Goal: Task Accomplishment & Management: Manage account settings

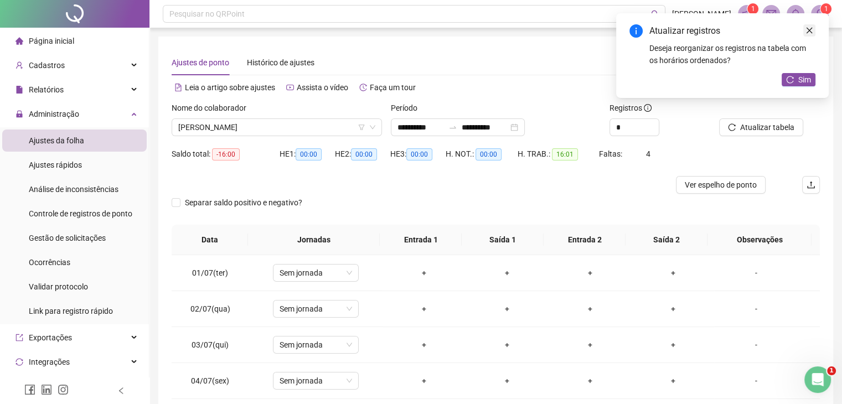
scroll to position [875, 0]
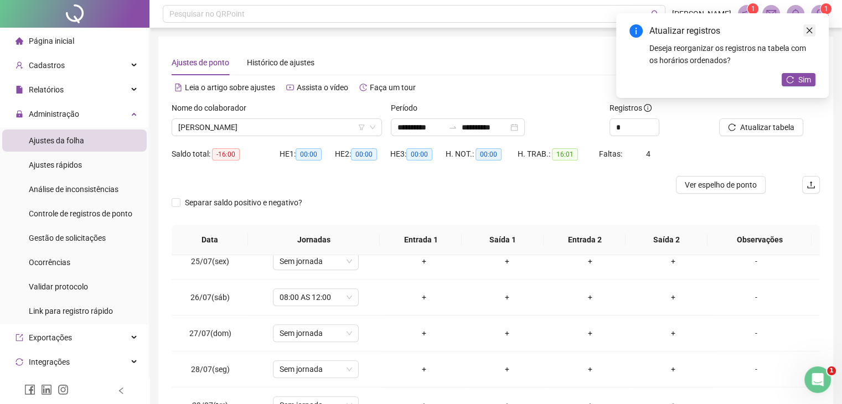
click at [808, 29] on icon "close" at bounding box center [809, 31] width 8 height 8
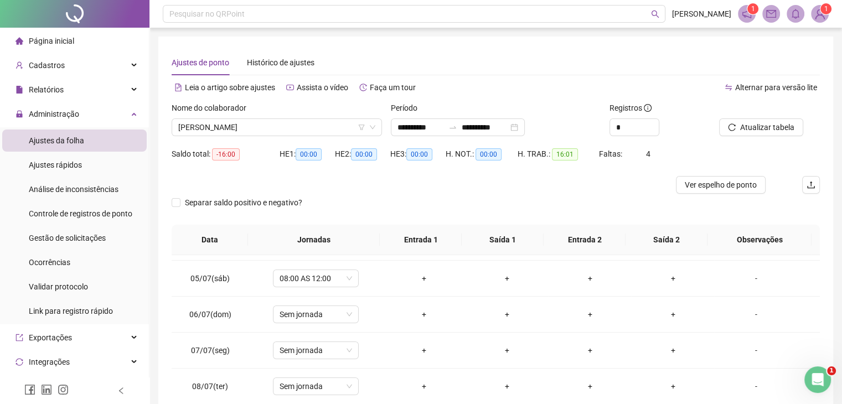
scroll to position [0, 0]
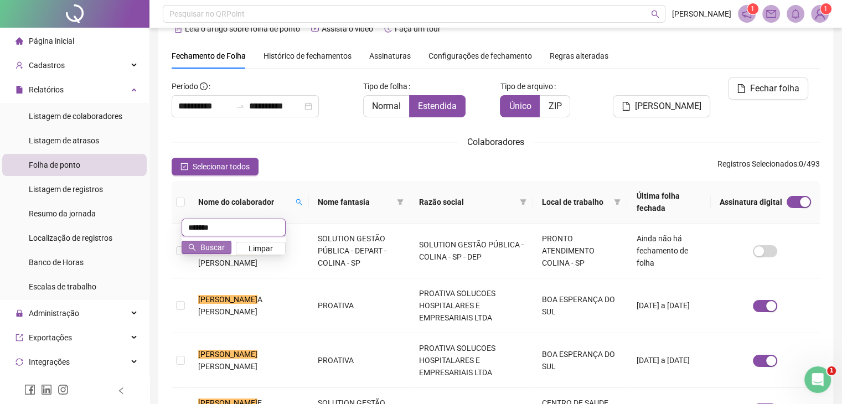
type input "*******"
click at [211, 248] on span "Buscar" at bounding box center [212, 247] width 24 height 12
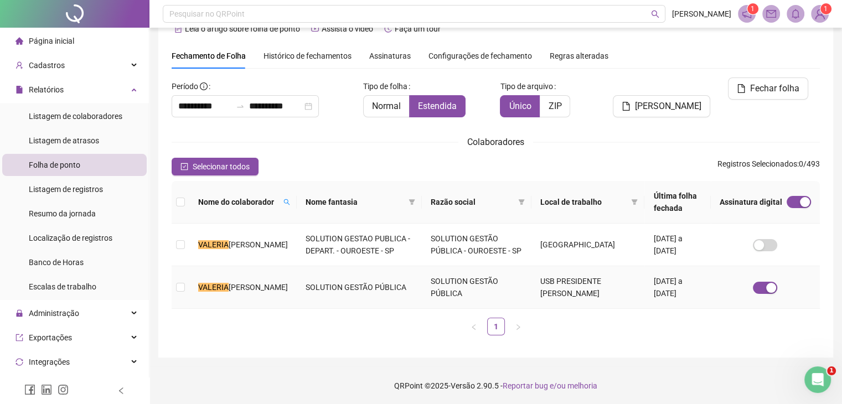
click at [487, 291] on td "SOLUTION GESTÃO PÚBLICA" at bounding box center [477, 287] width 110 height 43
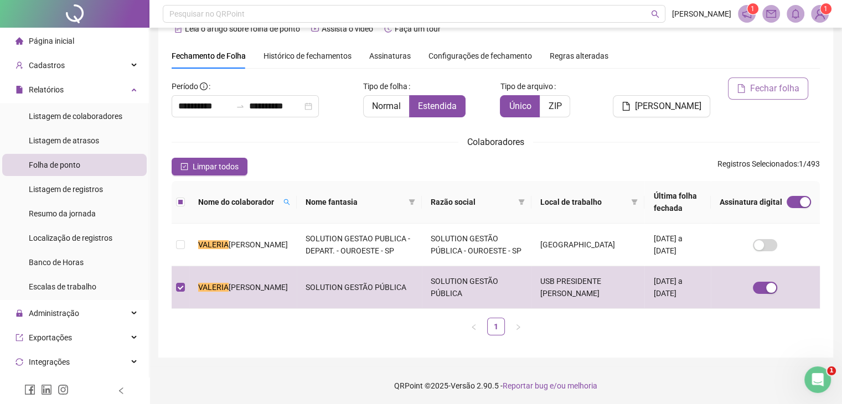
click at [759, 87] on span "Fechar folha" at bounding box center [774, 88] width 49 height 13
click at [759, 87] on body "**********" at bounding box center [421, 178] width 842 height 404
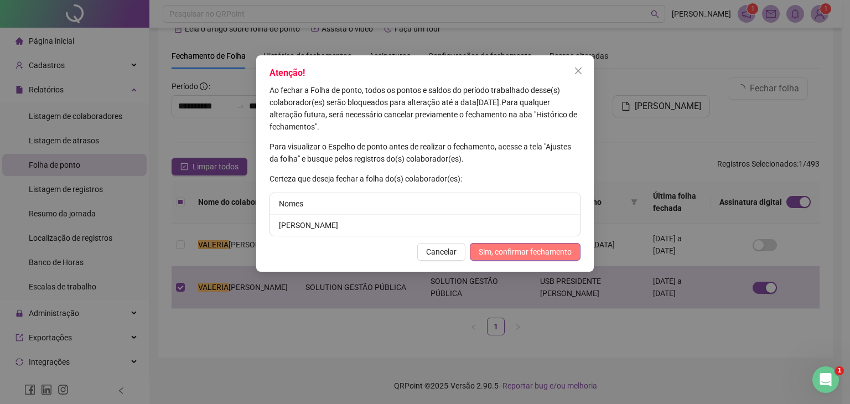
click at [561, 255] on span "Sim, confirmar fechamento" at bounding box center [525, 252] width 93 height 12
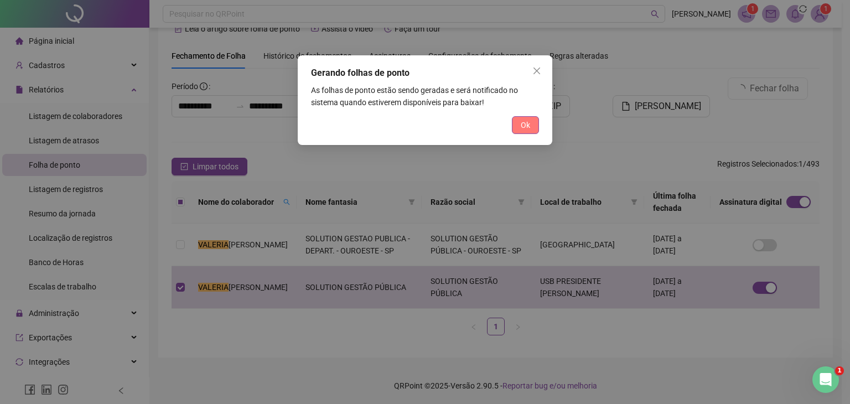
click at [533, 127] on button "Ok" at bounding box center [525, 125] width 27 height 18
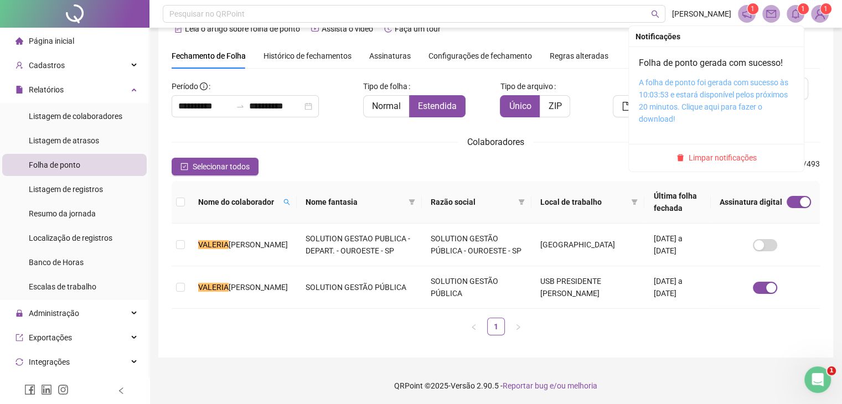
click at [686, 97] on link "A folha de ponto foi gerada com sucesso às 10:03:53 e estará disponível pelos p…" at bounding box center [713, 100] width 149 height 45
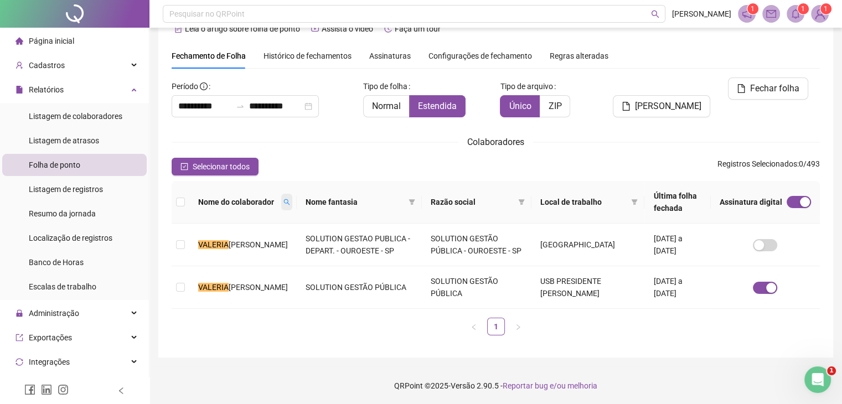
click at [286, 200] on icon "search" at bounding box center [287, 202] width 6 height 6
click at [231, 241] on span "Buscar" at bounding box center [222, 241] width 24 height 12
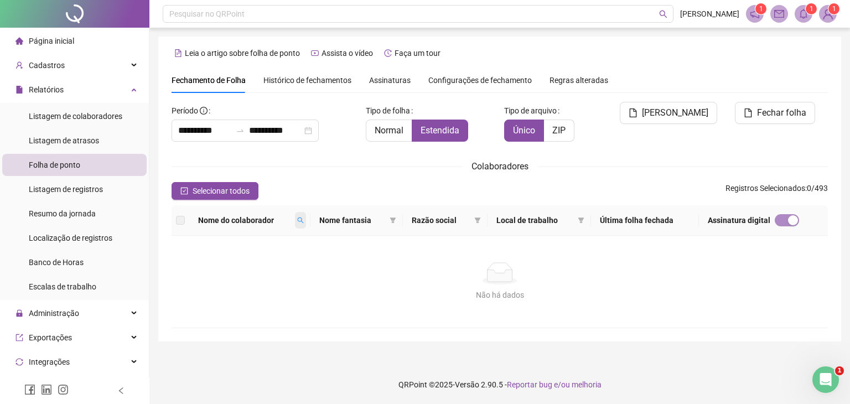
click at [304, 221] on icon "search" at bounding box center [300, 220] width 7 height 7
click at [286, 241] on input "*********" at bounding box center [257, 240] width 104 height 18
type input "*******"
click at [221, 259] on button "Buscar" at bounding box center [230, 259] width 50 height 13
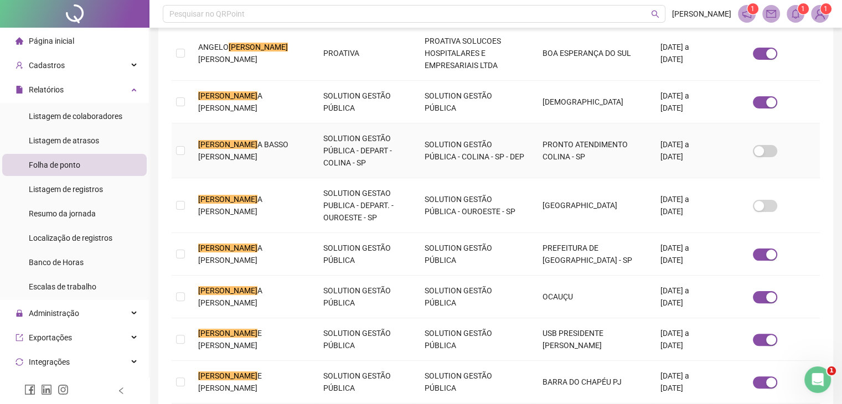
scroll to position [246, 0]
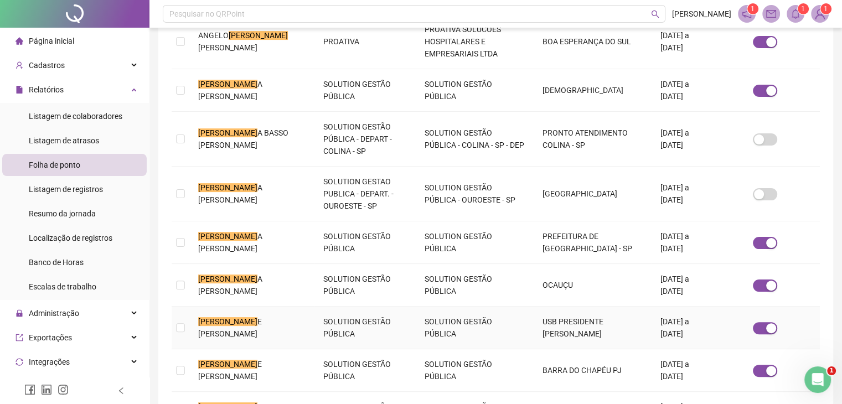
click at [219, 317] on span "E RIBEIRO DUTRA DOS SANTOS" at bounding box center [230, 327] width 64 height 21
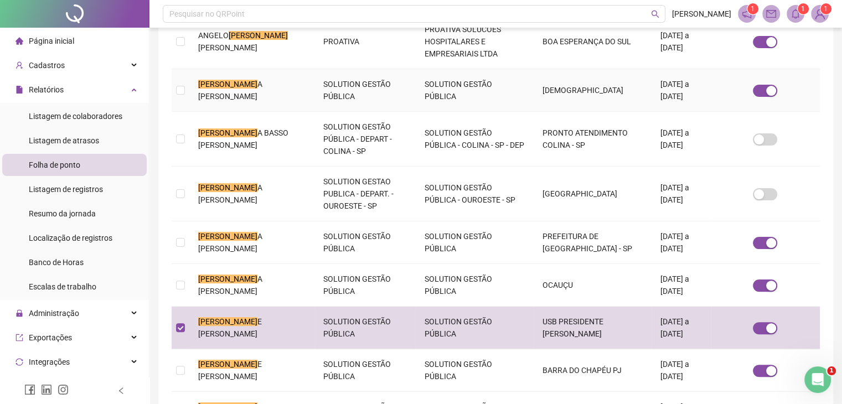
scroll to position [24, 0]
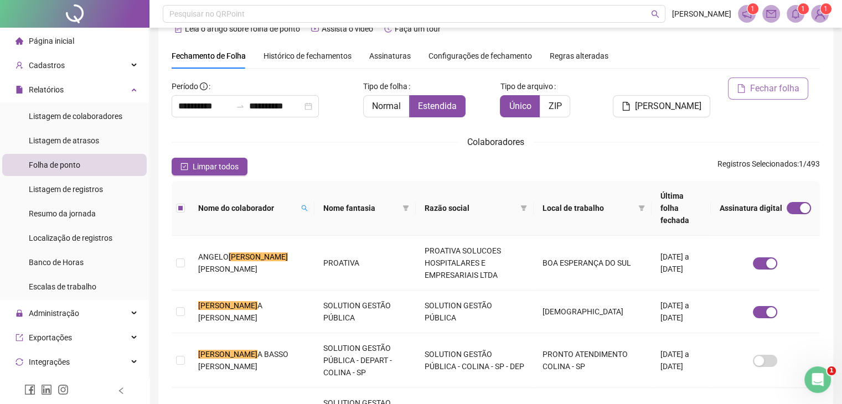
click at [790, 85] on span "Fechar folha" at bounding box center [774, 88] width 49 height 13
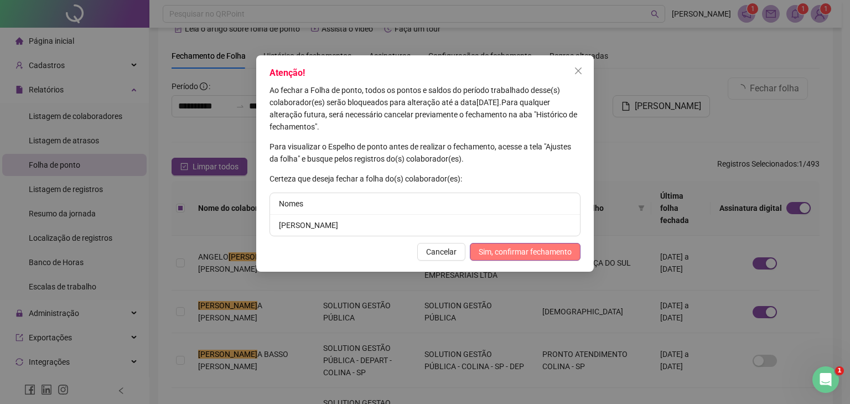
click at [531, 255] on span "Sim, confirmar fechamento" at bounding box center [525, 252] width 93 height 12
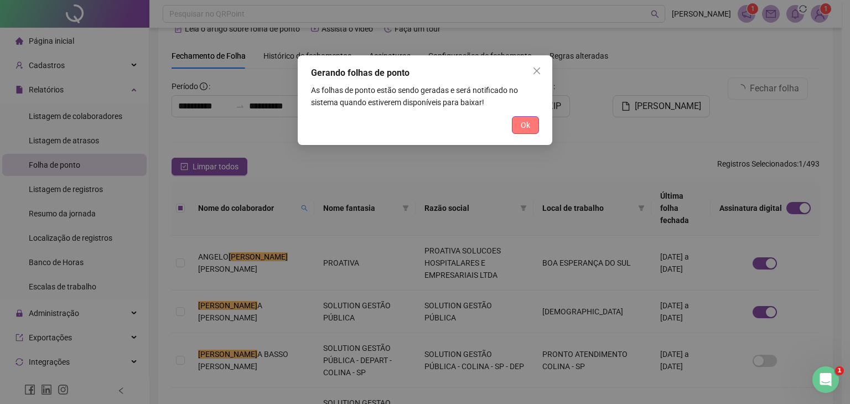
click at [528, 124] on span "Ok" at bounding box center [525, 125] width 9 height 12
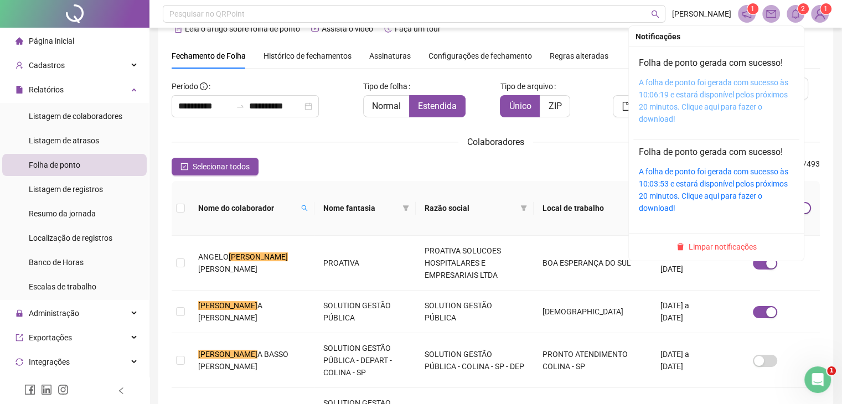
click at [728, 83] on link "A folha de ponto foi gerada com sucesso às 10:06:19 e estará disponível pelos p…" at bounding box center [713, 100] width 149 height 45
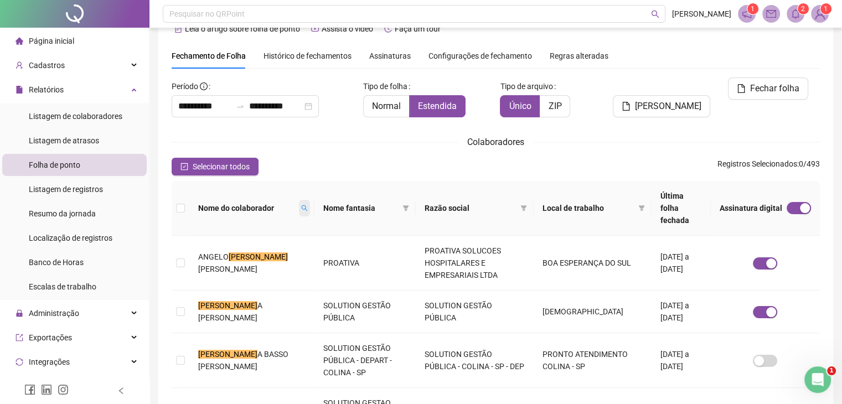
click at [301, 205] on icon "search" at bounding box center [304, 208] width 7 height 7
type input "*****"
click at [234, 235] on button "Buscar" at bounding box center [214, 241] width 50 height 13
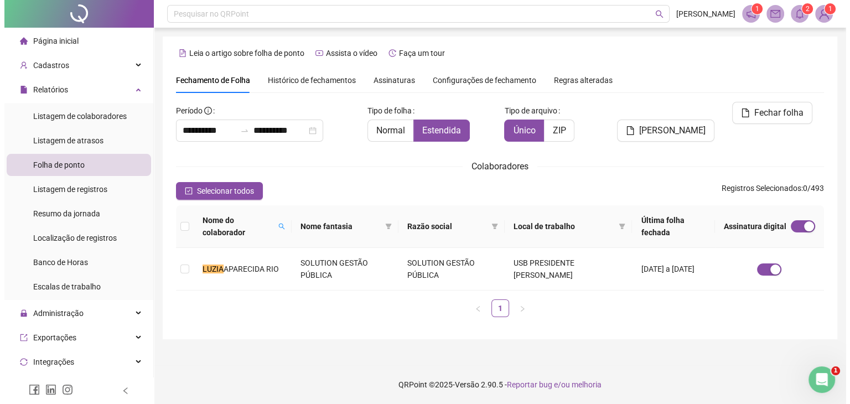
scroll to position [0, 0]
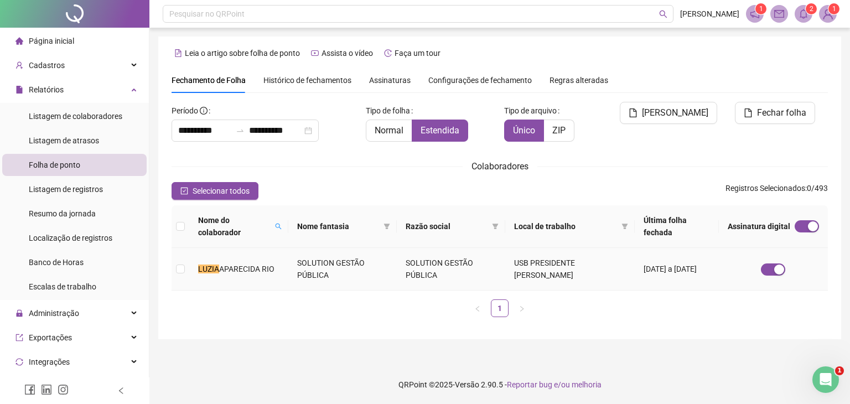
click at [309, 266] on td "SOLUTION GESTÃO PÚBLICA" at bounding box center [342, 269] width 108 height 43
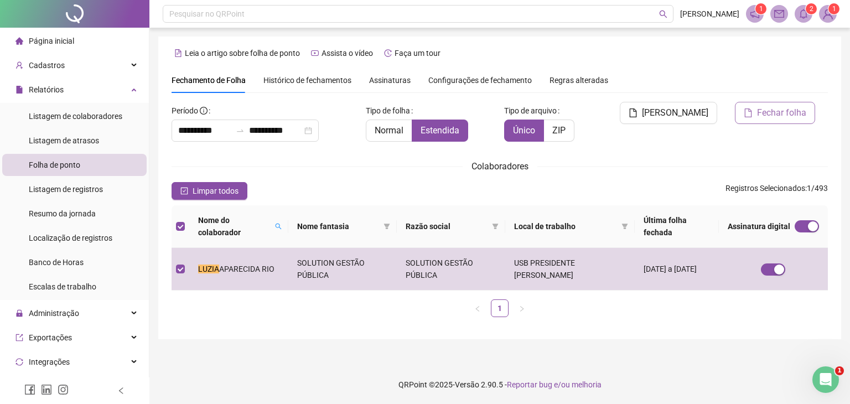
click at [778, 111] on span "Fechar folha" at bounding box center [781, 112] width 49 height 13
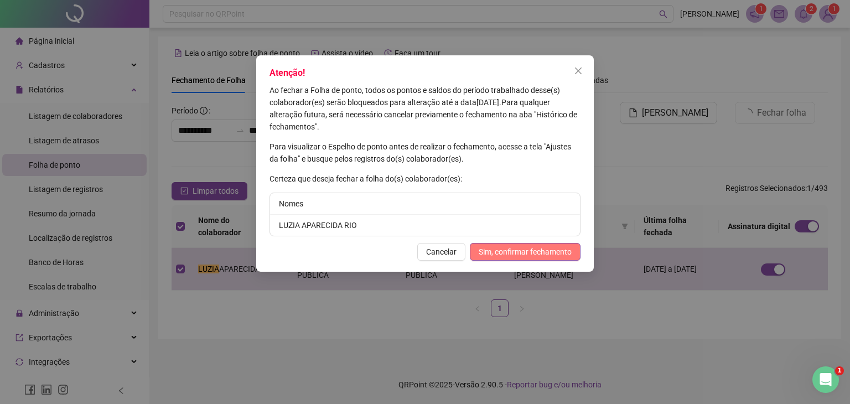
click at [507, 256] on span "Sim, confirmar fechamento" at bounding box center [525, 252] width 93 height 12
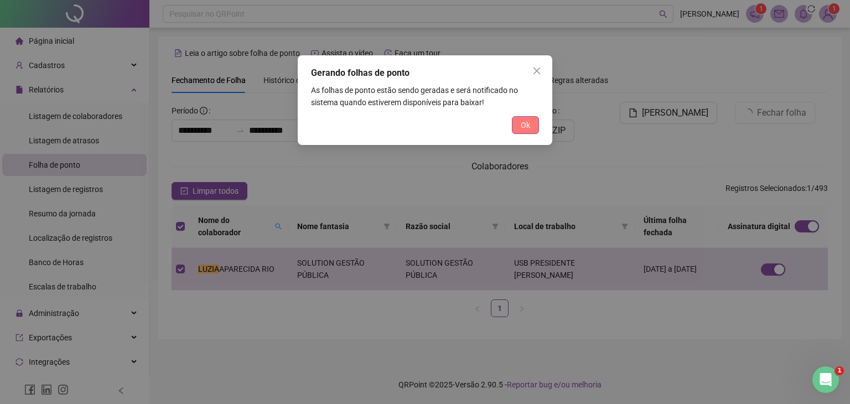
click at [517, 131] on button "Ok" at bounding box center [525, 125] width 27 height 18
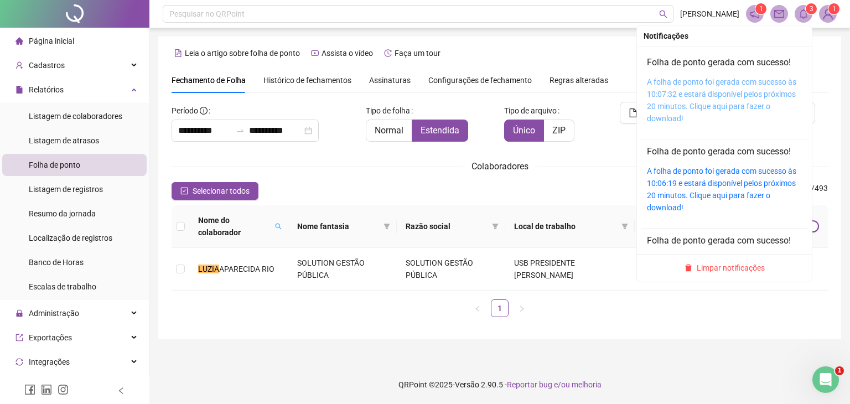
click at [727, 84] on link "A folha de ponto foi gerada com sucesso às 10:07:32 e estará disponível pelos p…" at bounding box center [721, 99] width 149 height 45
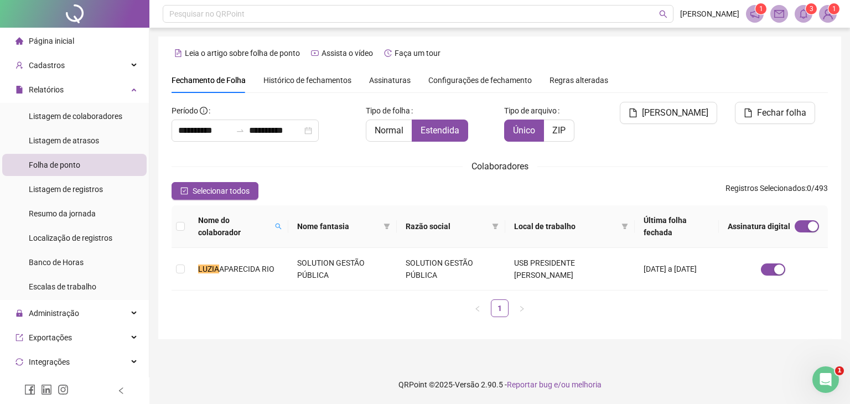
click at [288, 226] on th "Nome do colaborador" at bounding box center [238, 226] width 99 height 43
click at [284, 230] on span at bounding box center [278, 226] width 11 height 29
type input "*********"
click at [217, 268] on span "Buscar" at bounding box center [215, 272] width 24 height 12
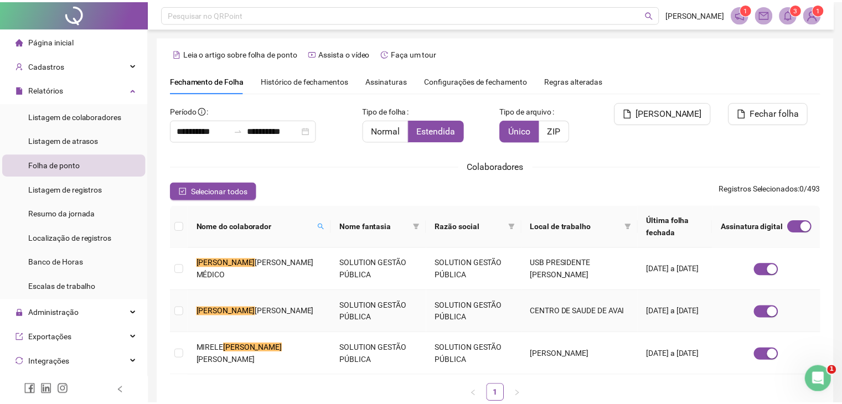
scroll to position [18, 0]
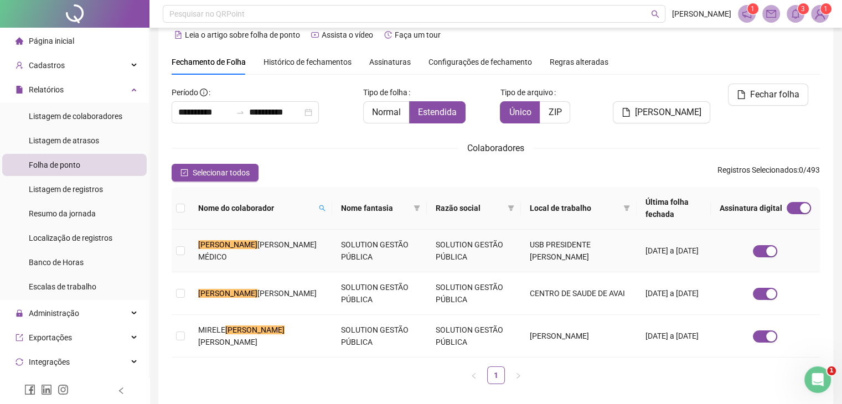
click at [208, 240] on mark "ALEXANDRE" at bounding box center [227, 244] width 59 height 9
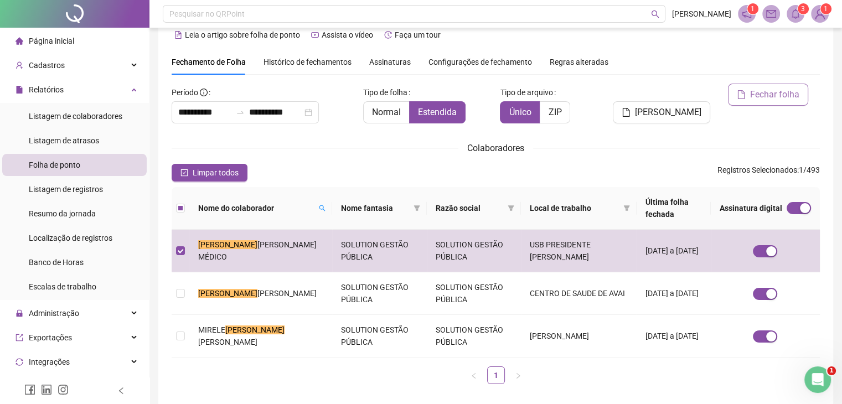
click at [789, 98] on span "Fechar folha" at bounding box center [774, 94] width 49 height 13
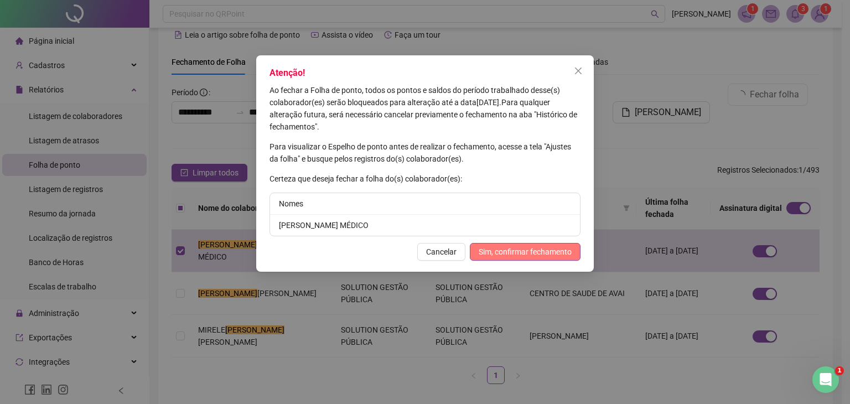
click at [540, 252] on span "Sim, confirmar fechamento" at bounding box center [525, 252] width 93 height 12
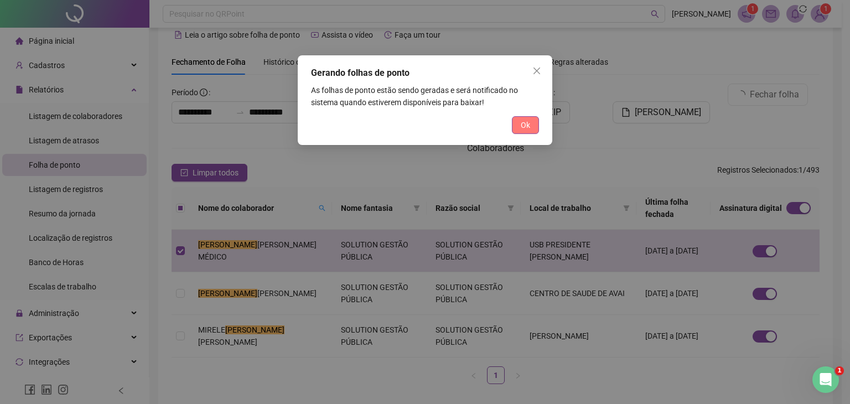
click at [529, 128] on span "Ok" at bounding box center [525, 125] width 9 height 12
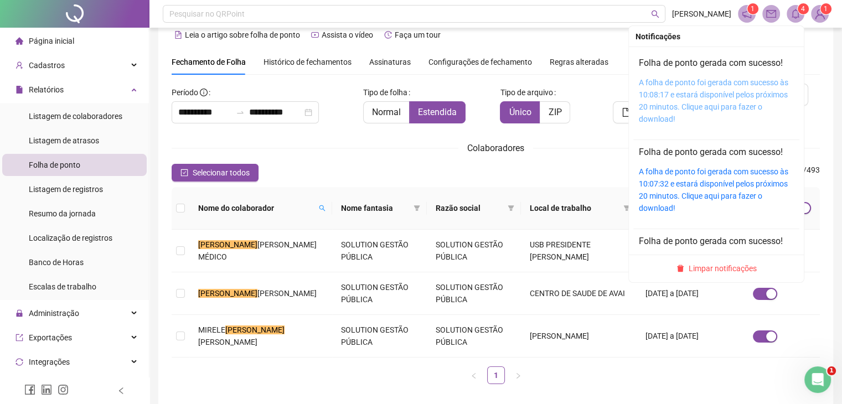
click at [733, 83] on link "A folha de ponto foi gerada com sucesso às 10:08:17 e estará disponível pelos p…" at bounding box center [713, 100] width 149 height 45
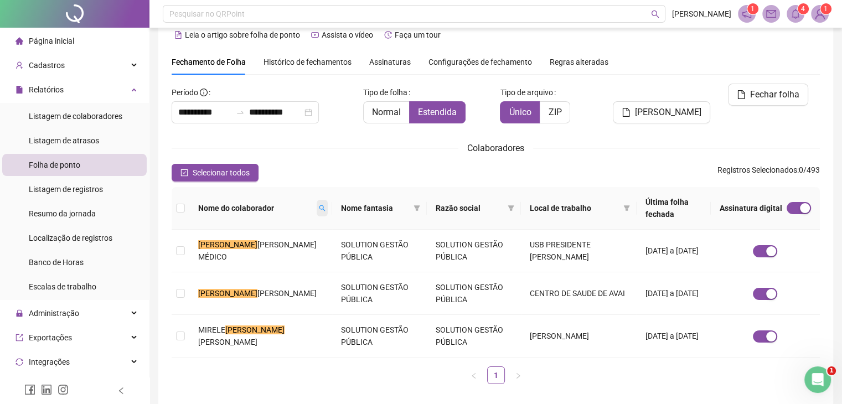
click at [319, 205] on icon "search" at bounding box center [322, 208] width 6 height 6
type input "*****"
click at [240, 240] on span "Buscar" at bounding box center [247, 241] width 24 height 12
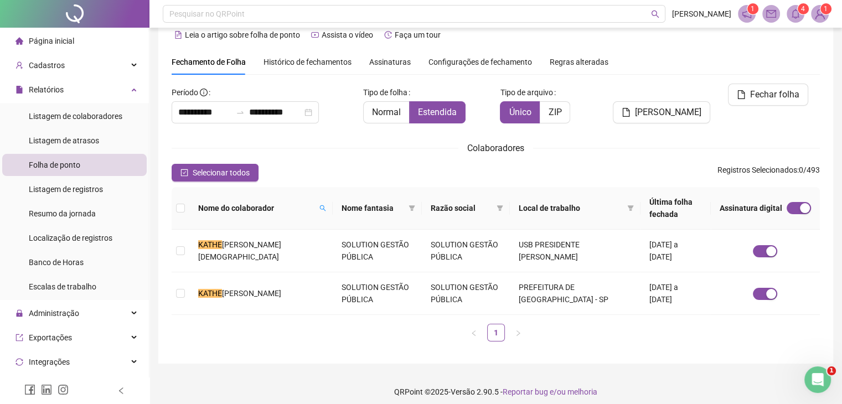
scroll to position [24, 0]
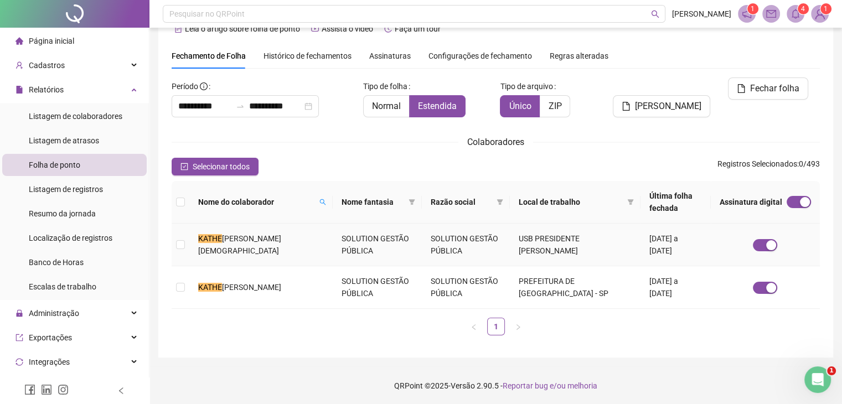
click at [226, 245] on span "LIN CRISTIANE DE MORAIS LUZ" at bounding box center [239, 244] width 83 height 21
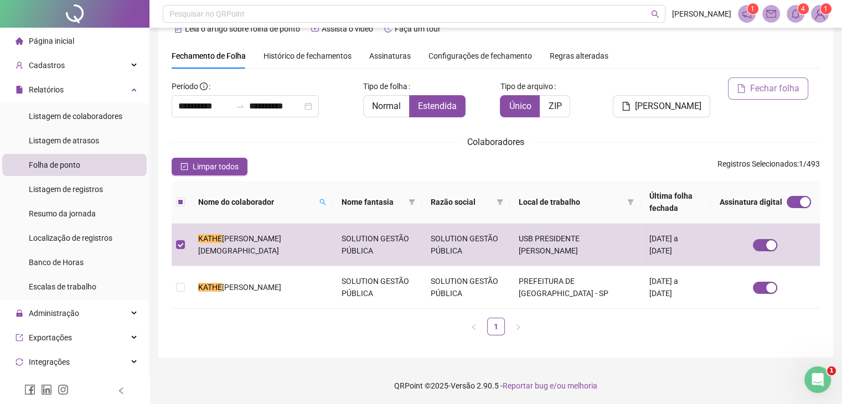
click at [770, 88] on span "Fechar folha" at bounding box center [774, 88] width 49 height 13
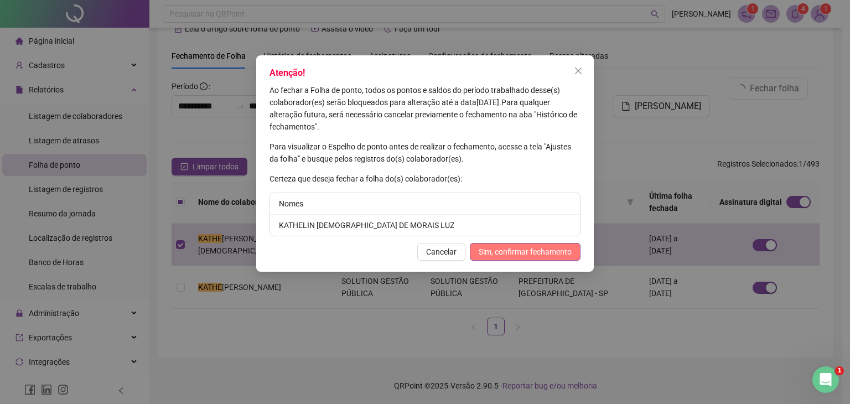
click at [528, 253] on span "Sim, confirmar fechamento" at bounding box center [525, 252] width 93 height 12
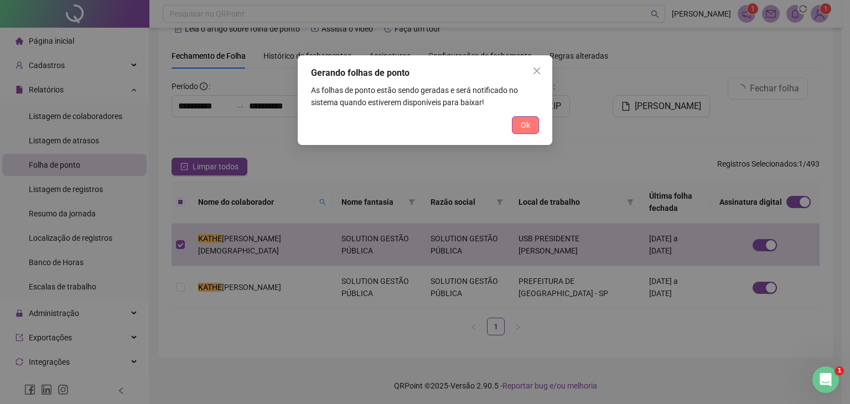
click at [521, 120] on span "Ok" at bounding box center [525, 125] width 9 height 12
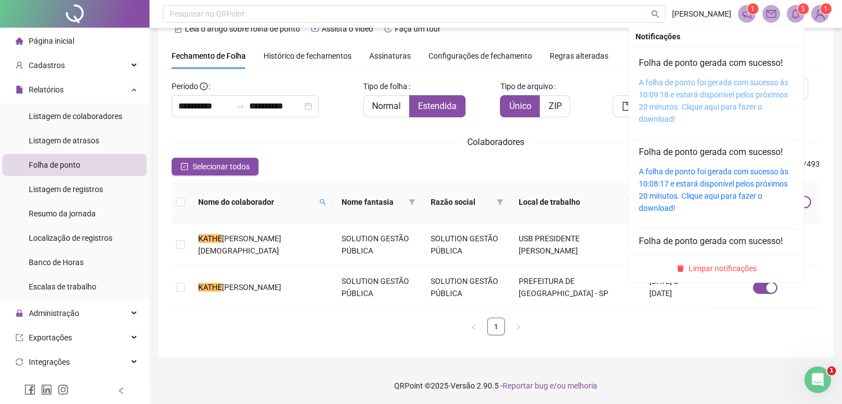
click at [709, 91] on link "A folha de ponto foi gerada com sucesso às 10:09:18 e estará disponível pelos p…" at bounding box center [713, 100] width 149 height 45
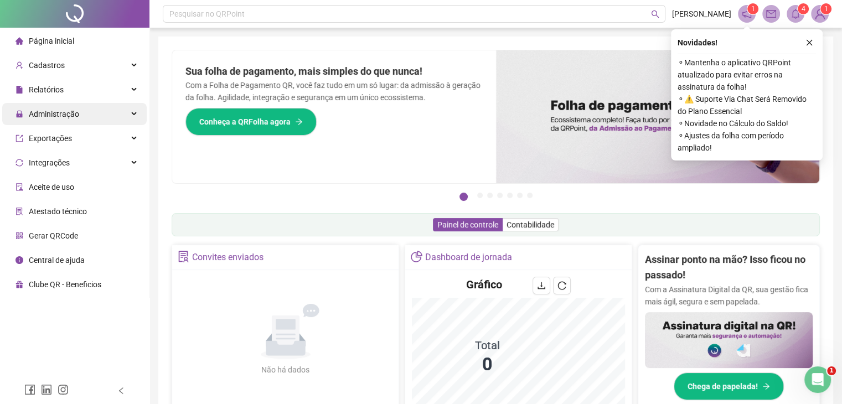
click at [50, 117] on span "Administração" at bounding box center [54, 114] width 50 height 9
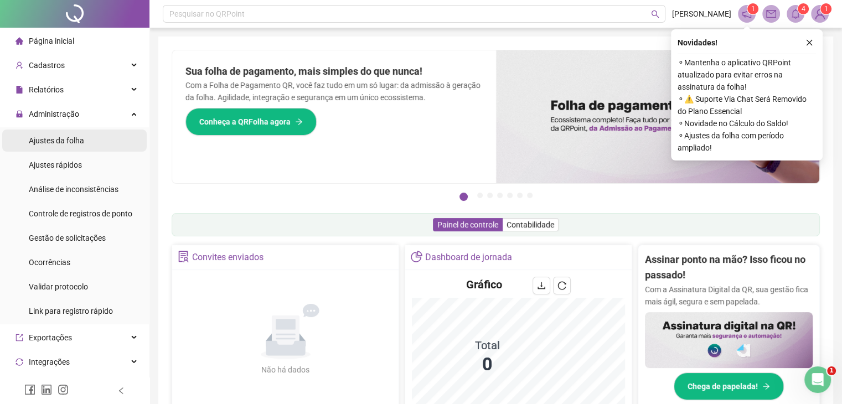
click at [57, 147] on div "Ajustes da folha" at bounding box center [56, 140] width 55 height 22
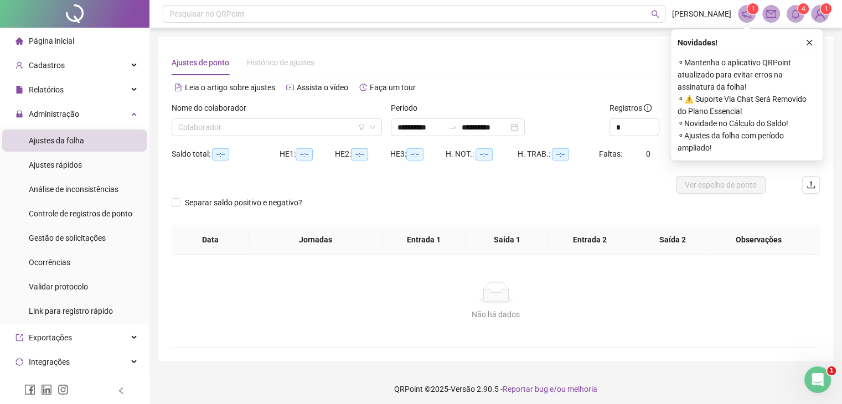
type input "**********"
click at [190, 122] on input "search" at bounding box center [271, 127] width 187 height 17
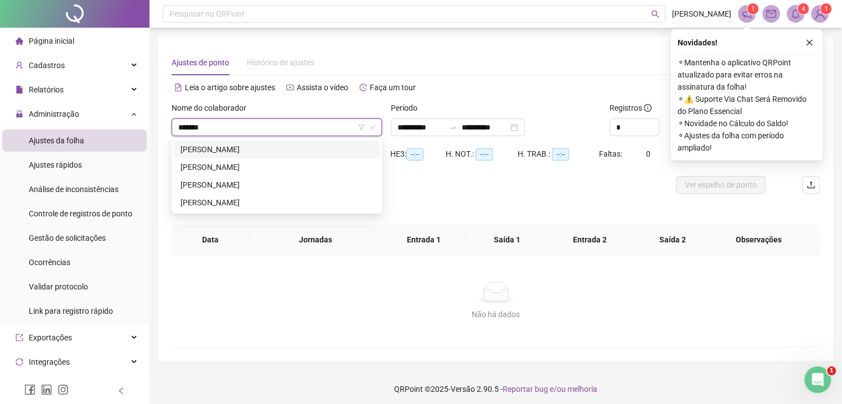
type input "*******"
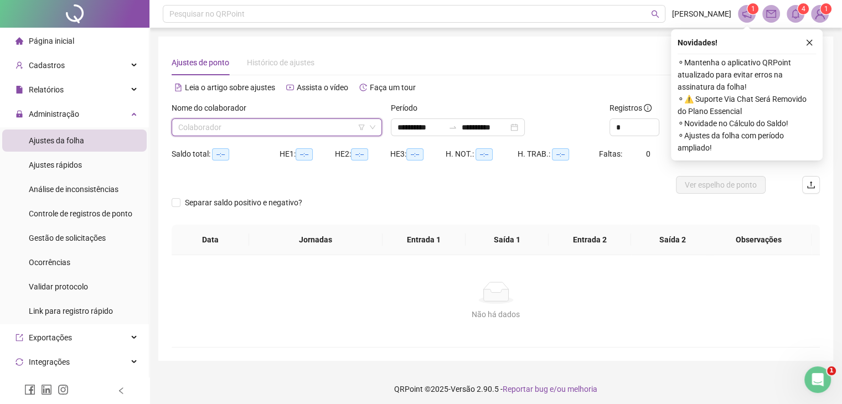
click at [264, 124] on input "search" at bounding box center [271, 127] width 187 height 17
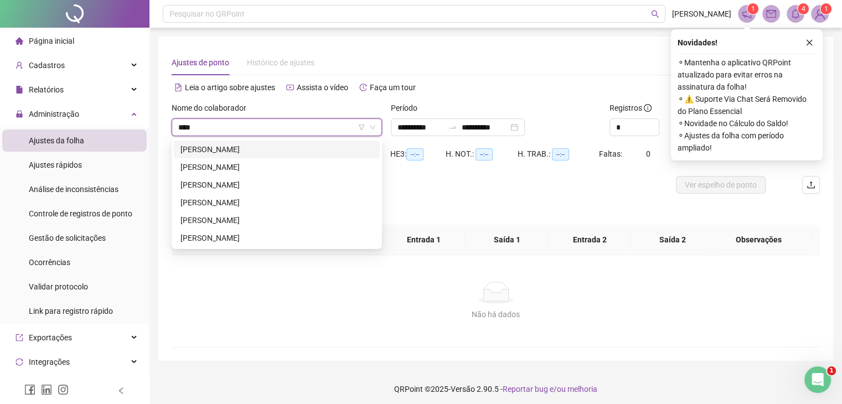
type input "*****"
click at [263, 188] on div "[PERSON_NAME]" at bounding box center [276, 185] width 193 height 12
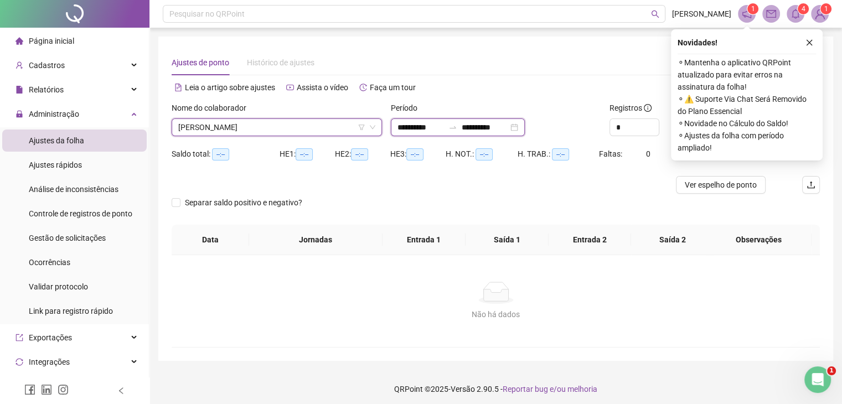
click at [402, 127] on input "**********" at bounding box center [420, 127] width 46 height 12
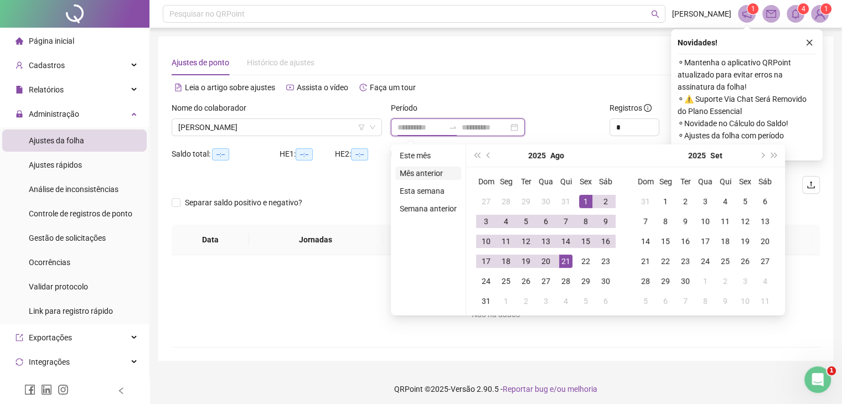
type input "**********"
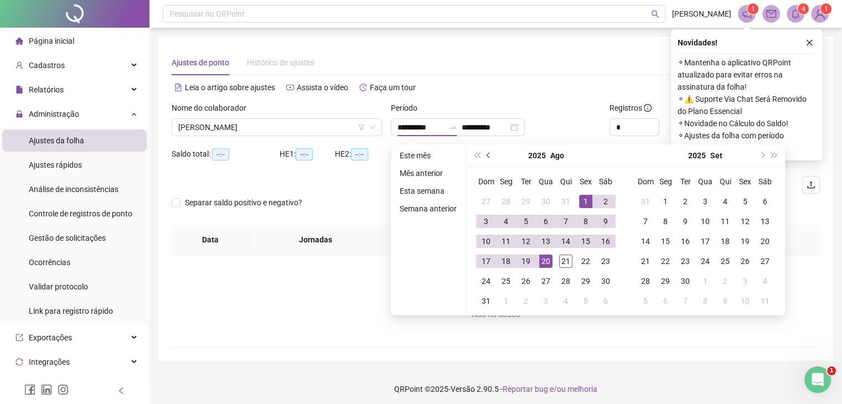
click at [487, 155] on span "prev-year" at bounding box center [489, 156] width 6 height 6
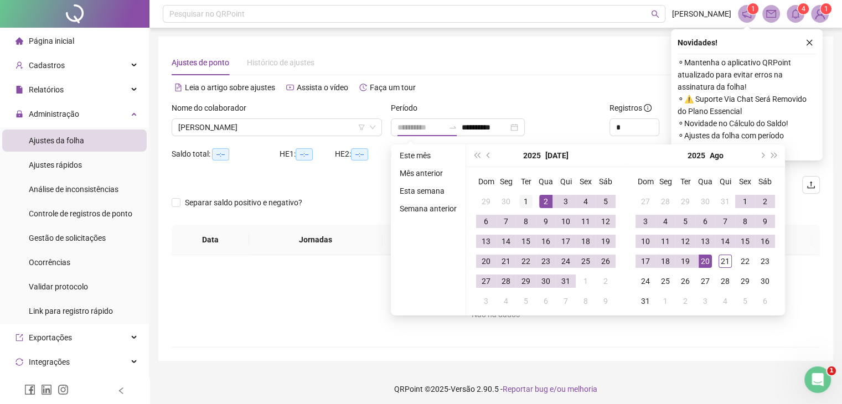
type input "**********"
click at [522, 202] on div "1" at bounding box center [525, 201] width 13 height 13
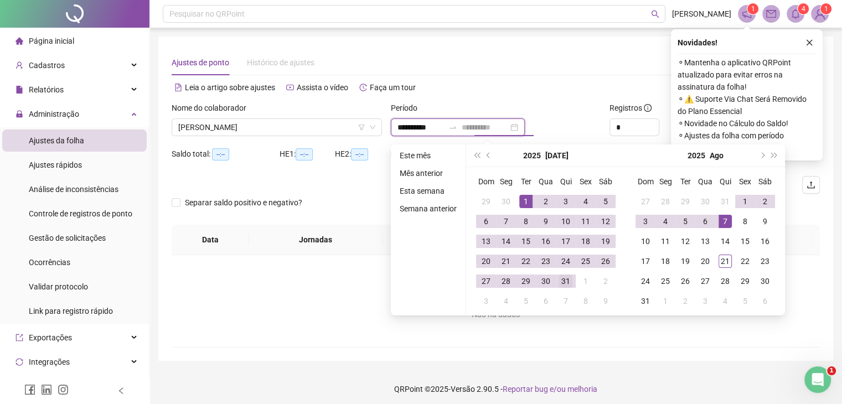
type input "**********"
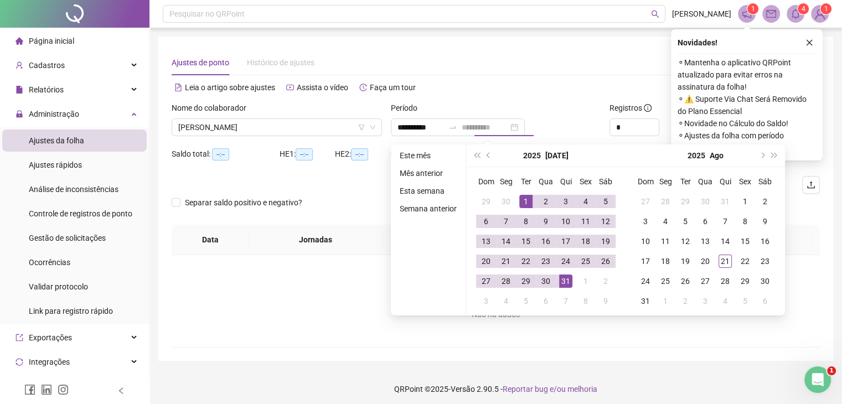
click at [571, 282] on div "31" at bounding box center [565, 280] width 13 height 13
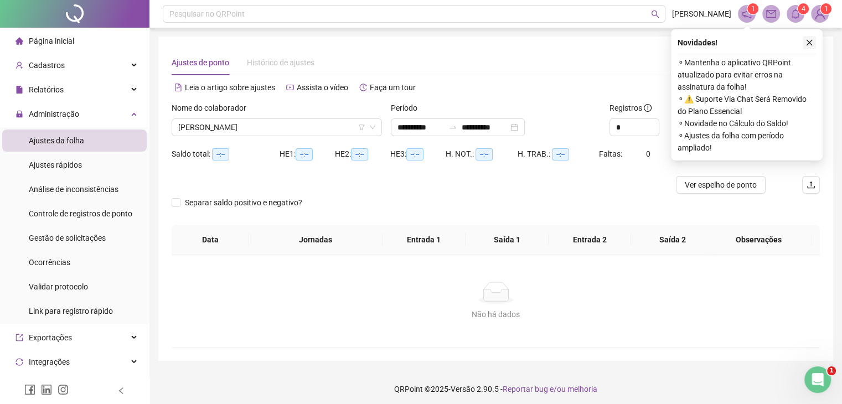
click at [813, 42] on button "button" at bounding box center [808, 42] width 13 height 13
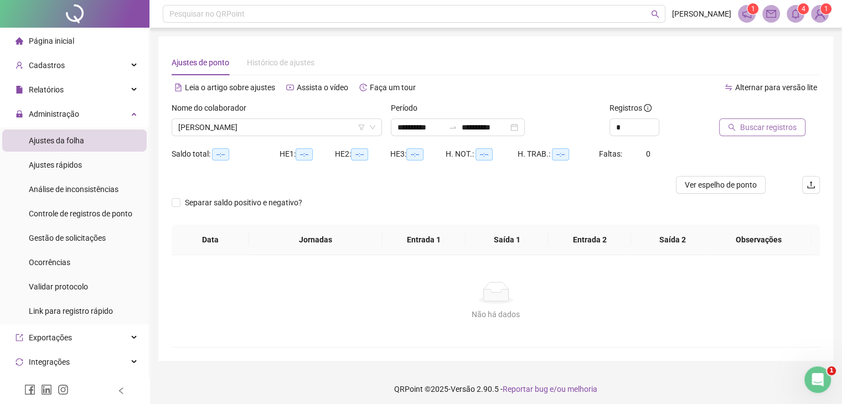
click at [750, 127] on span "Buscar registros" at bounding box center [768, 127] width 56 height 12
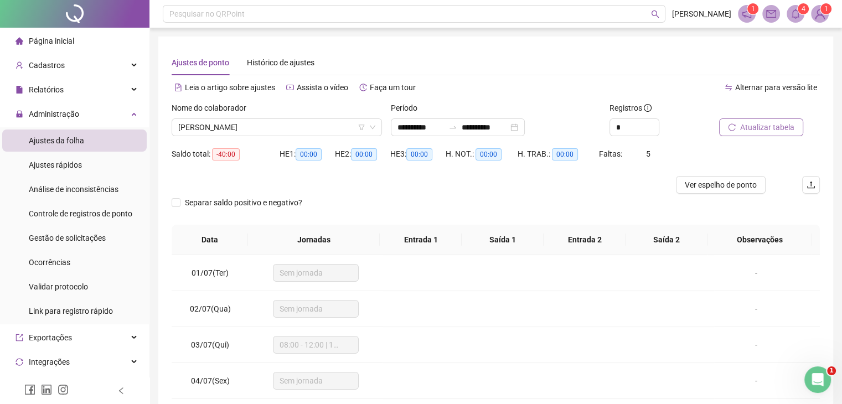
click at [785, 123] on span "Atualizar tabela" at bounding box center [767, 127] width 54 height 12
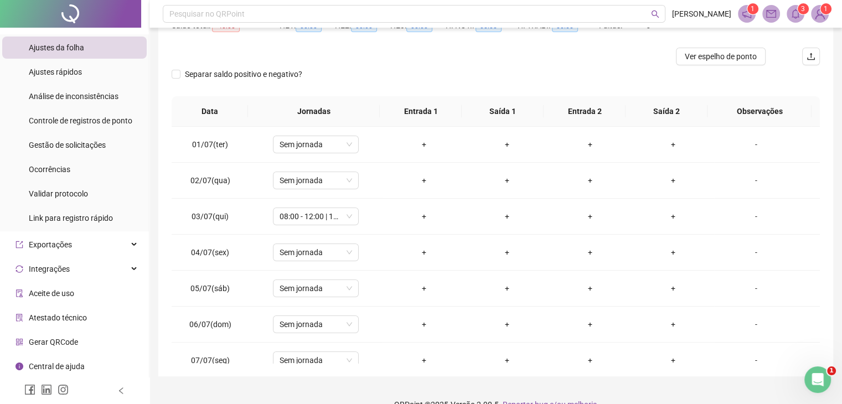
scroll to position [148, 0]
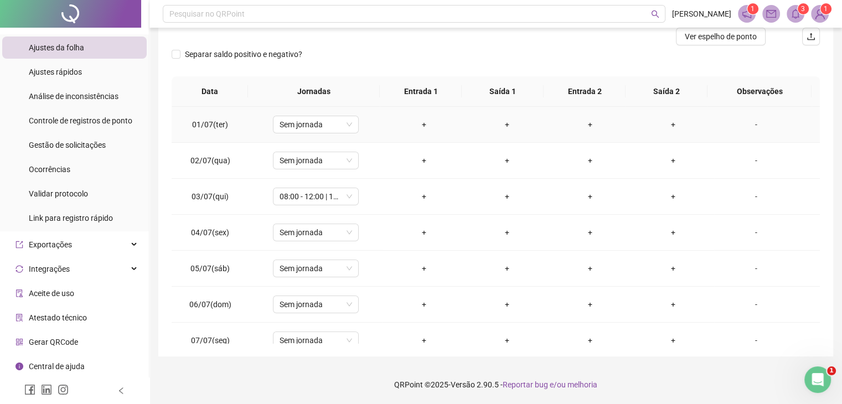
click at [416, 125] on div "+" at bounding box center [423, 124] width 65 height 12
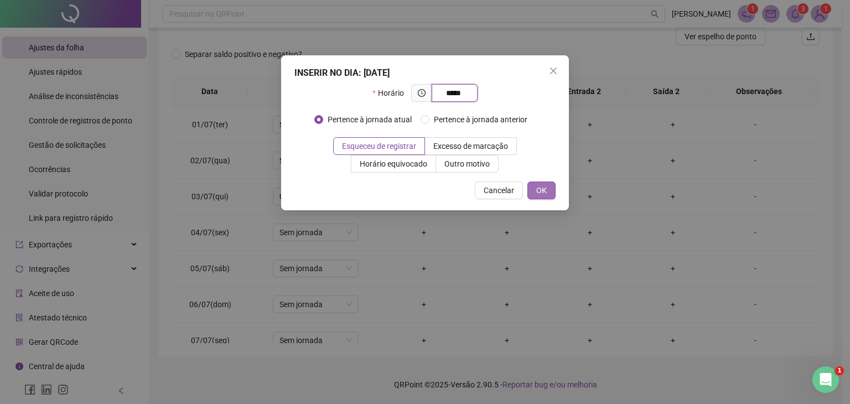
type input "*****"
click at [545, 184] on span "OK" at bounding box center [541, 190] width 11 height 12
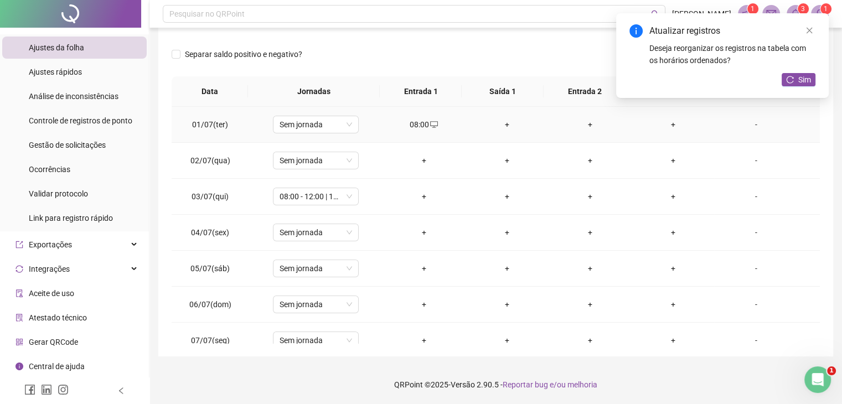
click at [502, 127] on div "+" at bounding box center [506, 124] width 65 height 12
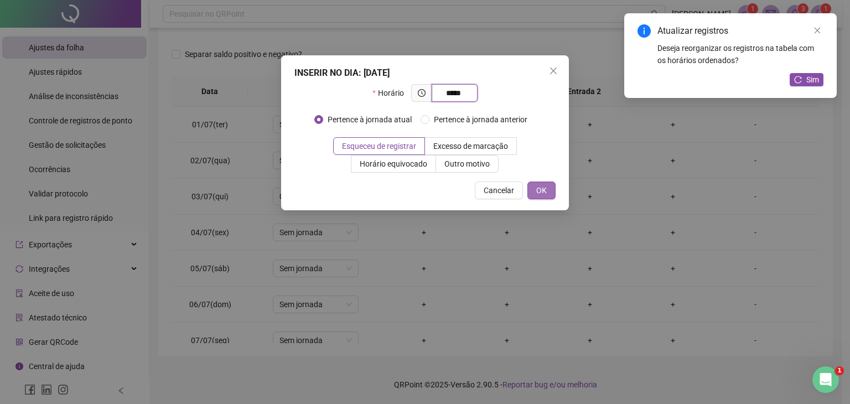
type input "*****"
click at [537, 187] on span "OK" at bounding box center [541, 190] width 11 height 12
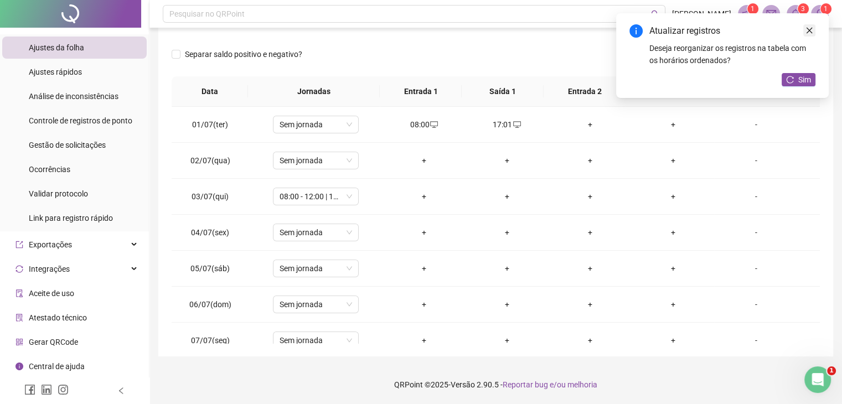
click at [806, 32] on icon "close" at bounding box center [809, 31] width 8 height 8
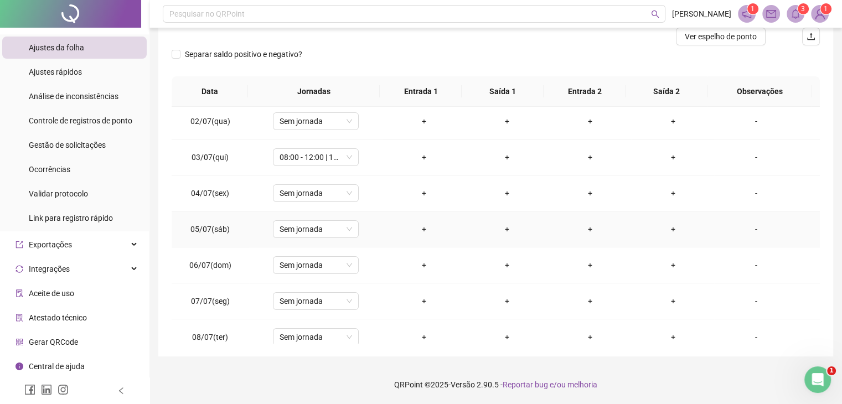
scroll to position [55, 0]
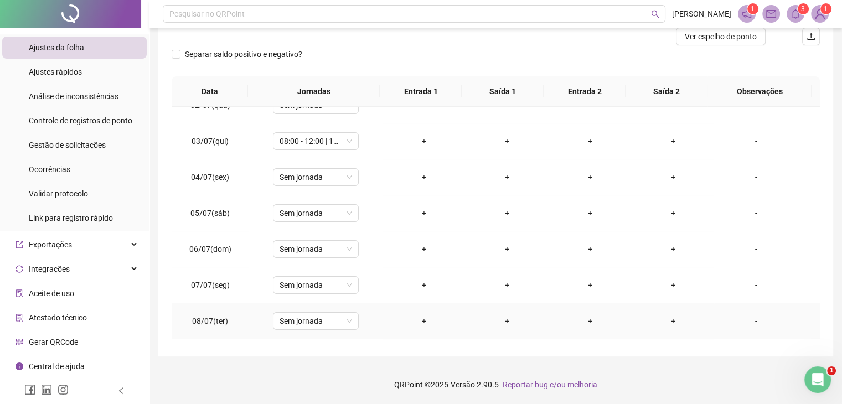
click at [418, 322] on div "+" at bounding box center [423, 321] width 65 height 12
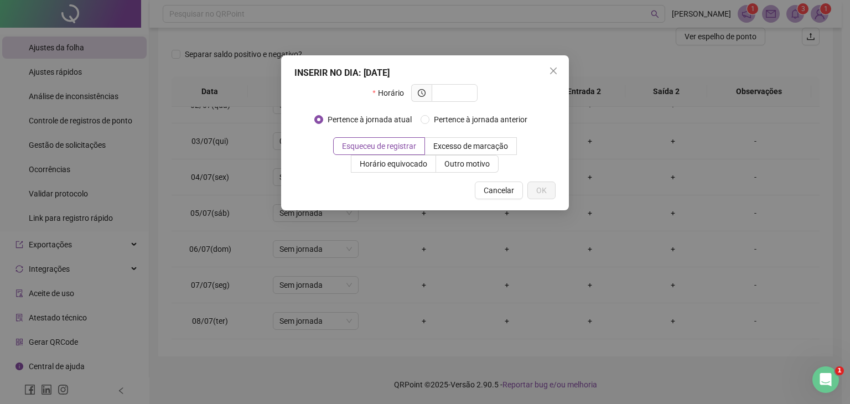
click at [493, 23] on div "INSERIR NO DIA : 08/07/2025 Horário Pertence à jornada atual Pertence à jornada…" at bounding box center [425, 202] width 850 height 404
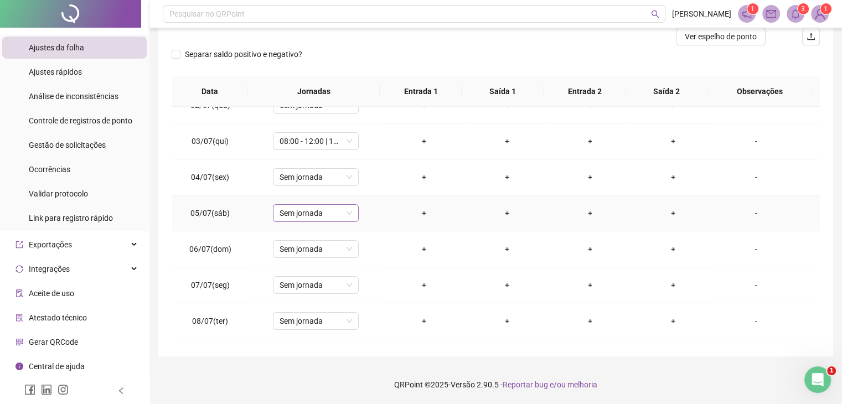
scroll to position [0, 0]
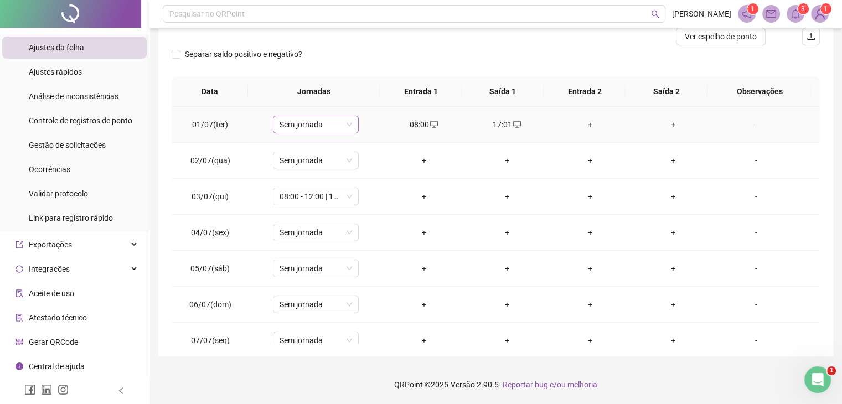
click at [336, 122] on span "Sem jornada" at bounding box center [315, 124] width 72 height 17
click at [324, 127] on span "Sem jornada" at bounding box center [315, 124] width 72 height 17
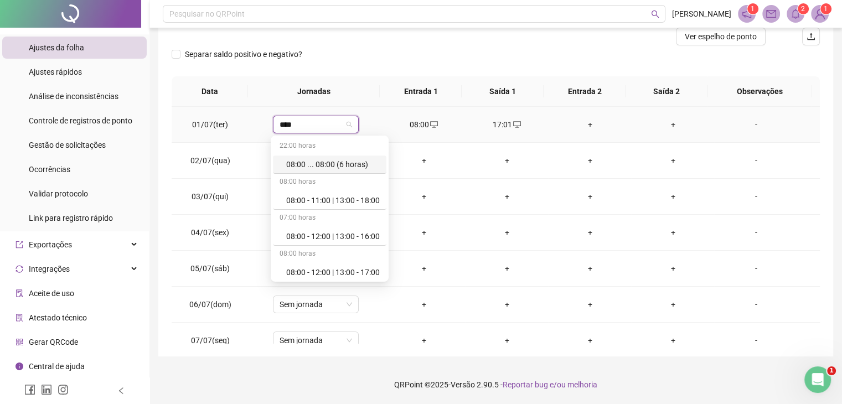
type input "*****"
click at [341, 274] on div "08:00 - 12:00 | 13:00 - 17:00" at bounding box center [333, 272] width 94 height 12
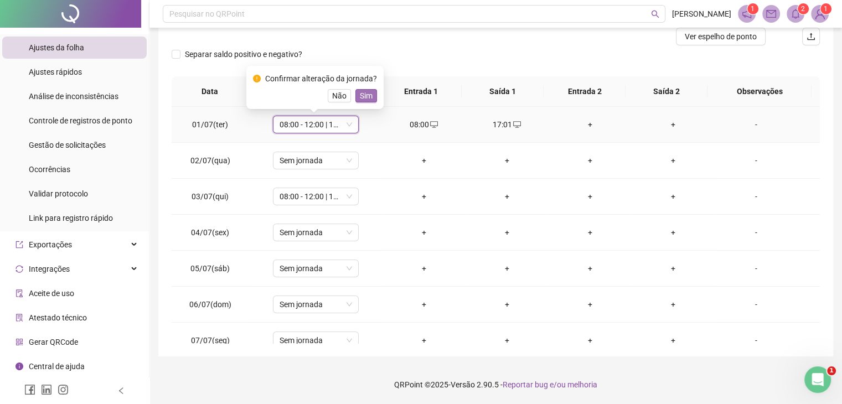
click at [361, 96] on span "Sim" at bounding box center [366, 96] width 13 height 12
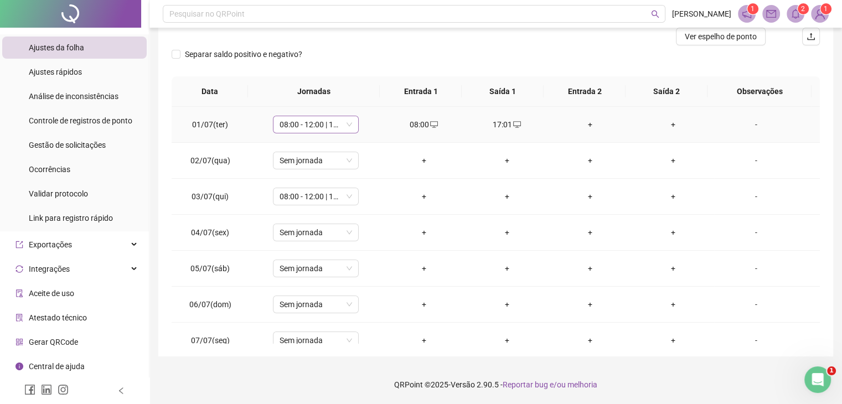
click at [306, 130] on span "08:00 - 12:00 | 13:00 - 17:00" at bounding box center [315, 124] width 72 height 17
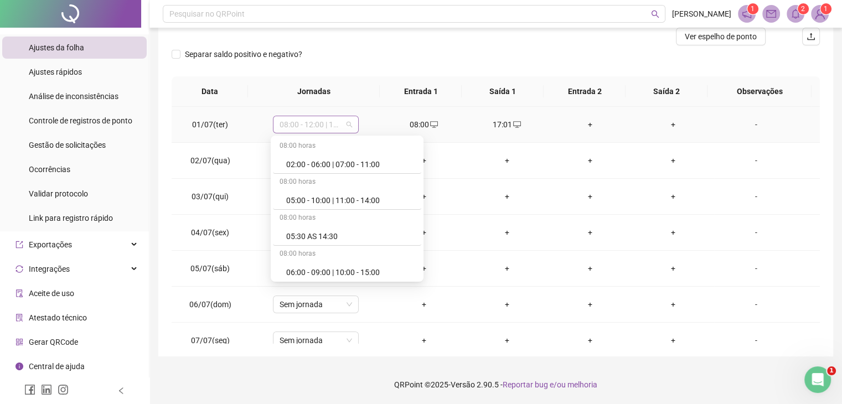
scroll to position [2196, 0]
click at [276, 66] on div "Separar saldo positivo e negativo?" at bounding box center [252, 60] width 160 height 31
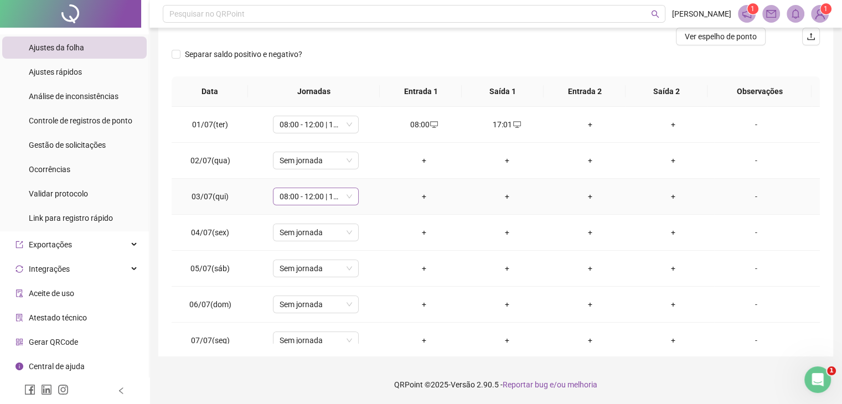
click at [329, 196] on span "08:00 - 12:00 | 13:00 - 17:00" at bounding box center [315, 196] width 72 height 17
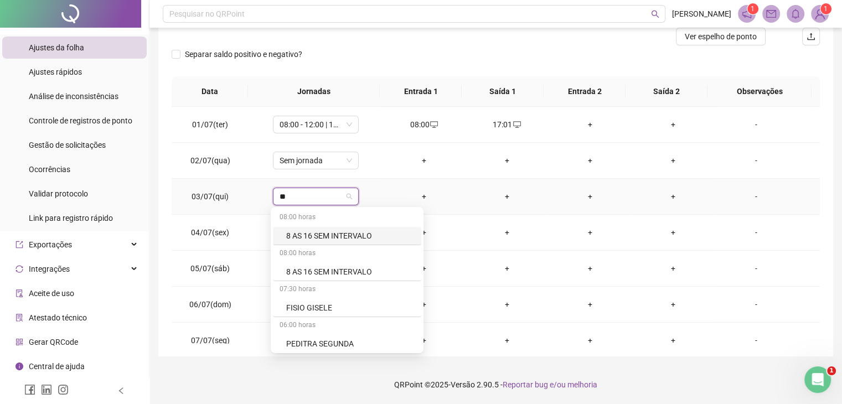
type input "*"
type input "**"
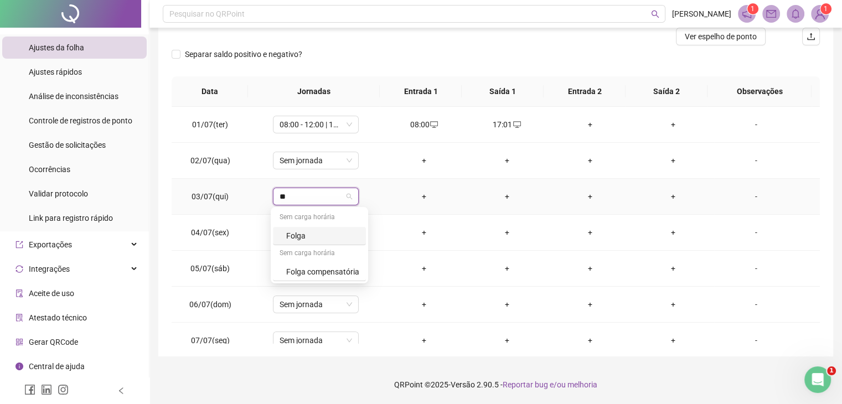
click at [316, 238] on div "Folga" at bounding box center [322, 236] width 73 height 12
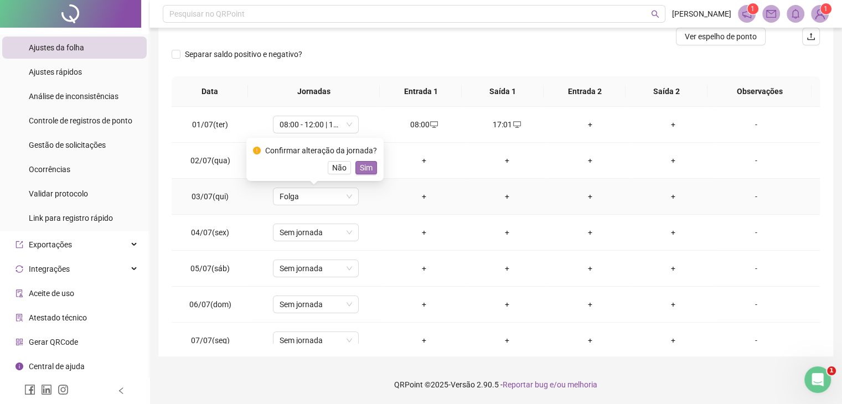
click at [362, 167] on span "Sim" at bounding box center [366, 168] width 13 height 12
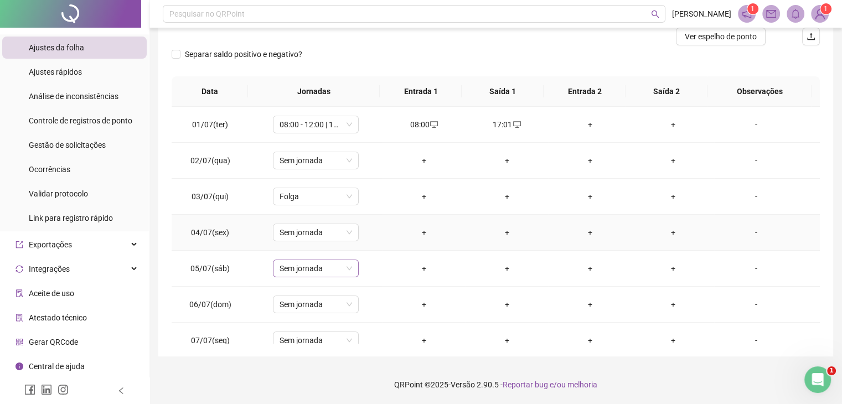
scroll to position [55, 0]
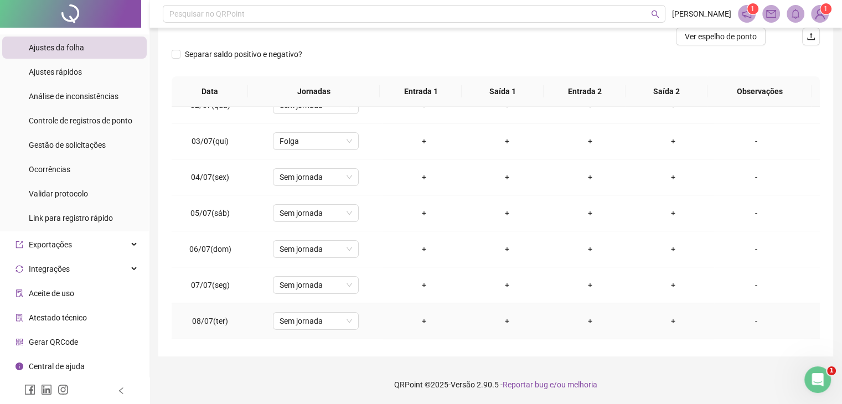
click at [413, 319] on div "+" at bounding box center [423, 321] width 65 height 12
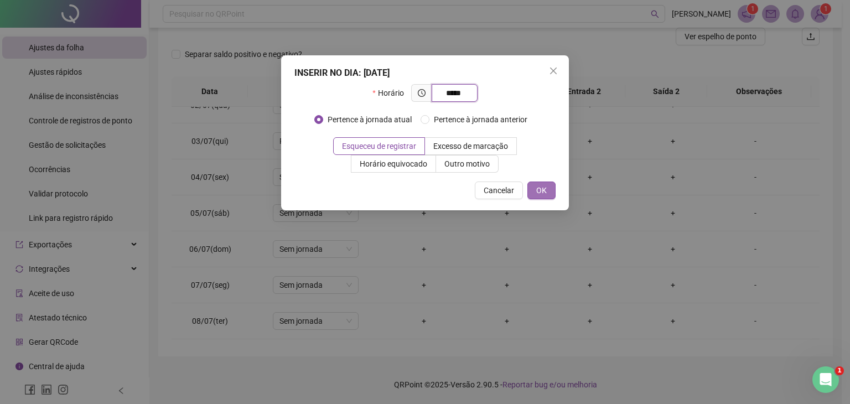
type input "*****"
click at [545, 190] on span "OK" at bounding box center [541, 190] width 11 height 12
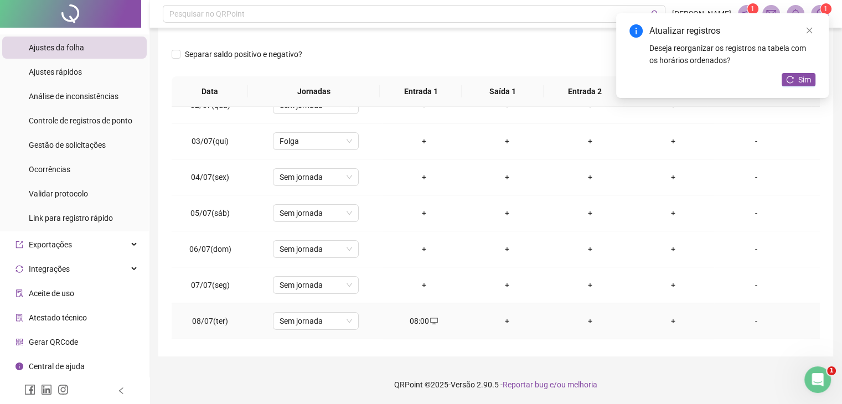
click at [495, 317] on div "+" at bounding box center [506, 321] width 65 height 12
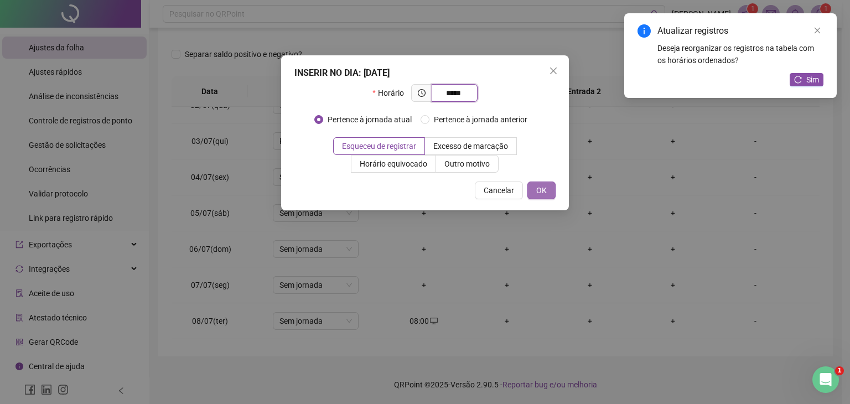
type input "*****"
click at [546, 190] on span "OK" at bounding box center [541, 190] width 11 height 12
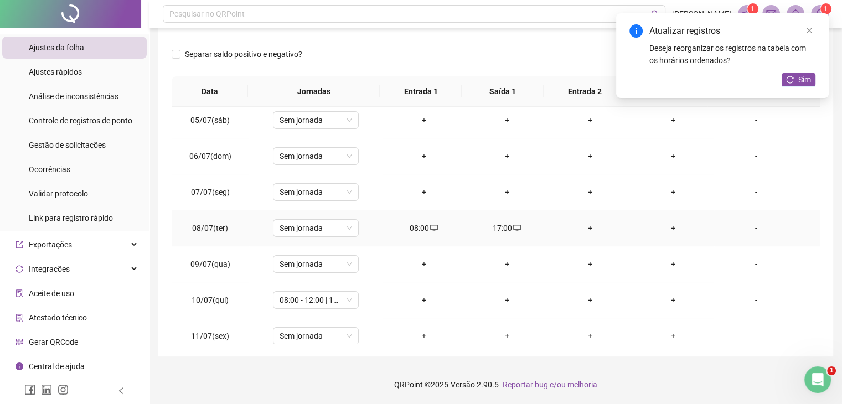
scroll to position [166, 0]
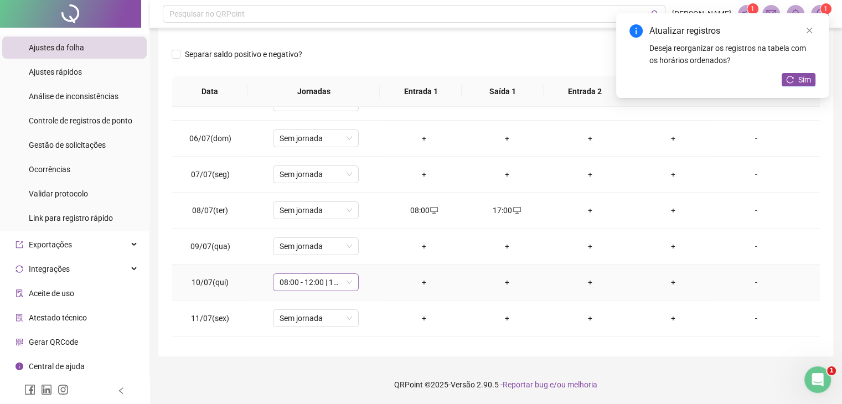
click at [319, 279] on span "08:00 - 12:00 | 13:00 - 17:00" at bounding box center [315, 282] width 72 height 17
type input "***"
click at [310, 215] on div "Folga" at bounding box center [319, 223] width 93 height 18
click at [361, 252] on span "Sim" at bounding box center [366, 252] width 13 height 12
click at [328, 281] on span "Folga" at bounding box center [315, 282] width 72 height 17
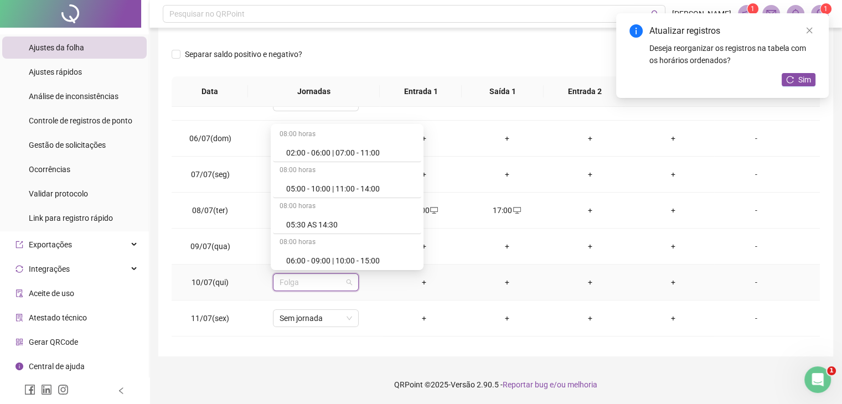
scroll to position [6080, 0]
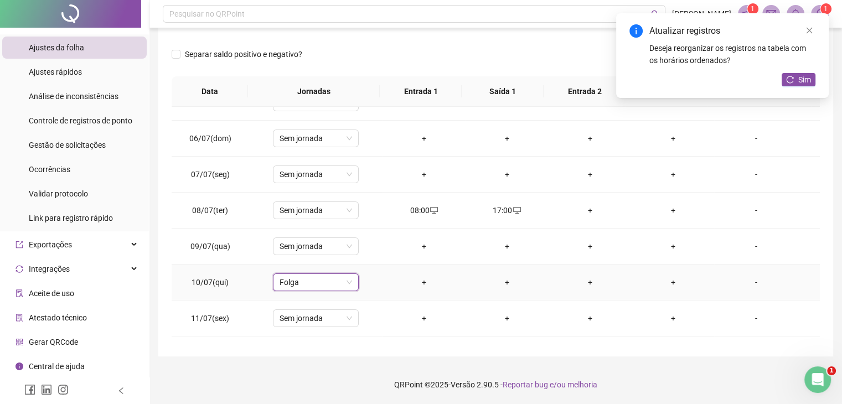
click at [328, 281] on span "Folga" at bounding box center [315, 282] width 72 height 17
click at [327, 279] on span "Folga" at bounding box center [315, 282] width 72 height 17
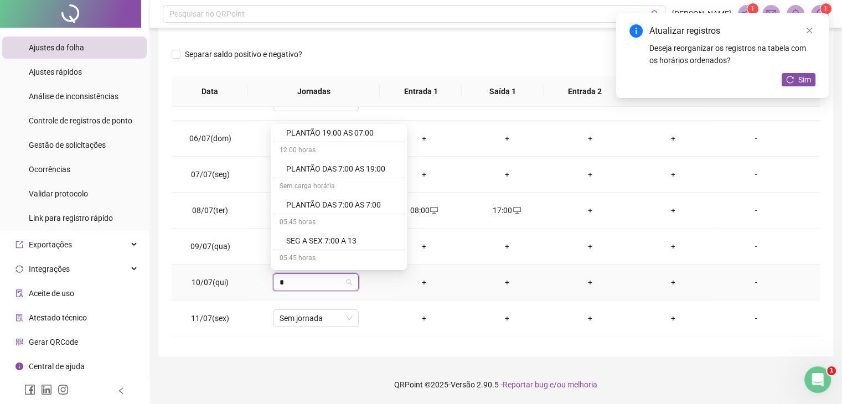
type input "**"
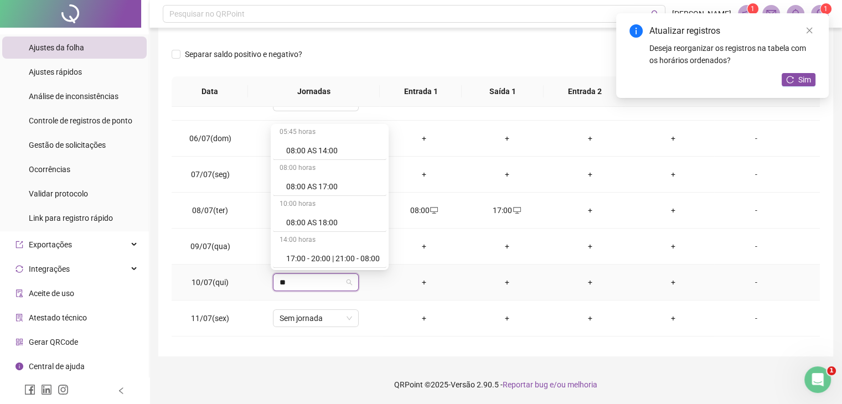
scroll to position [719, 0]
click at [330, 183] on div "08:00 AS 17:00" at bounding box center [333, 189] width 94 height 12
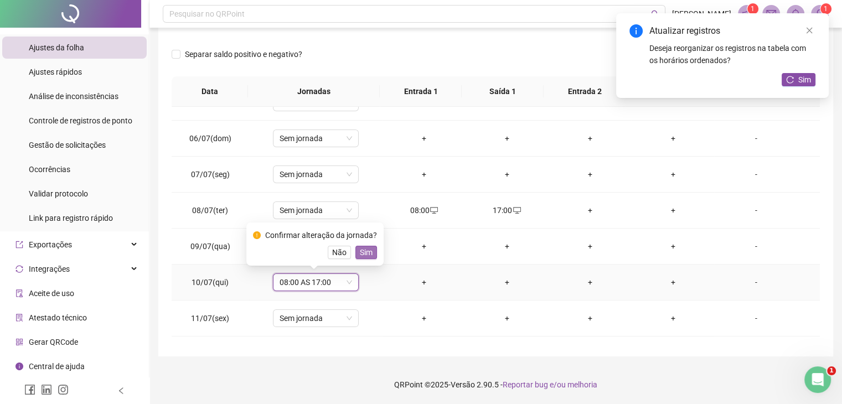
click at [360, 253] on span "Sim" at bounding box center [366, 252] width 13 height 12
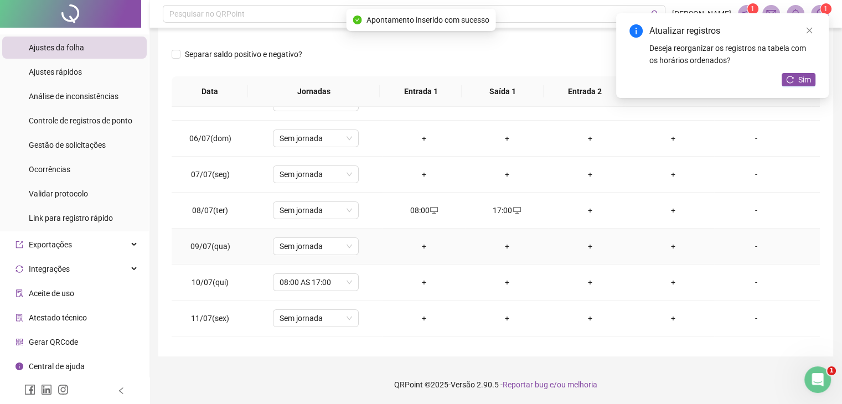
scroll to position [0, 0]
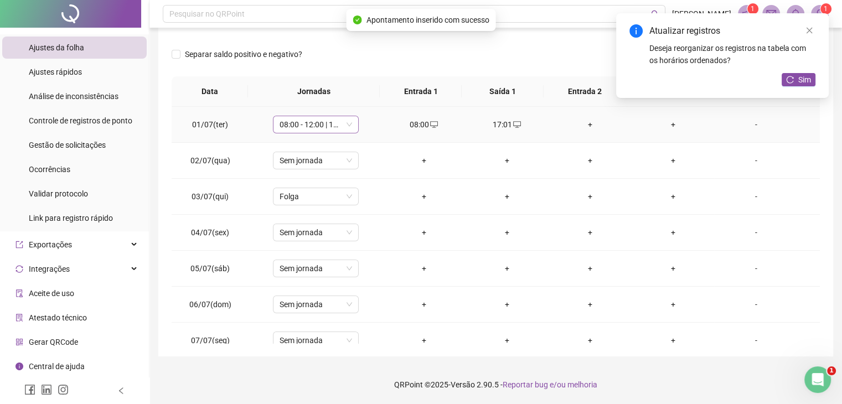
click at [302, 127] on span "08:00 - 12:00 | 13:00 - 17:00" at bounding box center [315, 124] width 72 height 17
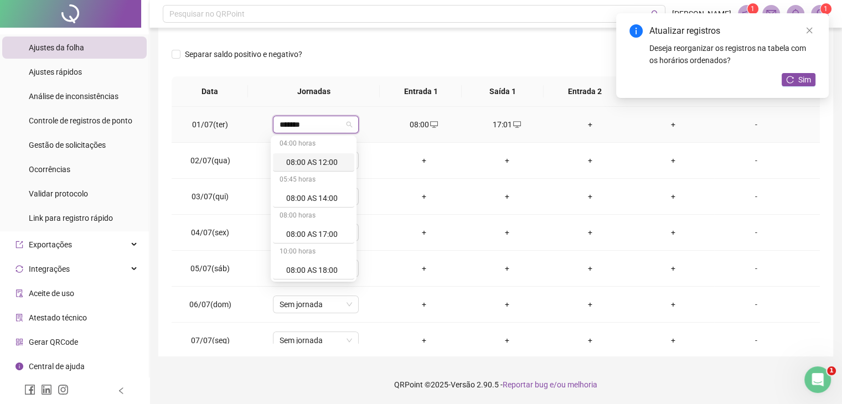
scroll to position [2, 0]
type input "********"
click at [325, 227] on div "08:00 AS 17:00" at bounding box center [313, 235] width 81 height 18
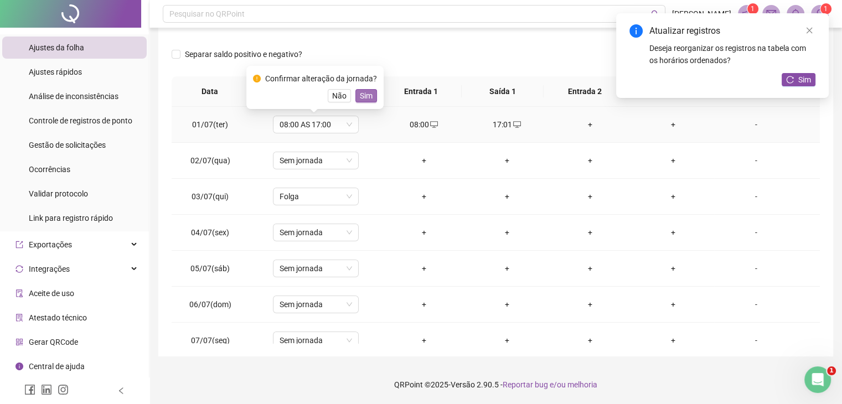
click at [360, 93] on span "Sim" at bounding box center [366, 96] width 13 height 12
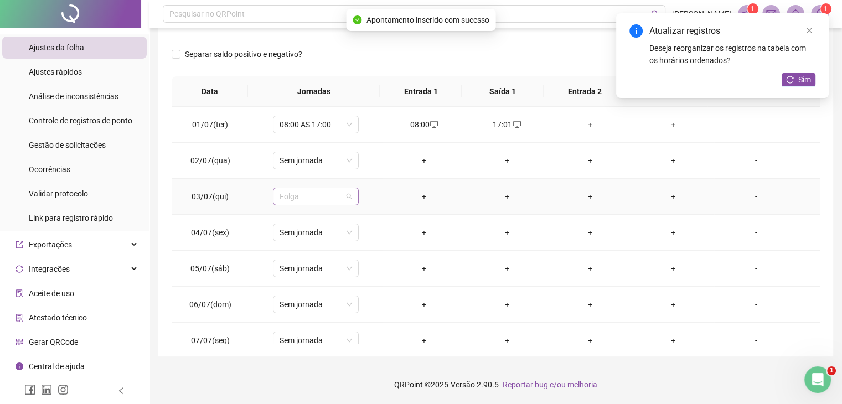
click at [318, 195] on span "Folga" at bounding box center [315, 196] width 72 height 17
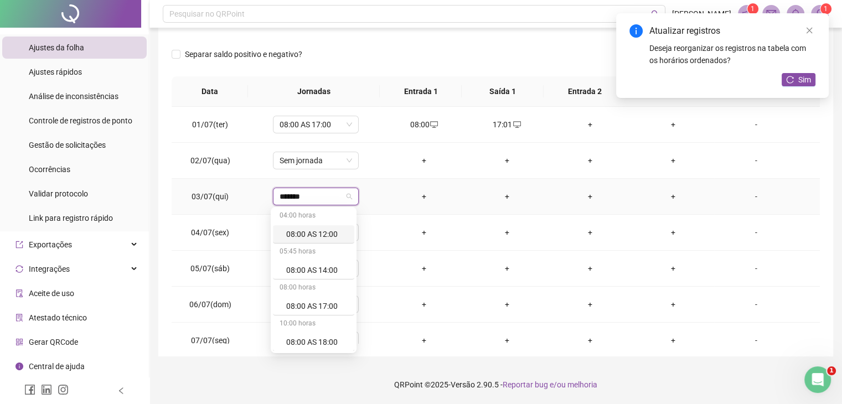
type input "********"
click at [309, 301] on div "08:00 AS 17:00" at bounding box center [316, 306] width 61 height 12
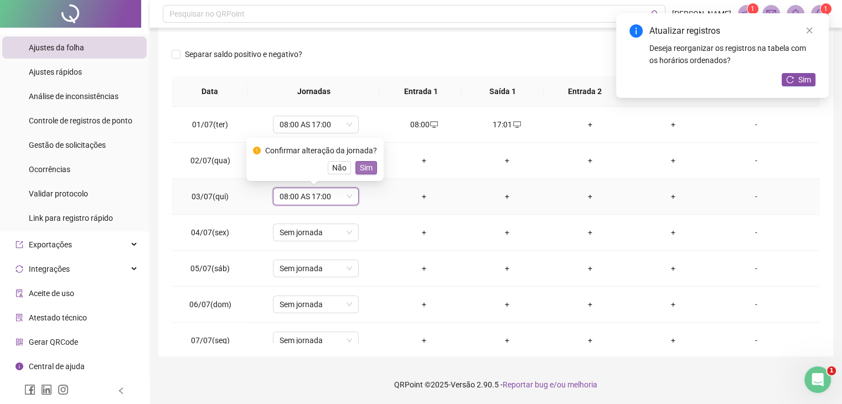
click at [362, 165] on span "Sim" at bounding box center [366, 168] width 13 height 12
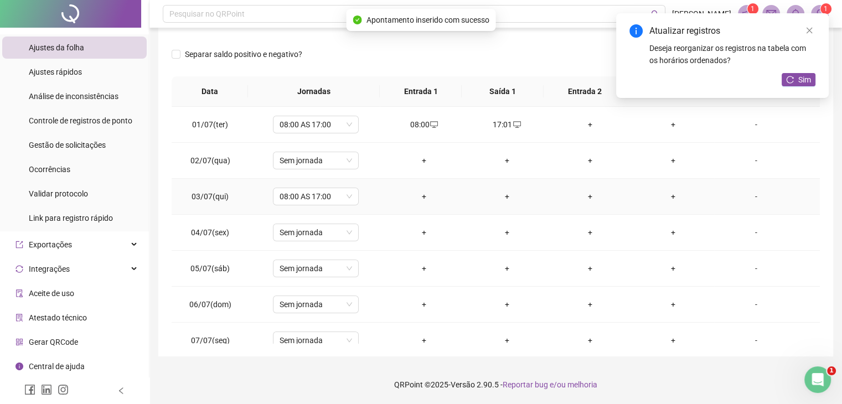
click at [743, 196] on div "-" at bounding box center [755, 196] width 65 height 12
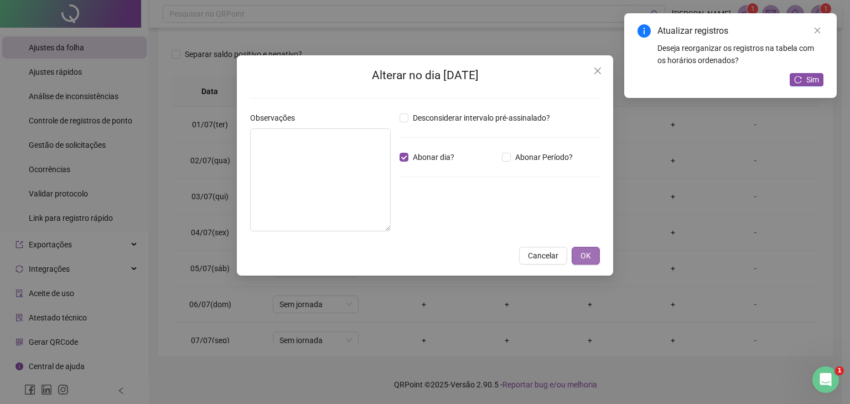
click at [592, 257] on button "OK" at bounding box center [586, 256] width 28 height 18
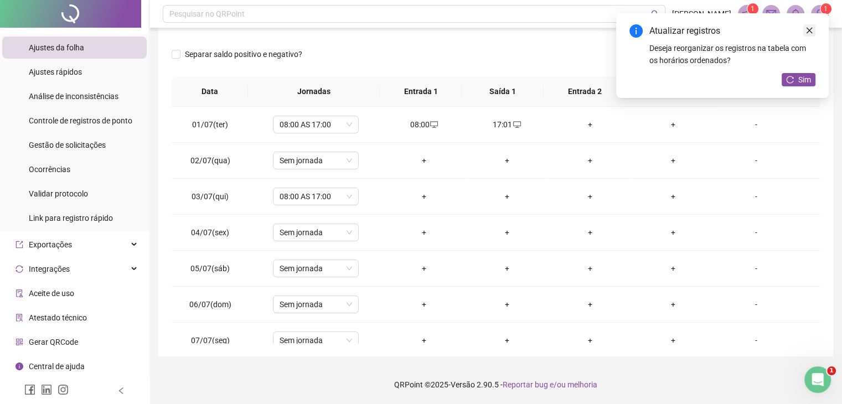
click at [807, 34] on icon "close" at bounding box center [809, 31] width 8 height 8
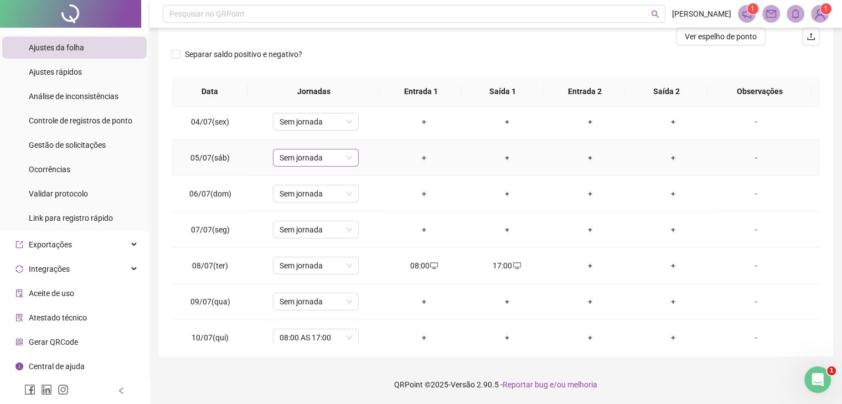
scroll to position [166, 0]
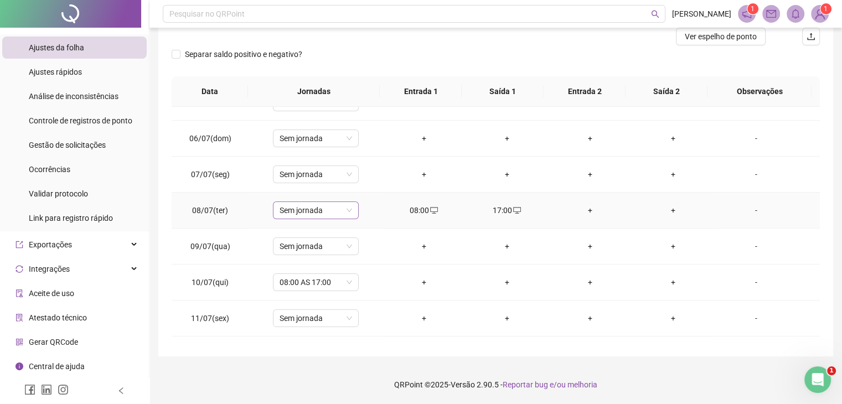
click at [306, 212] on span "Sem jornada" at bounding box center [315, 210] width 72 height 17
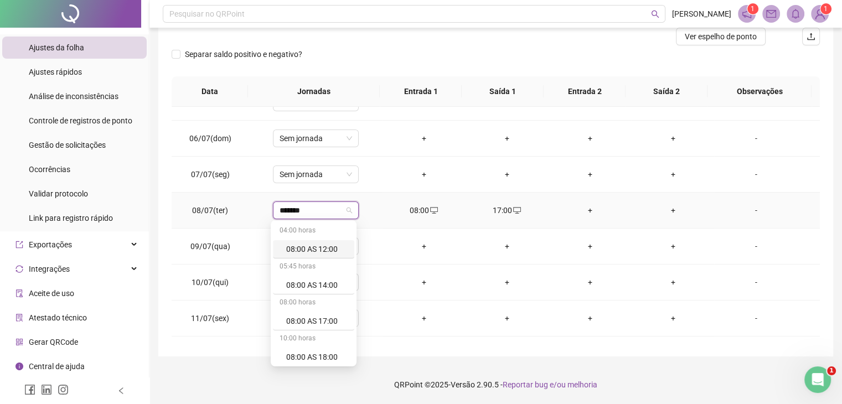
type input "********"
click at [317, 320] on div "08:00 AS 17:00" at bounding box center [316, 321] width 61 height 12
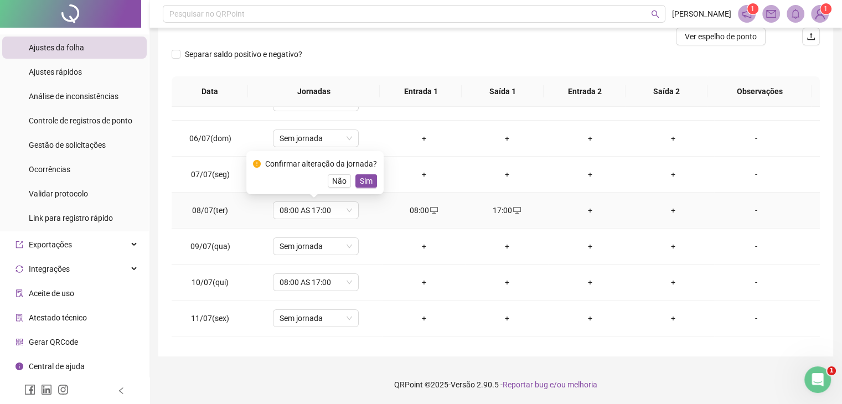
click at [361, 189] on div "Confirmar alteração da jornada? Não Sim" at bounding box center [314, 172] width 137 height 43
click at [361, 184] on span "Sim" at bounding box center [366, 181] width 13 height 12
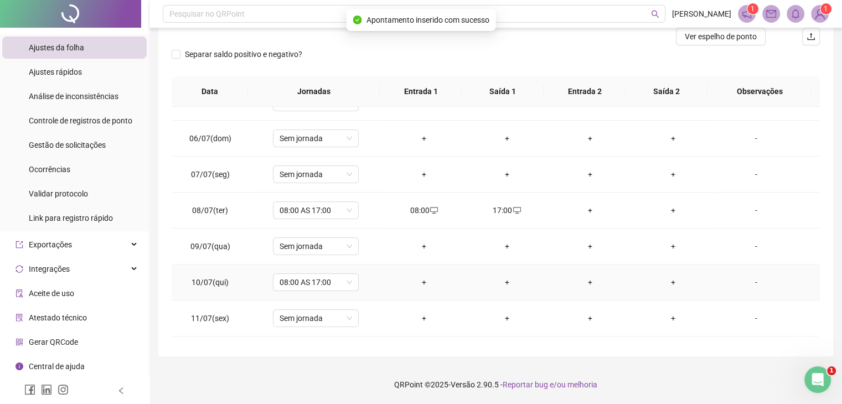
click at [747, 284] on div "-" at bounding box center [755, 282] width 65 height 12
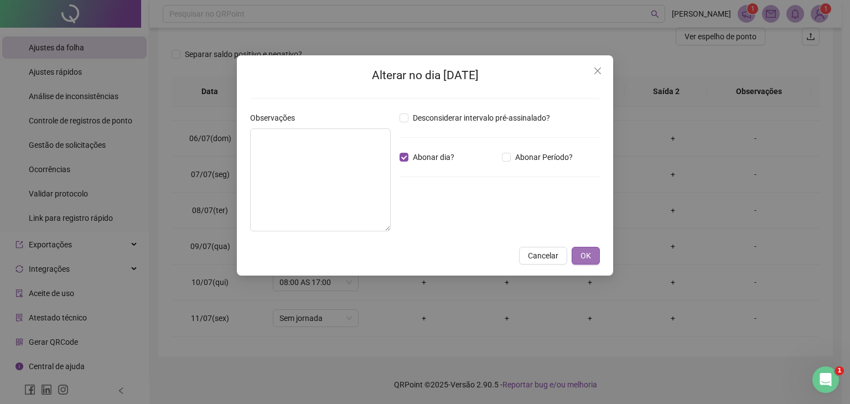
click at [585, 257] on span "OK" at bounding box center [585, 256] width 11 height 12
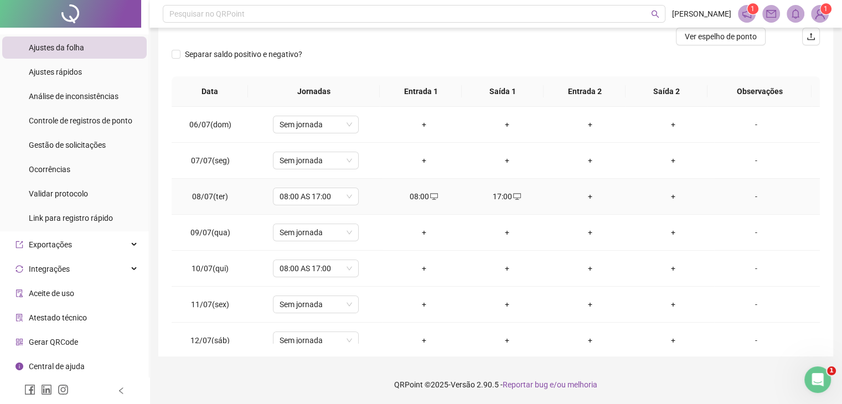
scroll to position [221, 0]
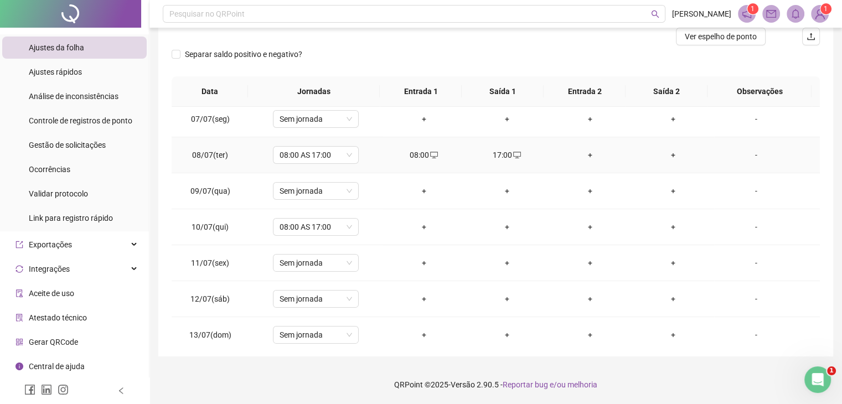
click at [745, 156] on div "-" at bounding box center [755, 155] width 65 height 12
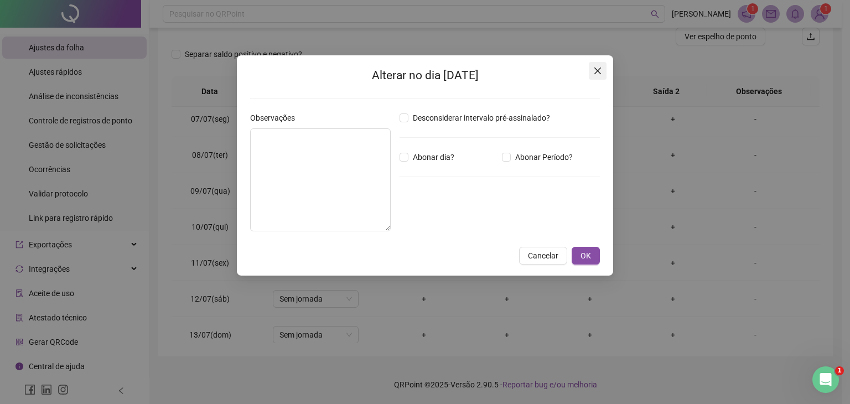
click at [600, 74] on icon "close" at bounding box center [597, 70] width 9 height 9
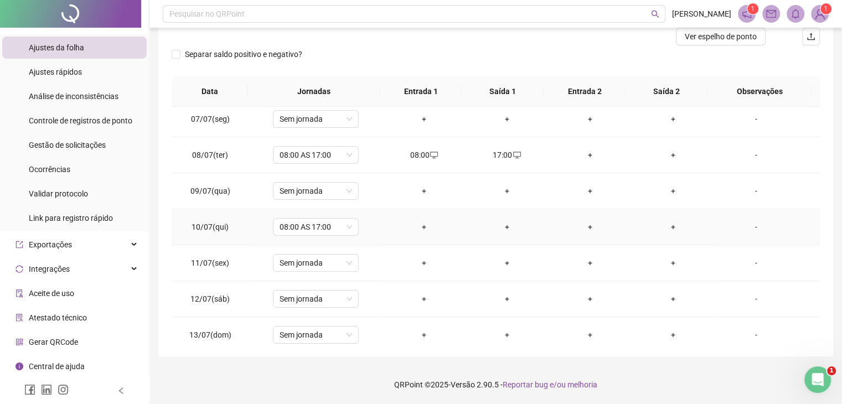
click at [744, 231] on div "-" at bounding box center [755, 227] width 65 height 12
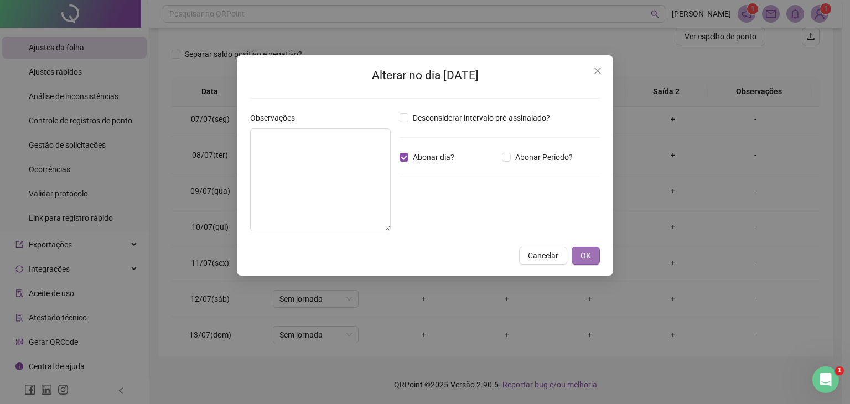
click at [586, 260] on span "OK" at bounding box center [585, 256] width 11 height 12
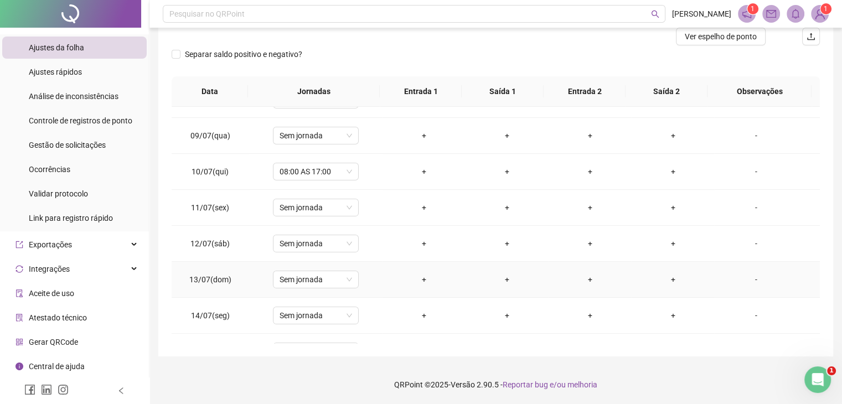
scroll to position [332, 0]
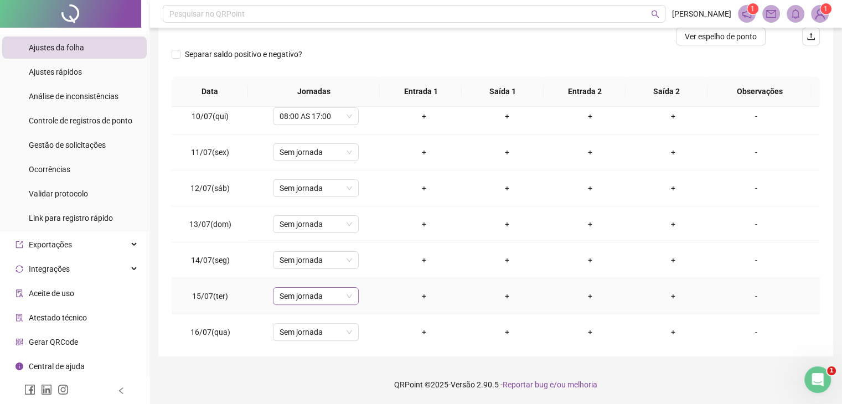
click at [321, 294] on span "Sem jornada" at bounding box center [315, 296] width 72 height 17
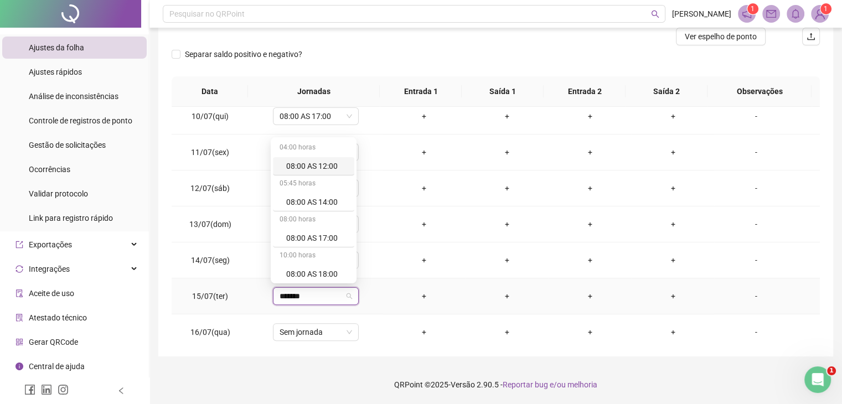
type input "********"
click at [312, 235] on div "08:00 AS 17:00" at bounding box center [316, 238] width 61 height 12
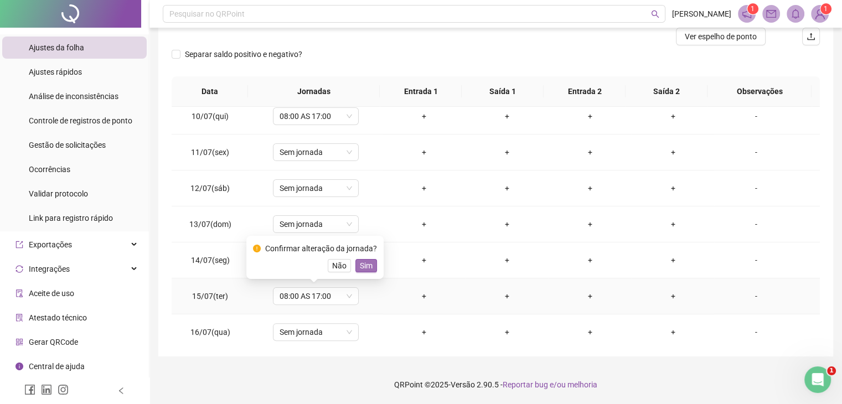
click at [362, 261] on span "Sim" at bounding box center [366, 266] width 13 height 12
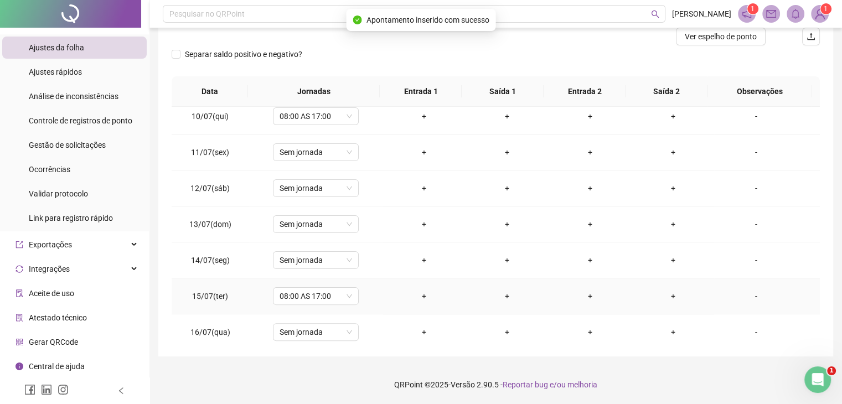
click at [737, 294] on div "-" at bounding box center [755, 296] width 65 height 12
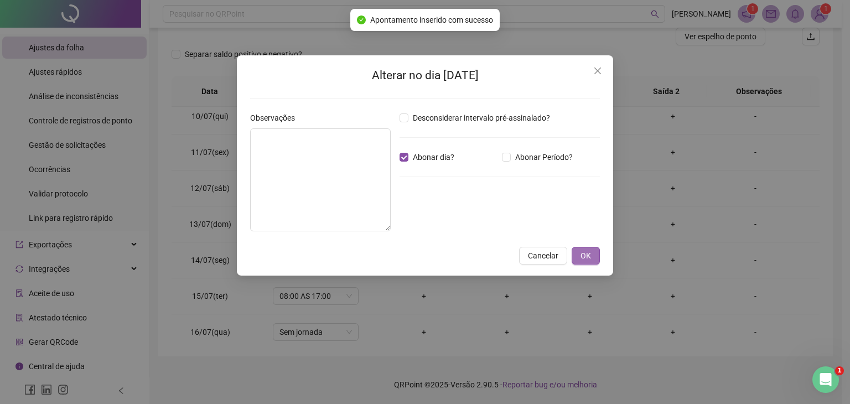
click at [585, 257] on span "OK" at bounding box center [585, 256] width 11 height 12
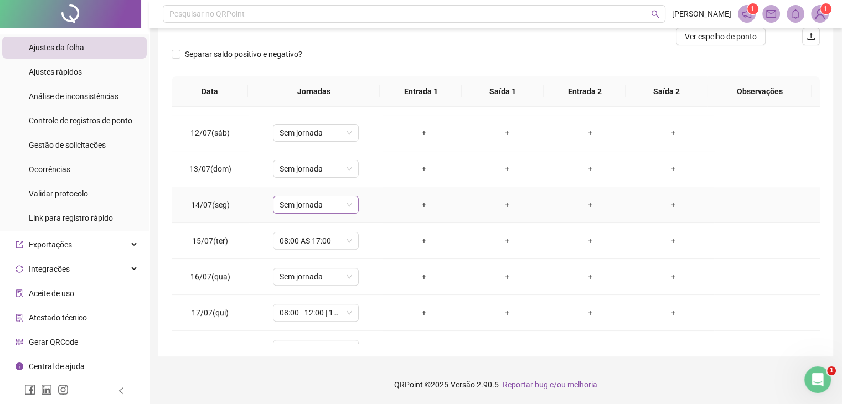
scroll to position [443, 0]
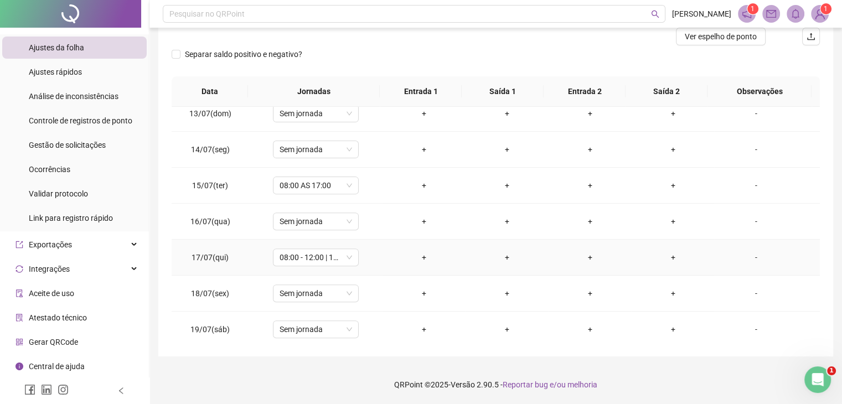
click at [749, 264] on td "-" at bounding box center [767, 258] width 106 height 36
click at [749, 257] on div "-" at bounding box center [755, 257] width 65 height 12
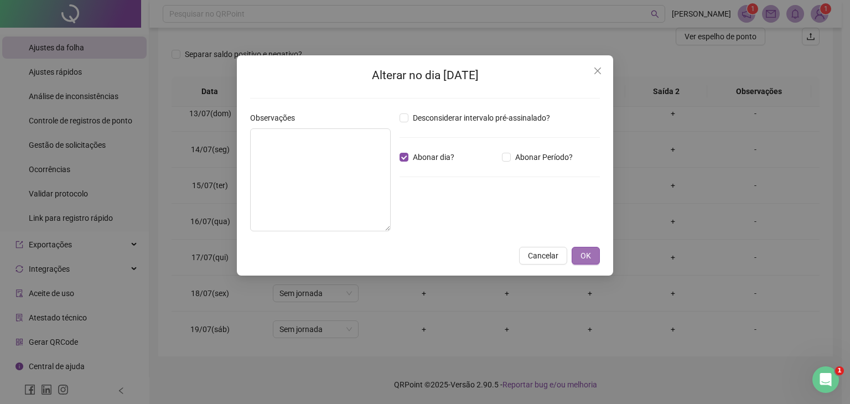
click at [594, 253] on button "OK" at bounding box center [586, 256] width 28 height 18
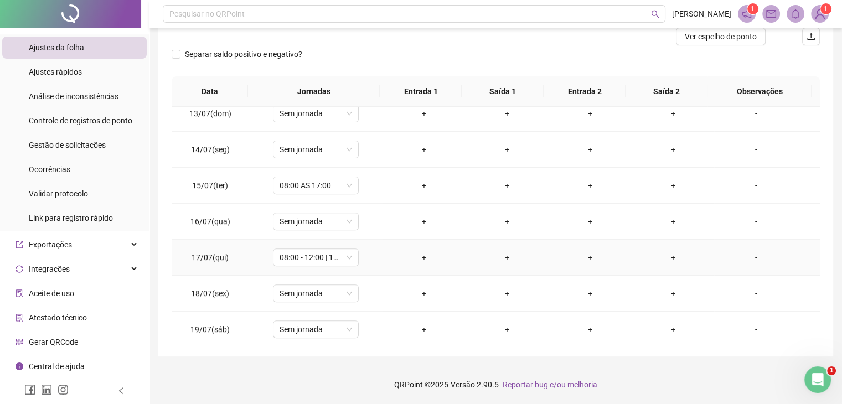
click at [748, 258] on div "-" at bounding box center [755, 257] width 65 height 12
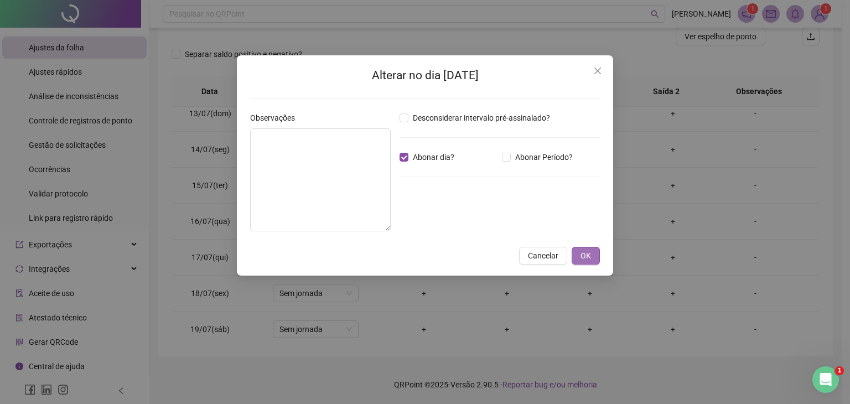
click at [584, 254] on span "OK" at bounding box center [585, 256] width 11 height 12
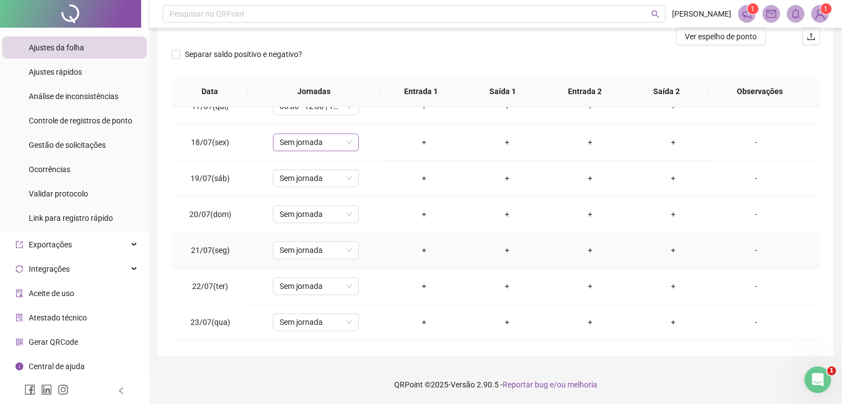
scroll to position [609, 0]
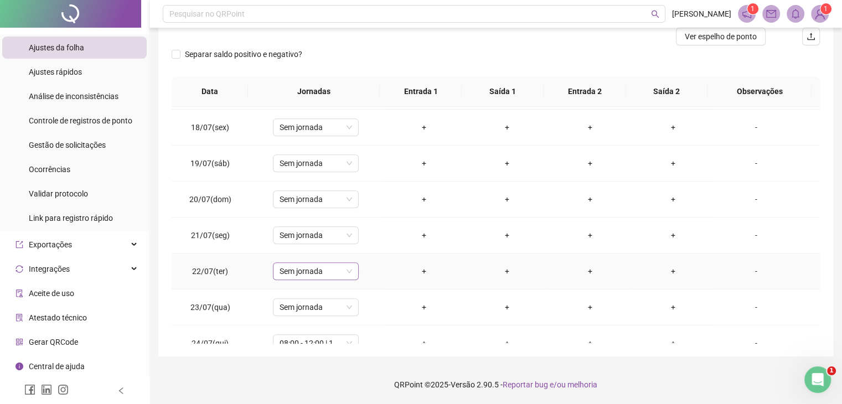
click at [326, 272] on span "Sem jornada" at bounding box center [315, 271] width 72 height 17
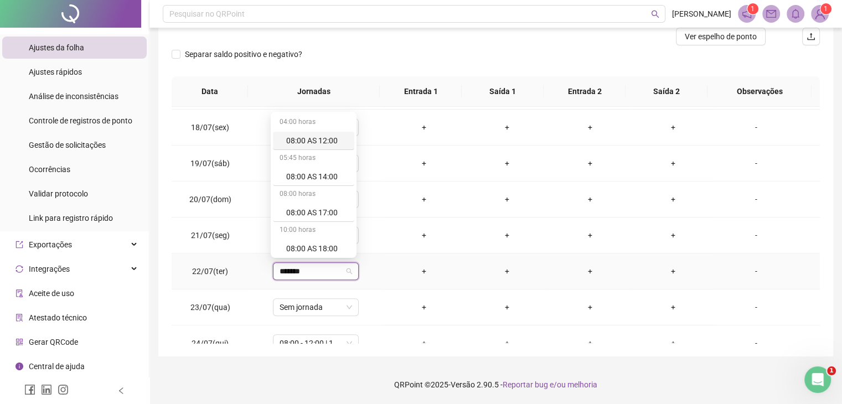
type input "********"
click at [305, 208] on div "08:00 AS 17:00" at bounding box center [316, 212] width 61 height 12
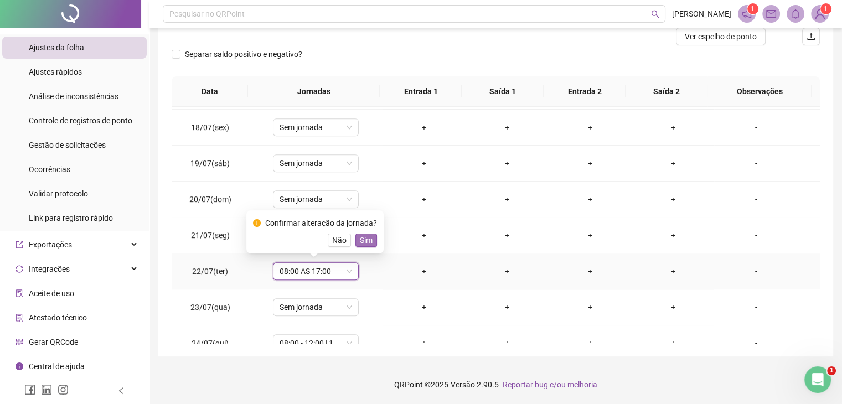
click at [360, 235] on span "Sim" at bounding box center [366, 240] width 13 height 12
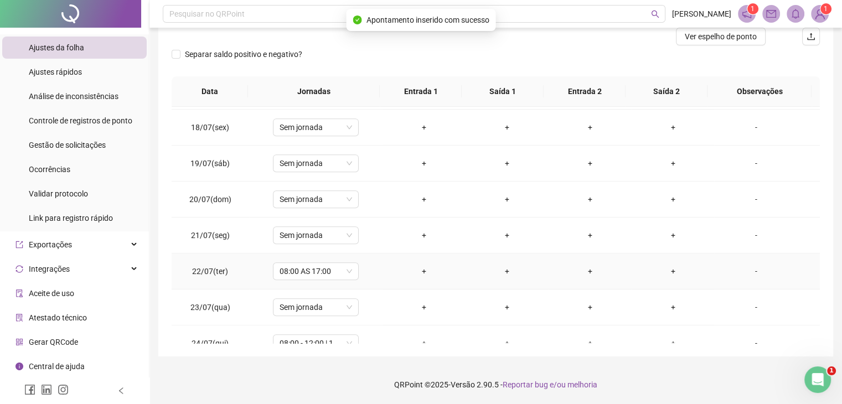
click at [413, 268] on div "+" at bounding box center [423, 271] width 65 height 12
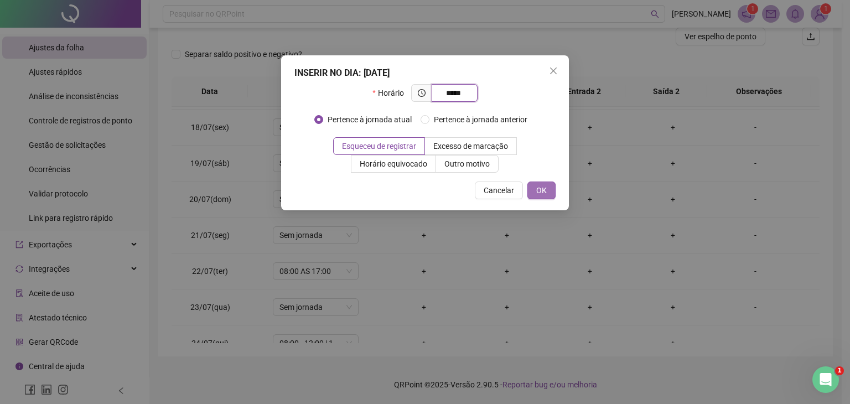
type input "*****"
click at [537, 190] on span "OK" at bounding box center [541, 190] width 11 height 12
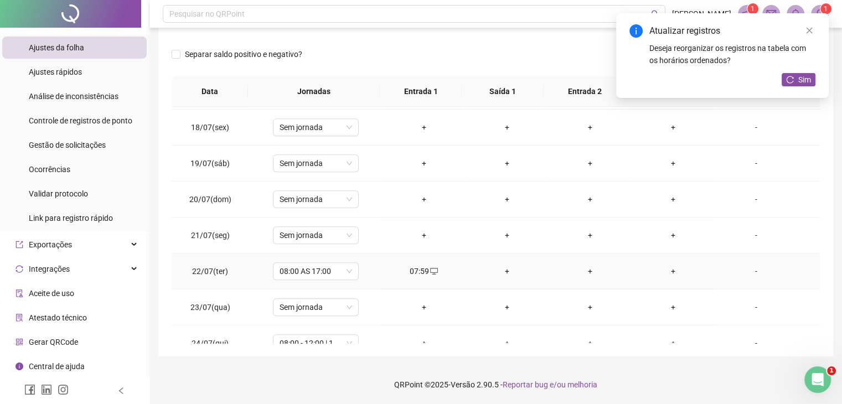
click at [495, 273] on div "+" at bounding box center [506, 271] width 65 height 12
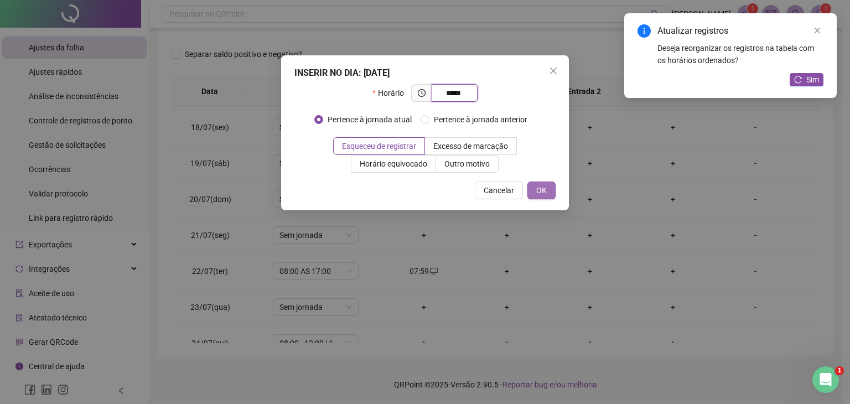
type input "*****"
click at [540, 190] on span "OK" at bounding box center [541, 190] width 11 height 12
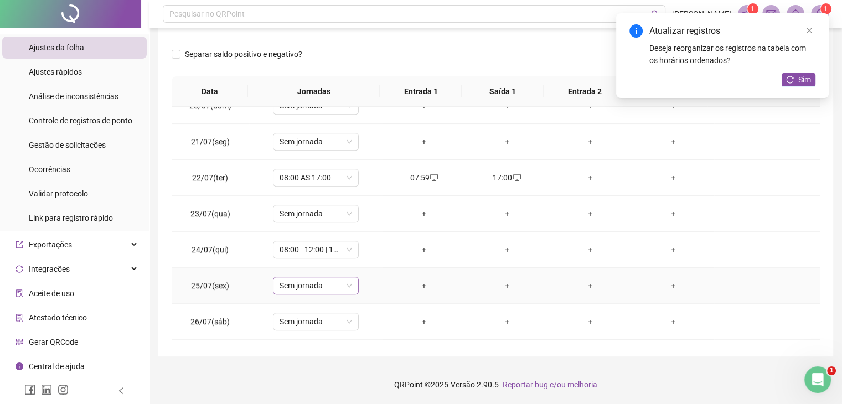
scroll to position [719, 0]
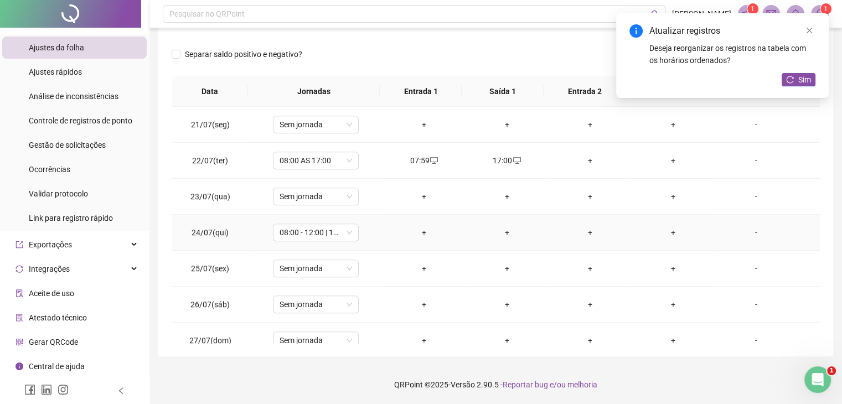
click at [746, 230] on div "-" at bounding box center [755, 232] width 65 height 12
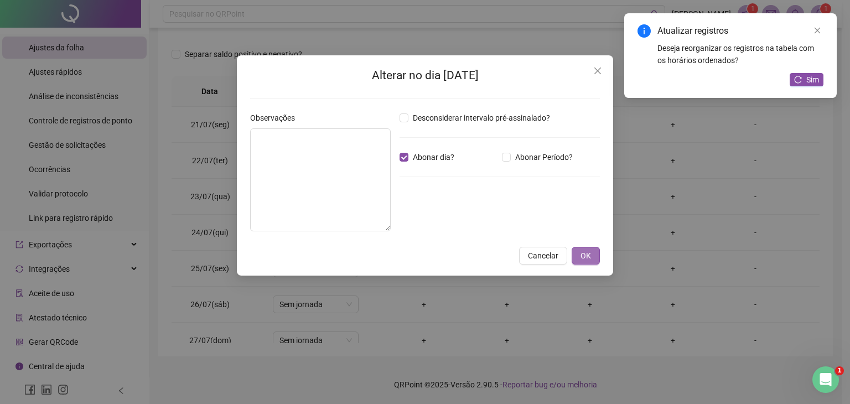
click at [593, 253] on button "OK" at bounding box center [586, 256] width 28 height 18
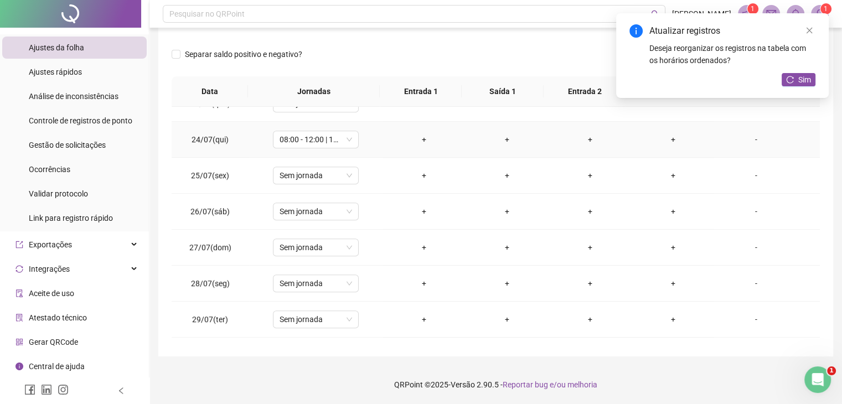
scroll to position [830, 0]
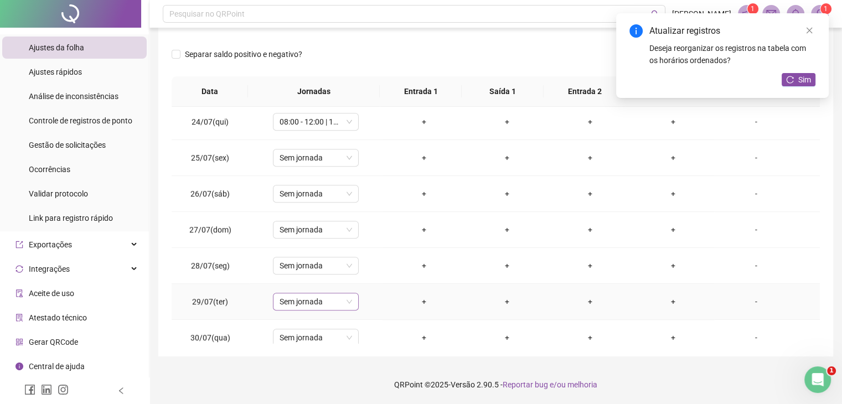
click at [334, 297] on span "Sem jornada" at bounding box center [315, 301] width 72 height 17
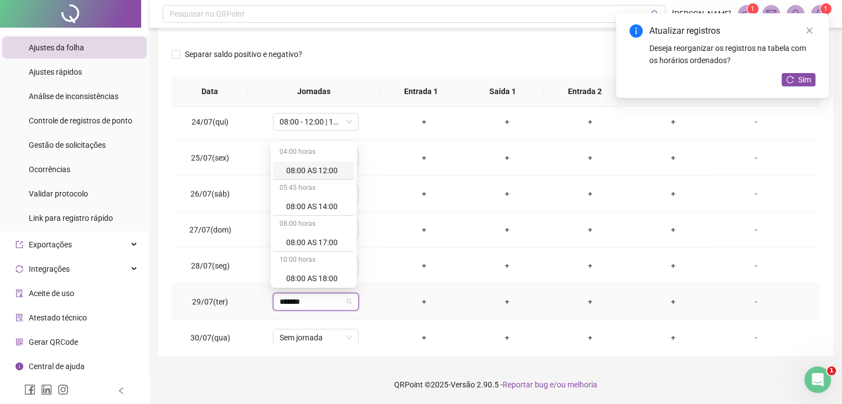
type input "********"
click at [313, 240] on div "08:00 AS 17:00" at bounding box center [316, 242] width 61 height 12
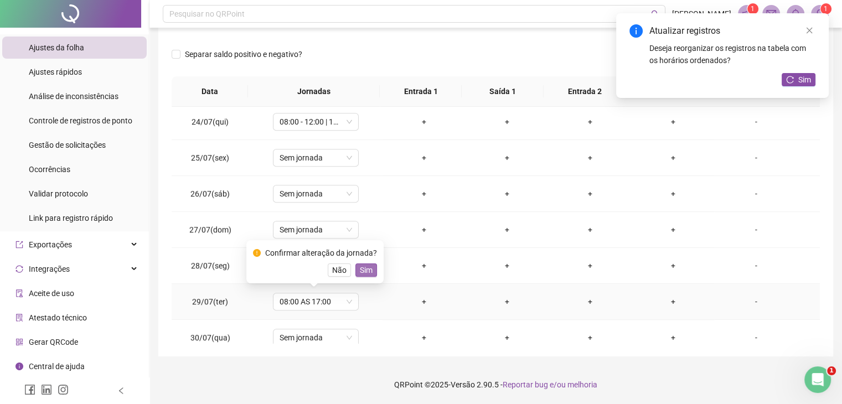
click at [365, 267] on span "Sim" at bounding box center [366, 270] width 13 height 12
click at [412, 298] on div "+" at bounding box center [423, 302] width 65 height 12
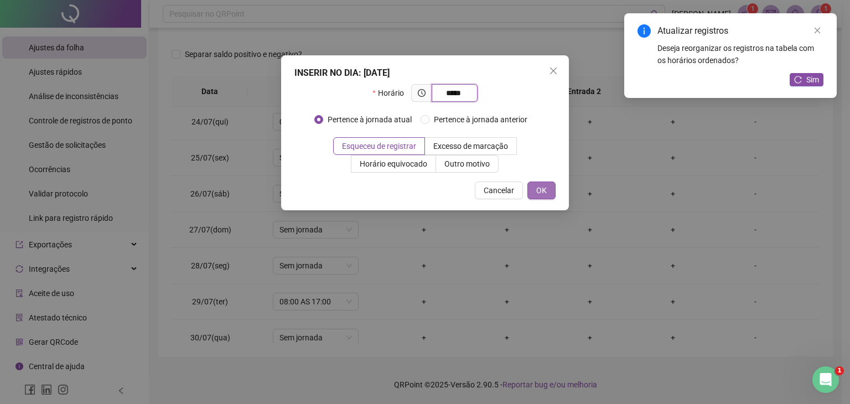
type input "*****"
click at [542, 186] on span "OK" at bounding box center [541, 190] width 11 height 12
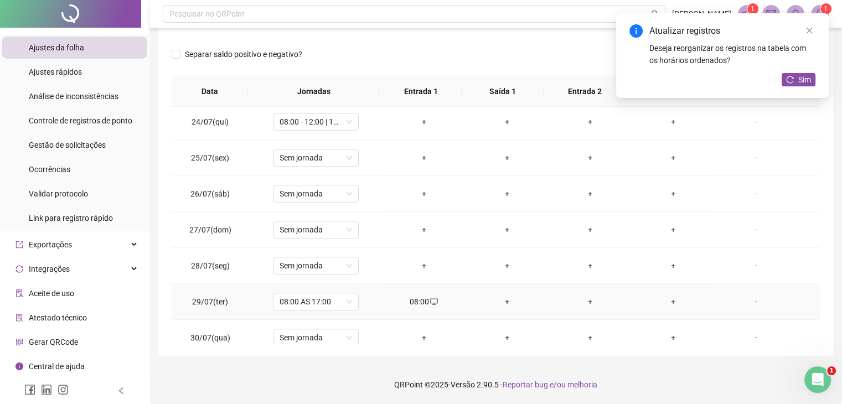
click at [502, 300] on div "+" at bounding box center [506, 302] width 65 height 12
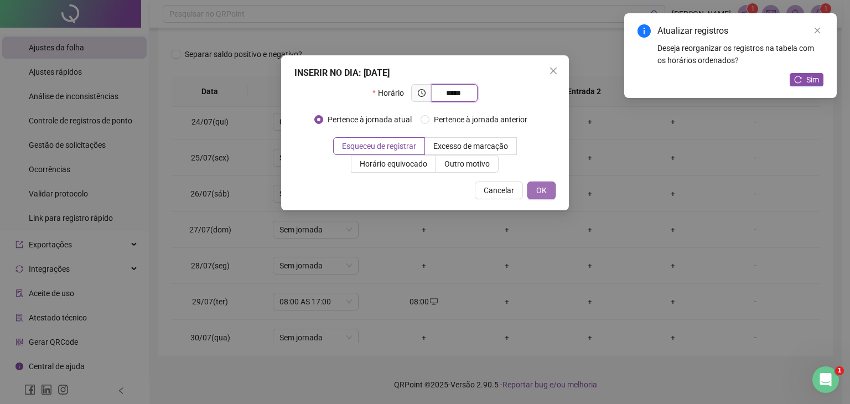
type input "*****"
click at [536, 190] on span "OK" at bounding box center [541, 190] width 11 height 12
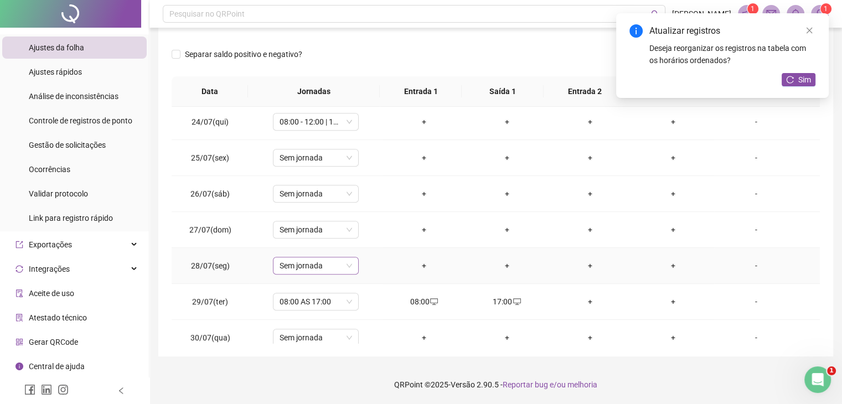
scroll to position [875, 0]
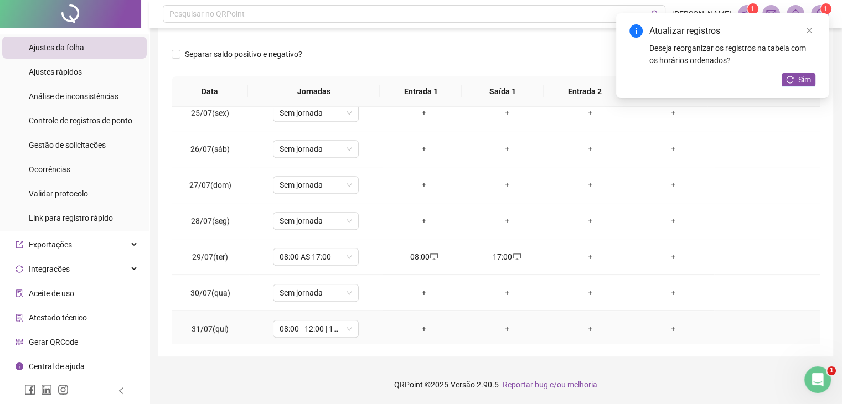
click at [748, 323] on div "-" at bounding box center [755, 329] width 65 height 12
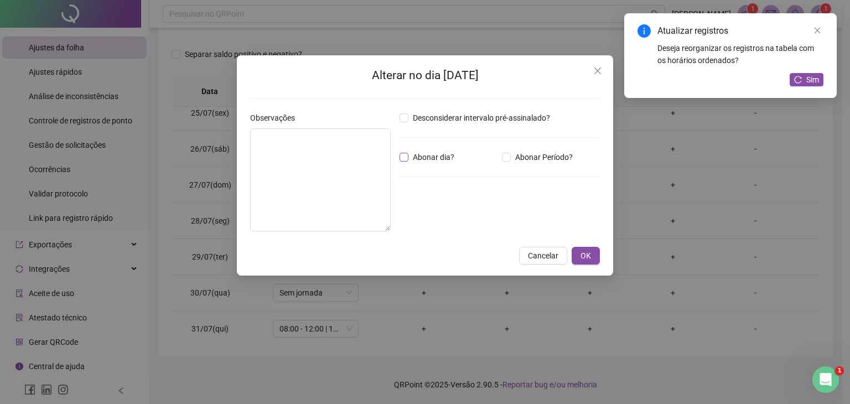
click at [411, 155] on span "Abonar dia?" at bounding box center [433, 157] width 50 height 12
click at [587, 253] on span "OK" at bounding box center [585, 256] width 11 height 12
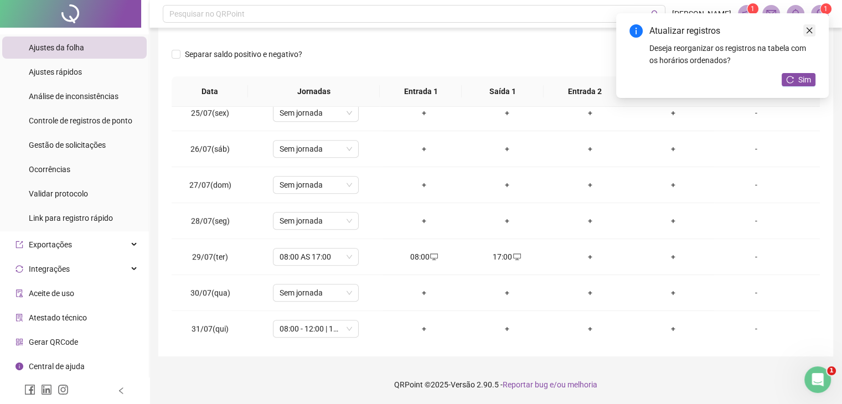
click at [805, 31] on icon "close" at bounding box center [809, 31] width 8 height 8
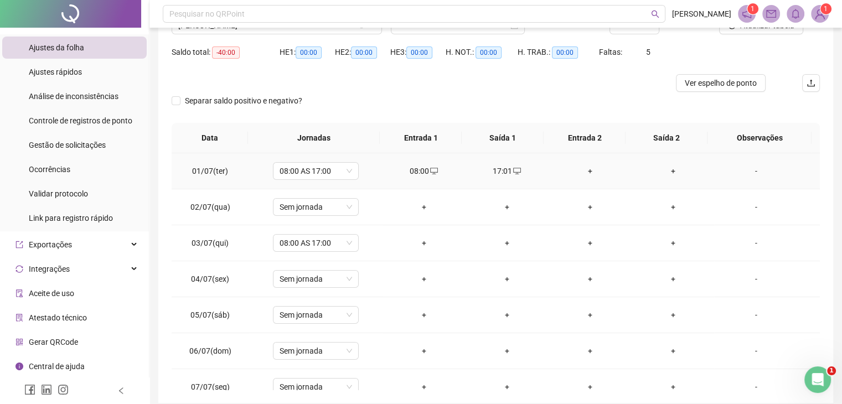
scroll to position [93, 0]
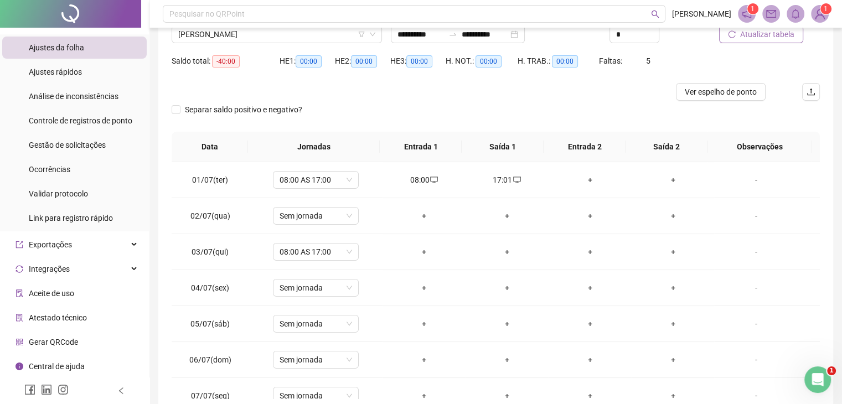
click at [744, 35] on span "Atualizar tabela" at bounding box center [767, 34] width 54 height 12
click at [743, 257] on td "-" at bounding box center [767, 252] width 106 height 36
click at [744, 252] on div "-" at bounding box center [755, 252] width 65 height 12
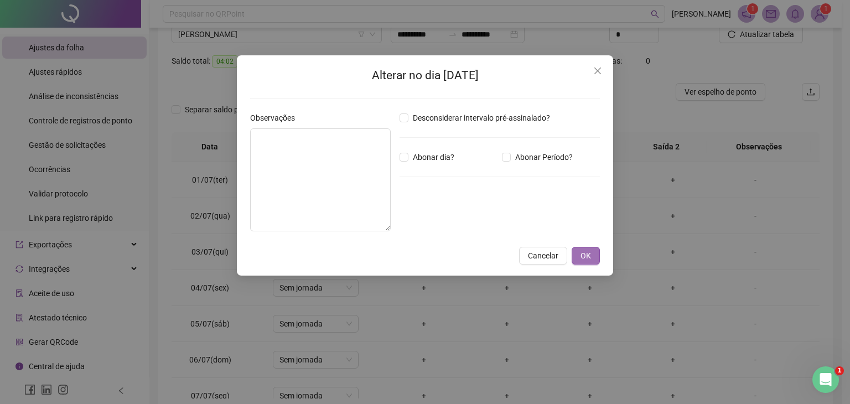
click at [578, 255] on button "OK" at bounding box center [586, 256] width 28 height 18
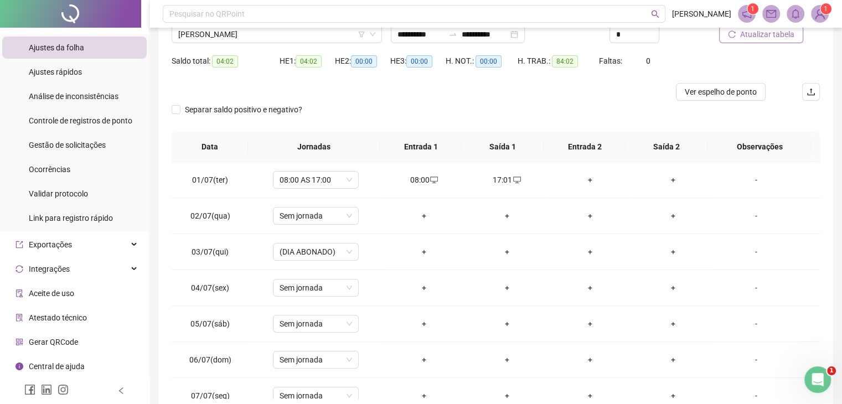
click at [751, 42] on button "Atualizar tabela" at bounding box center [761, 34] width 84 height 18
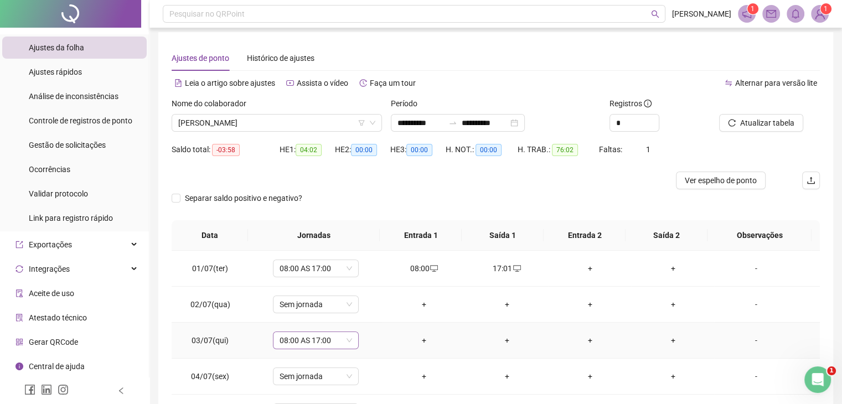
scroll to position [0, 0]
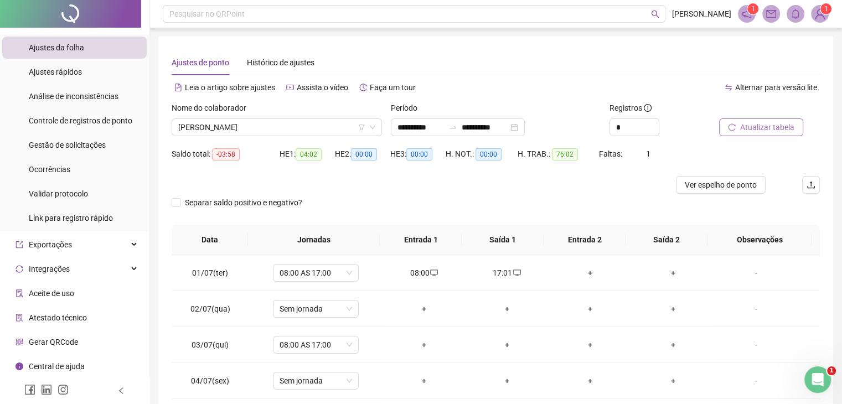
click at [759, 124] on span "Atualizar tabela" at bounding box center [767, 127] width 54 height 12
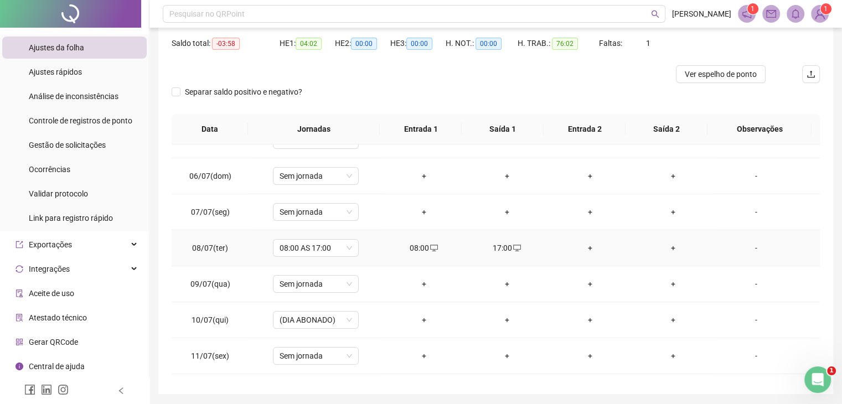
scroll to position [221, 0]
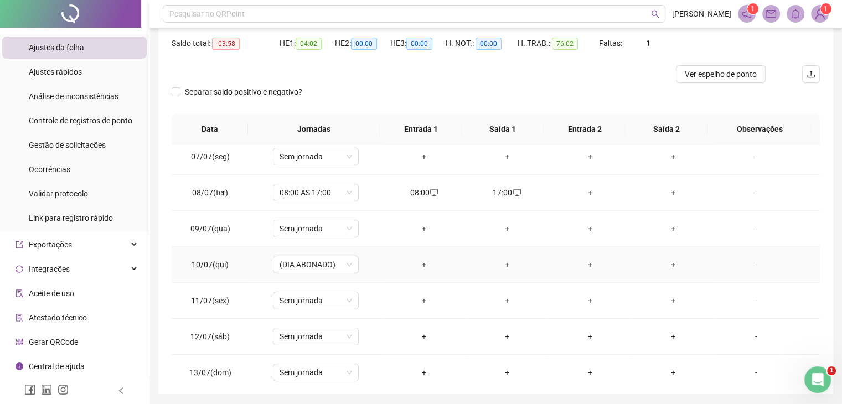
click at [737, 260] on div "-" at bounding box center [755, 264] width 65 height 12
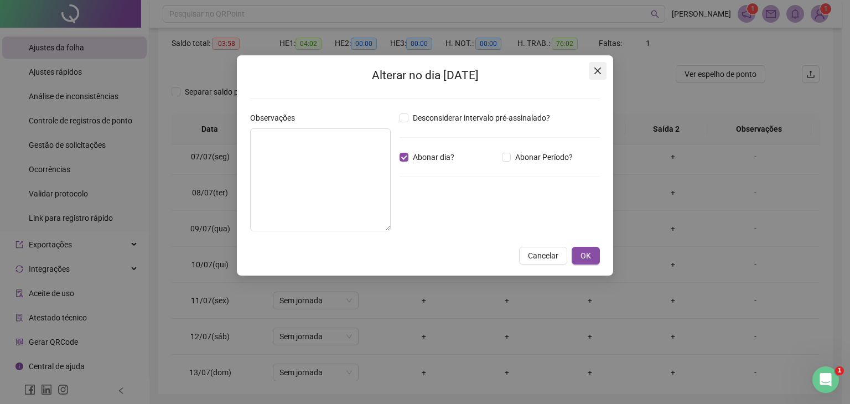
click at [590, 74] on span "Close" at bounding box center [598, 70] width 18 height 9
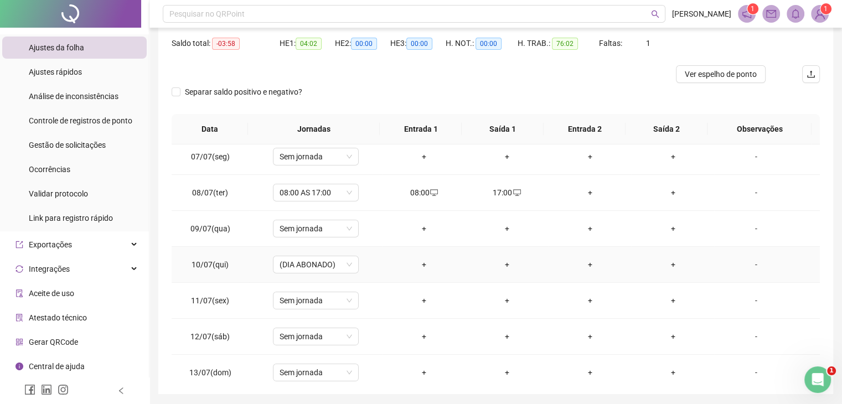
click at [742, 262] on div "-" at bounding box center [755, 264] width 65 height 12
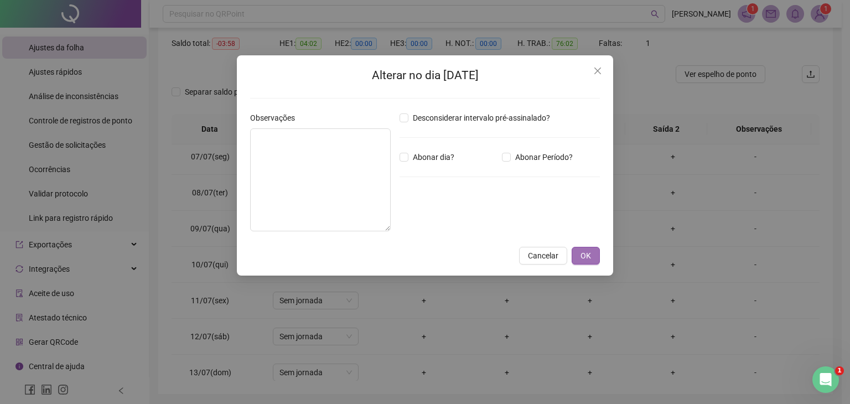
click at [585, 260] on span "OK" at bounding box center [585, 256] width 11 height 12
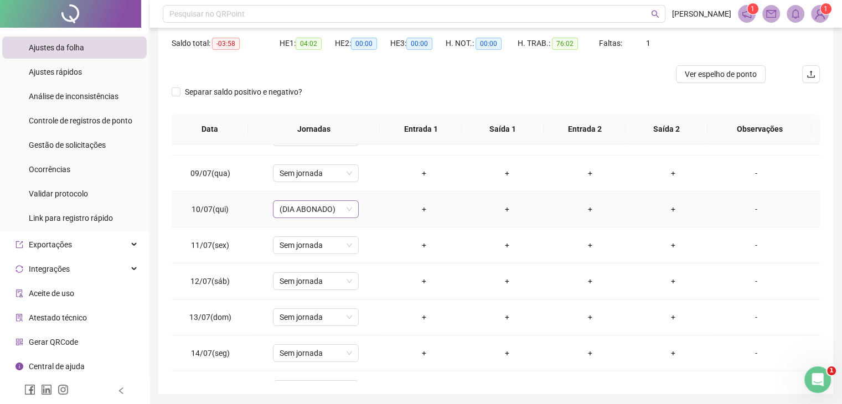
scroll to position [332, 0]
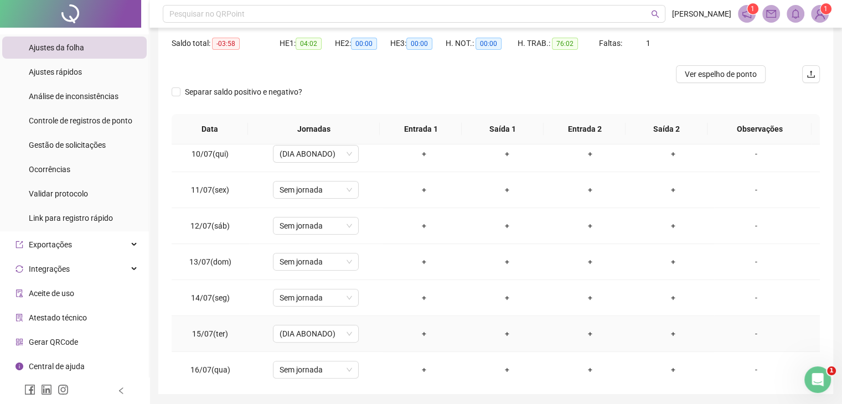
click at [742, 330] on div "-" at bounding box center [755, 334] width 65 height 12
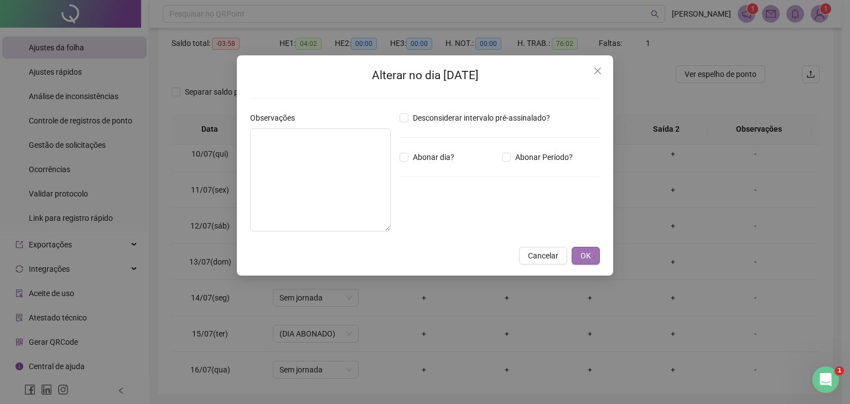
click at [578, 261] on button "OK" at bounding box center [586, 256] width 28 height 18
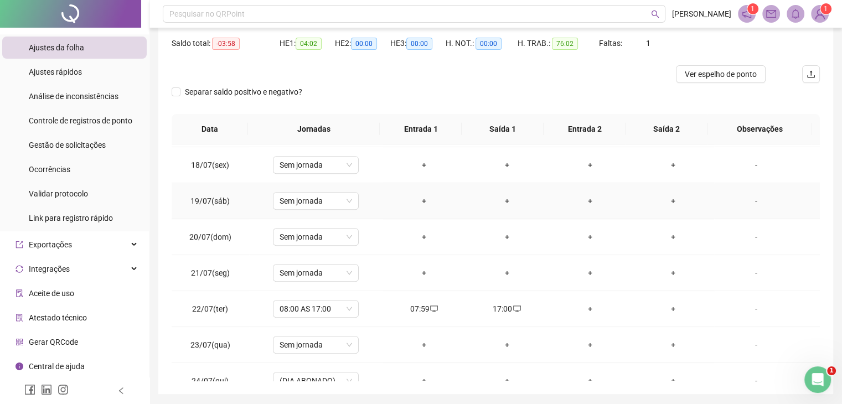
scroll to position [553, 0]
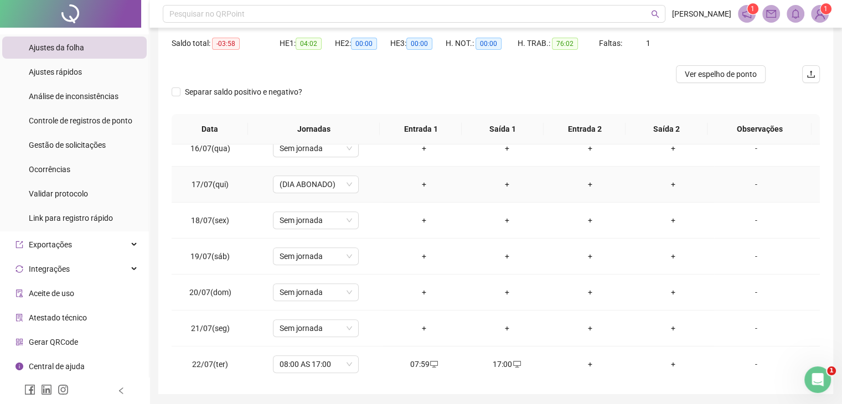
click at [747, 184] on div "-" at bounding box center [755, 184] width 65 height 12
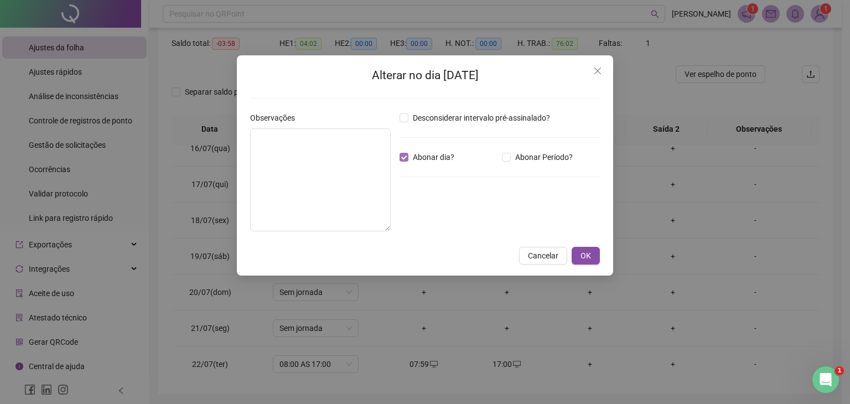
click at [418, 157] on span "Abonar dia?" at bounding box center [433, 157] width 50 height 12
click at [584, 257] on span "OK" at bounding box center [585, 256] width 11 height 12
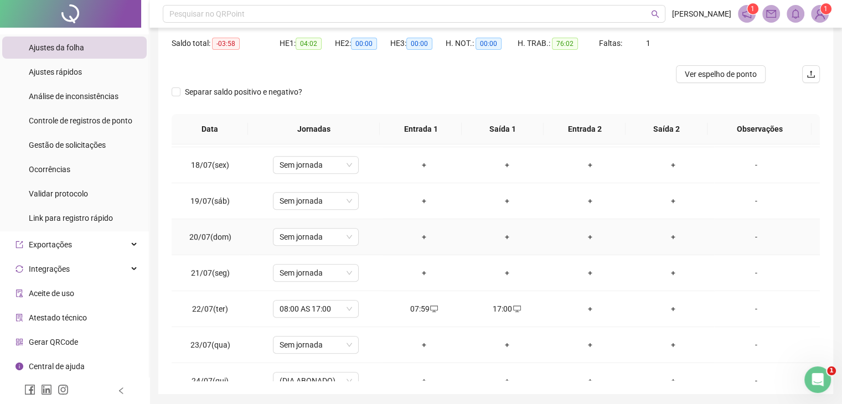
scroll to position [664, 0]
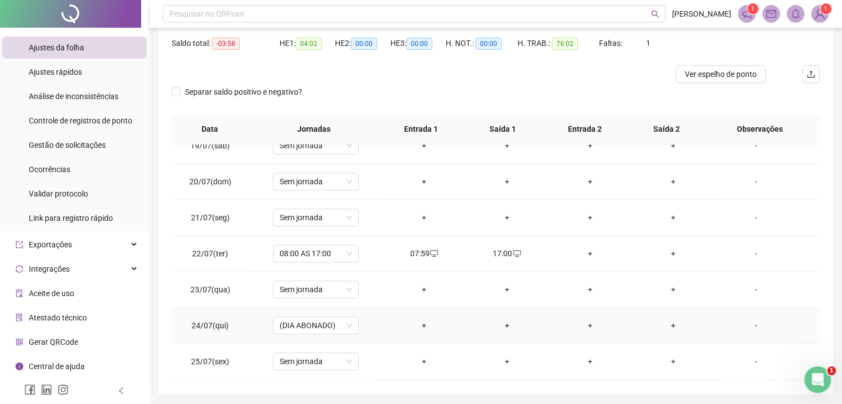
click at [747, 323] on div "-" at bounding box center [755, 325] width 65 height 12
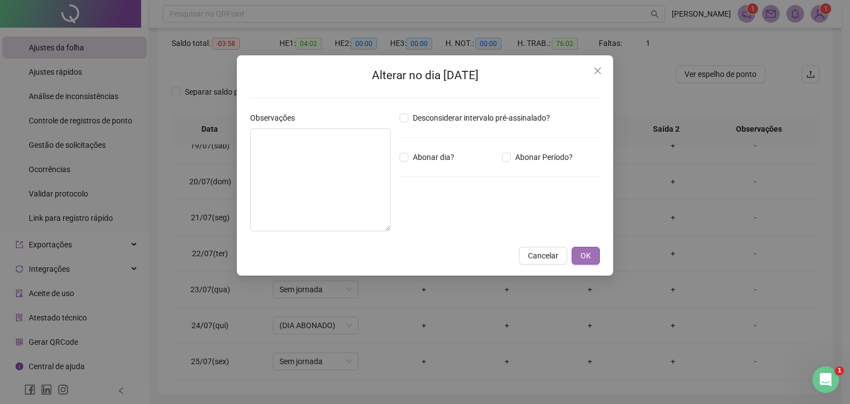
click at [589, 260] on span "OK" at bounding box center [585, 256] width 11 height 12
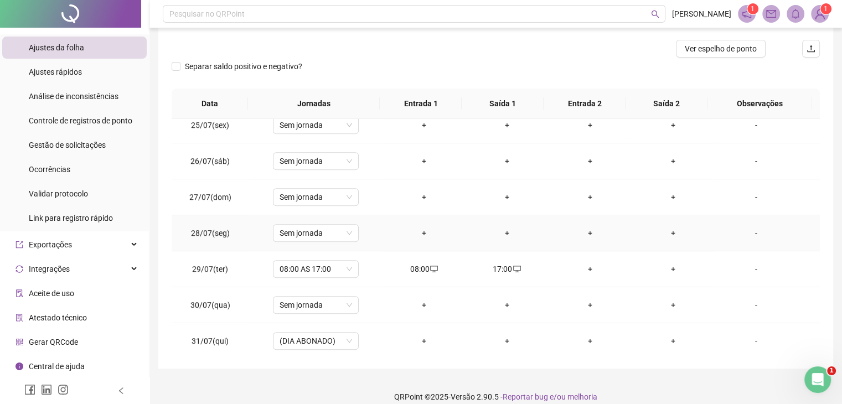
scroll to position [148, 0]
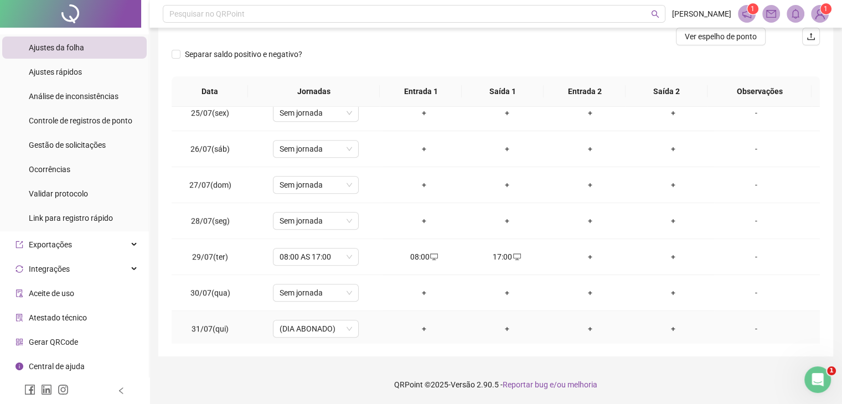
click at [748, 323] on div "-" at bounding box center [755, 329] width 65 height 12
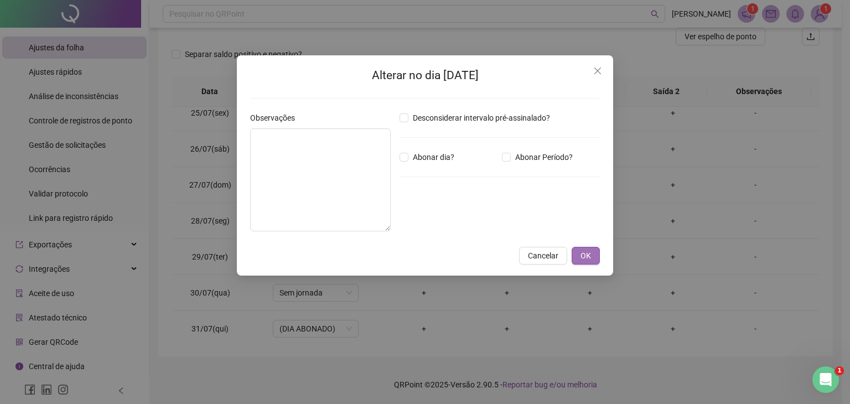
click at [584, 255] on span "OK" at bounding box center [585, 256] width 11 height 12
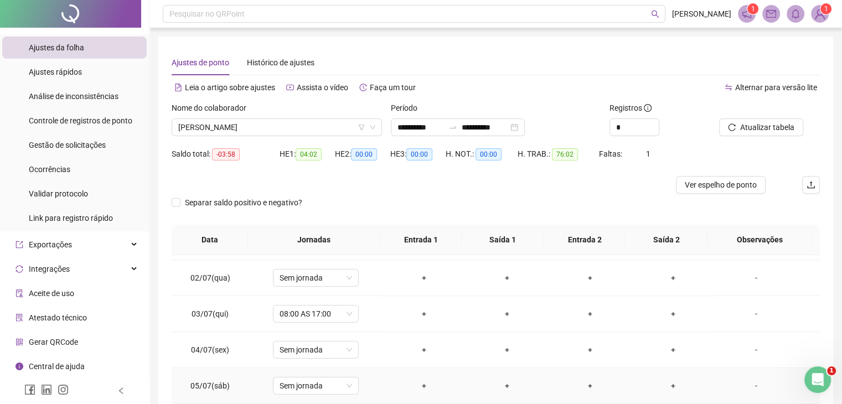
scroll to position [0, 0]
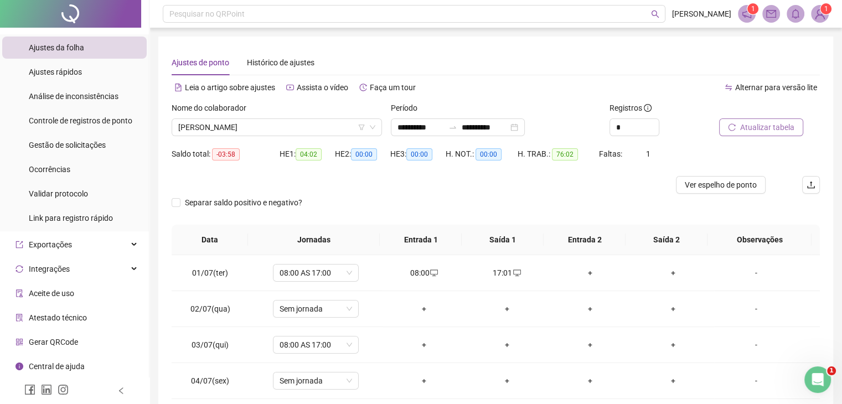
click at [744, 128] on span "Atualizar tabela" at bounding box center [767, 127] width 54 height 12
click at [744, 128] on body "**********" at bounding box center [421, 202] width 842 height 404
click at [773, 128] on span "Atualizar tabela" at bounding box center [767, 127] width 54 height 12
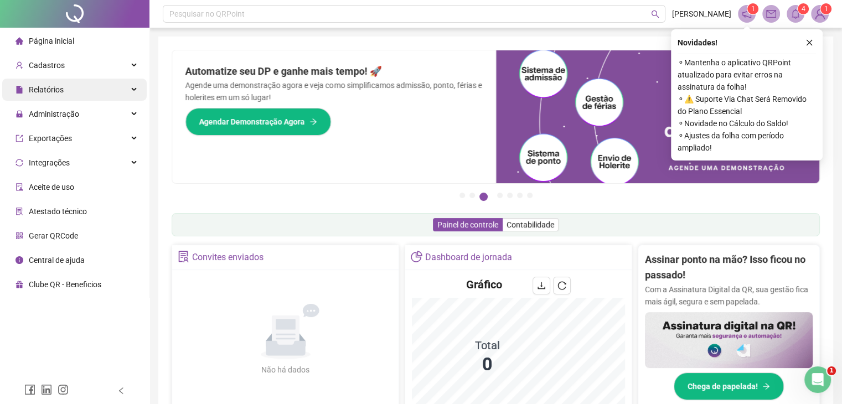
click at [61, 91] on span "Relatórios" at bounding box center [46, 89] width 35 height 9
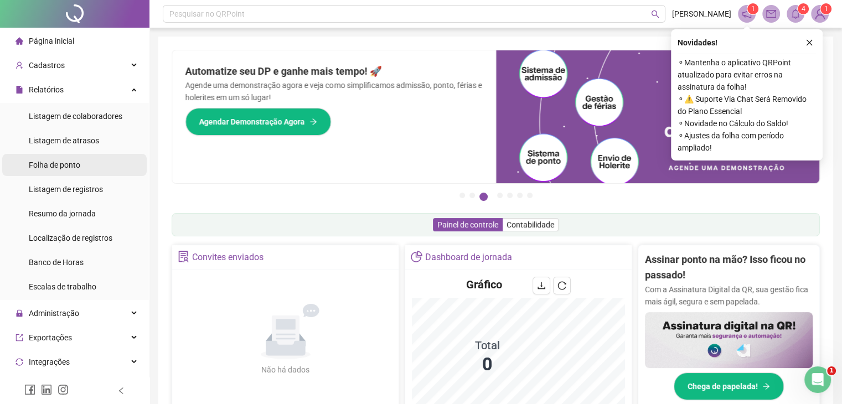
click at [49, 163] on span "Folha de ponto" at bounding box center [54, 164] width 51 height 9
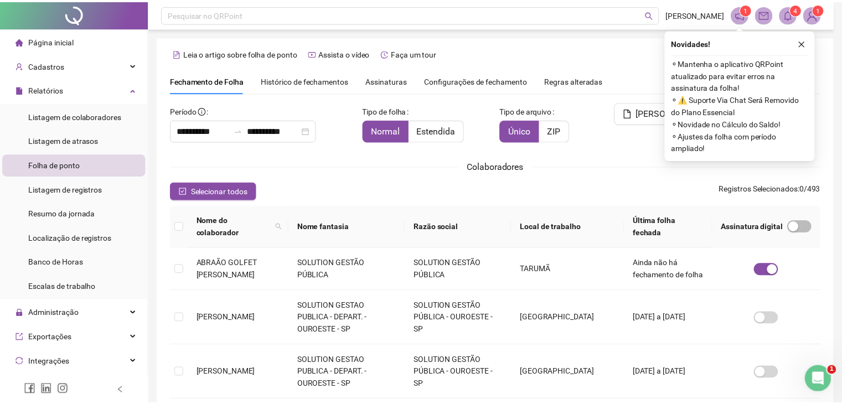
scroll to position [24, 0]
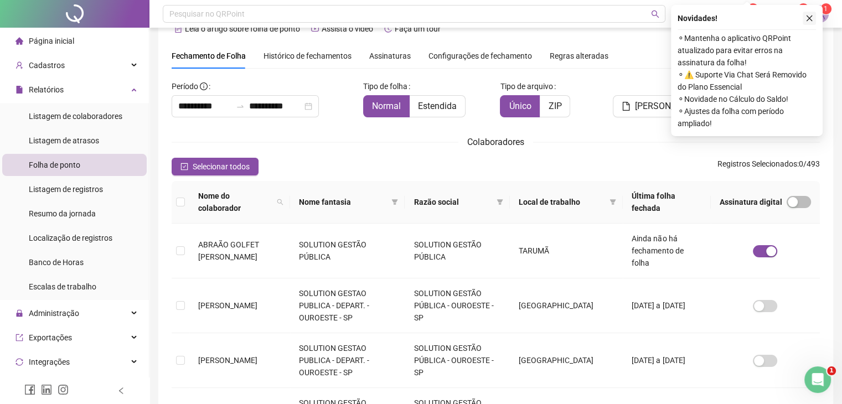
click at [807, 18] on icon "close" at bounding box center [809, 18] width 8 height 8
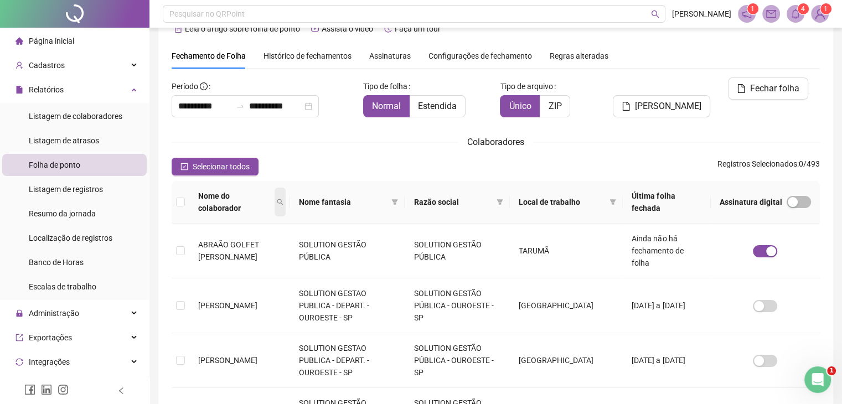
click at [286, 205] on span at bounding box center [279, 202] width 11 height 29
type input "**********"
click at [189, 240] on button "Buscar" at bounding box center [210, 241] width 50 height 13
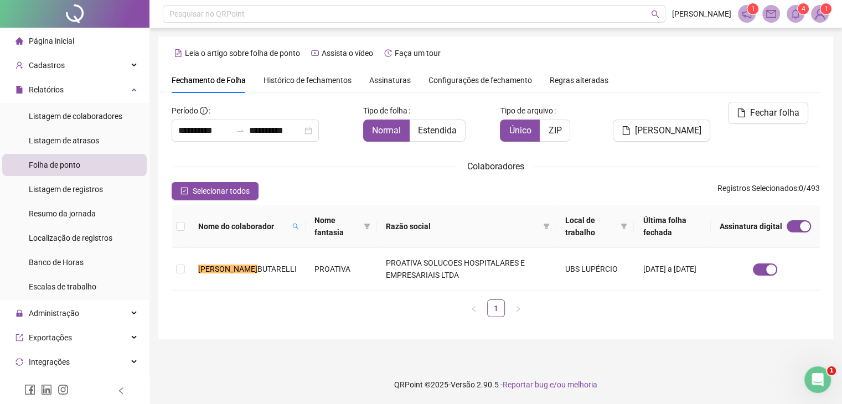
scroll to position [0, 0]
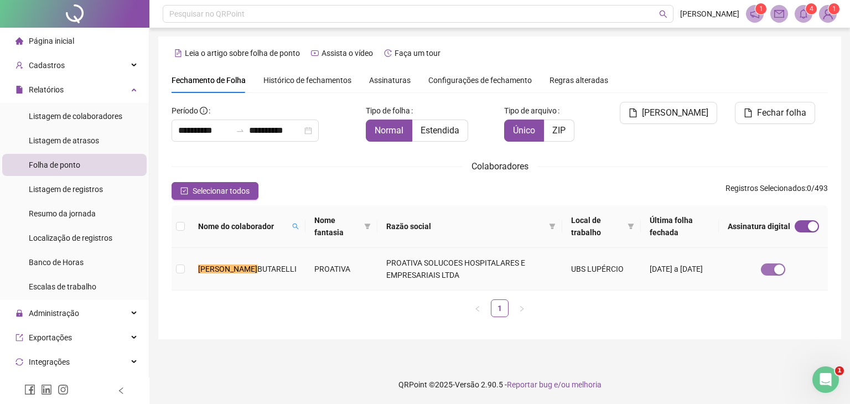
click at [775, 269] on div "button" at bounding box center [779, 270] width 10 height 10
click at [418, 278] on td "PROATIVA SOLUCOES HOSPITALARES E EMPRESARIAIS LTDA" at bounding box center [469, 269] width 185 height 43
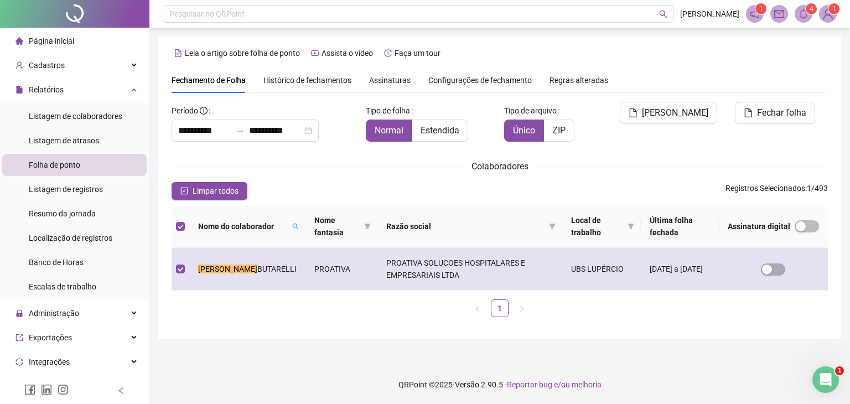
click at [418, 278] on td "PROATIVA SOLUCOES HOSPITALARES E EMPRESARIAIS LTDA" at bounding box center [469, 269] width 185 height 43
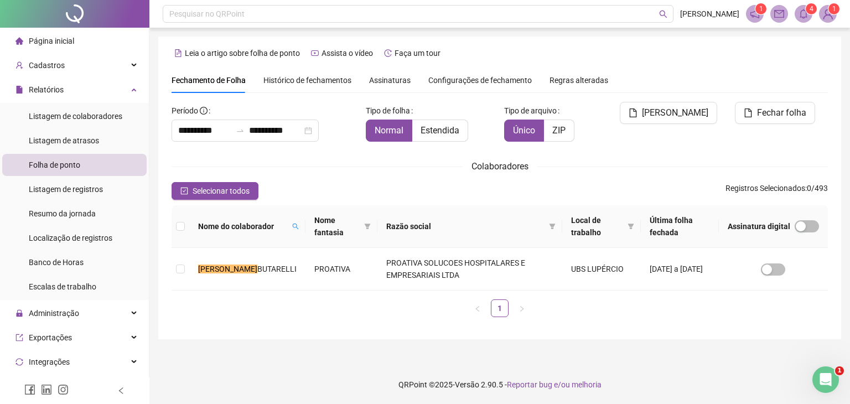
click at [320, 85] on span "Histórico de fechamentos" at bounding box center [307, 80] width 88 height 9
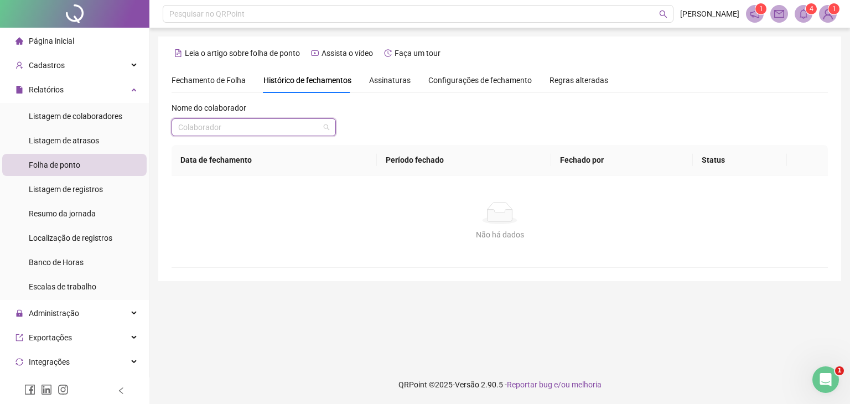
click at [244, 122] on input "search" at bounding box center [248, 127] width 141 height 17
type input "**********"
click at [245, 147] on div "[PERSON_NAME]" at bounding box center [253, 149] width 147 height 12
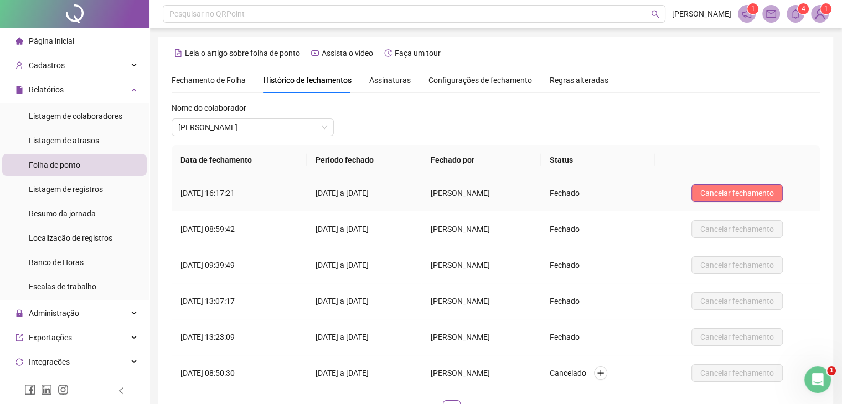
click at [723, 191] on span "Cancelar fechamento" at bounding box center [737, 193] width 74 height 12
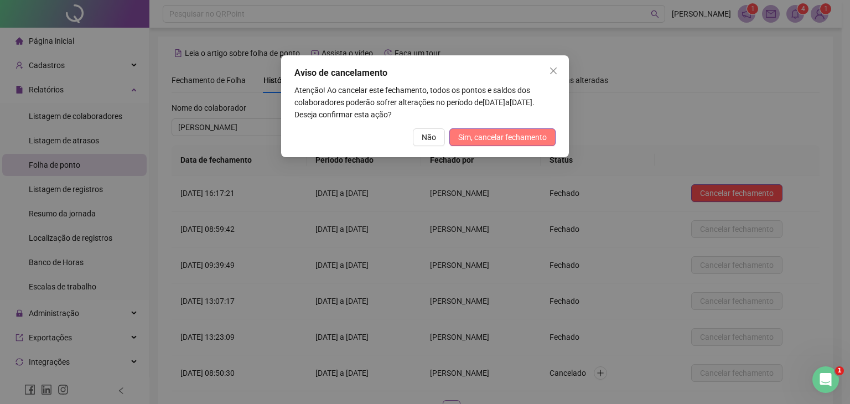
click at [513, 134] on span "Sim, cancelar fechamento" at bounding box center [502, 137] width 89 height 12
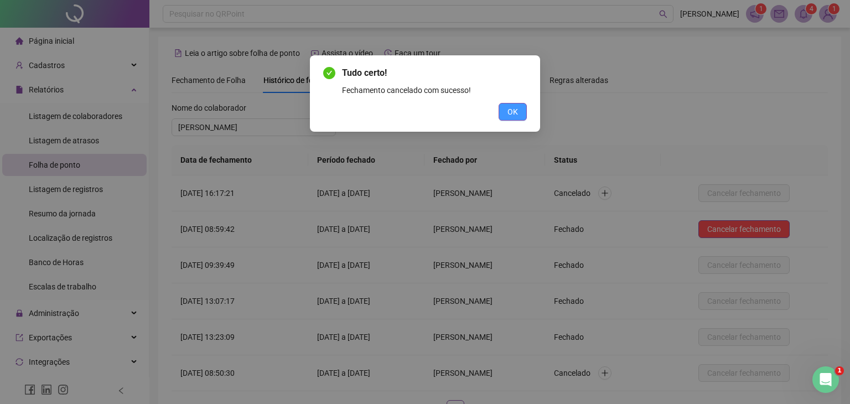
click at [515, 109] on span "OK" at bounding box center [512, 112] width 11 height 12
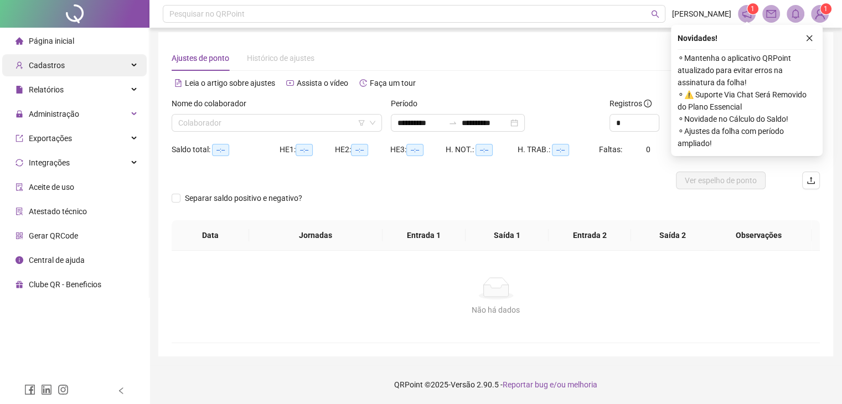
click at [73, 67] on div "Cadastros" at bounding box center [74, 65] width 144 height 22
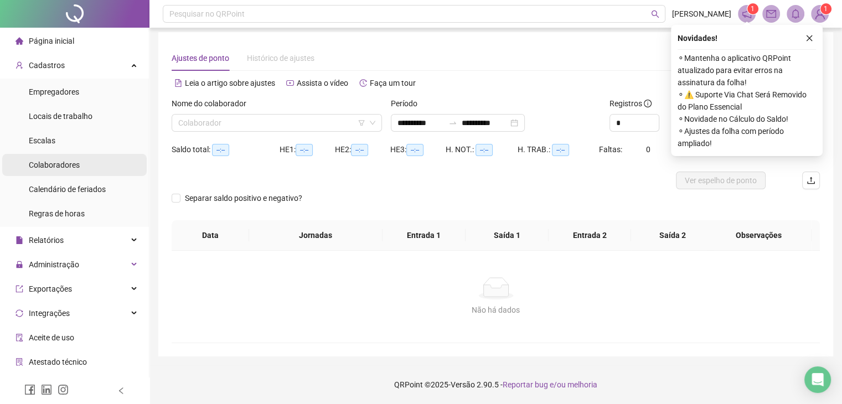
click at [59, 169] on span "Colaboradores" at bounding box center [54, 164] width 51 height 9
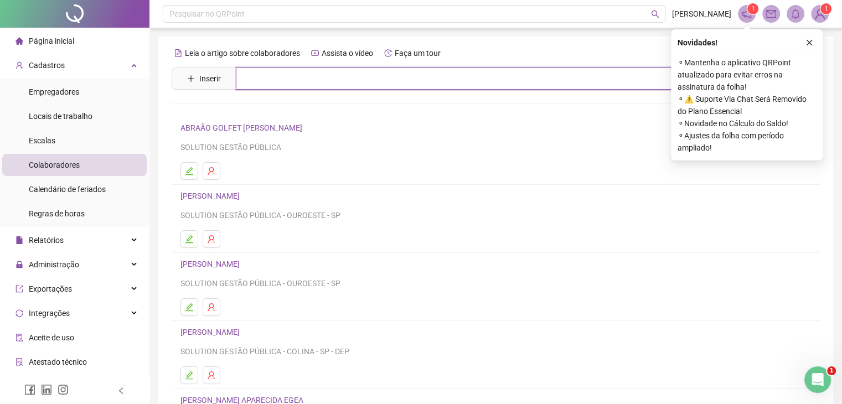
click at [268, 85] on input "text" at bounding box center [504, 79] width 536 height 22
type input "*******"
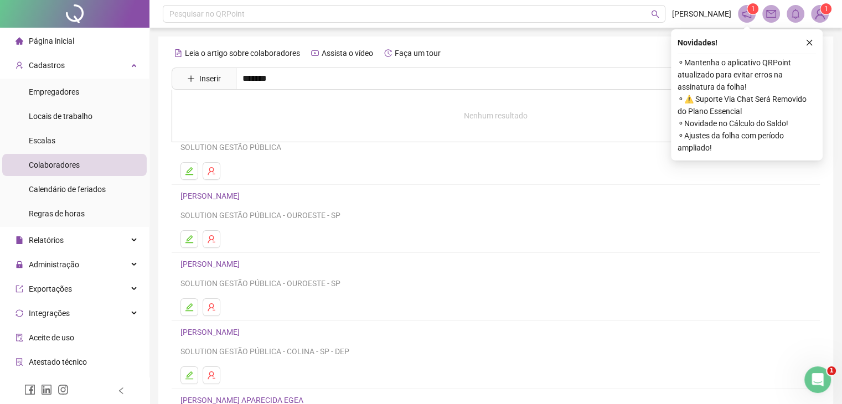
click at [806, 35] on div "Novidades ! ⚬ Mantenha o aplicativo QRPoint atualizado para evitar erros na ass…" at bounding box center [747, 94] width 152 height 131
click at [807, 39] on icon "close" at bounding box center [809, 43] width 8 height 8
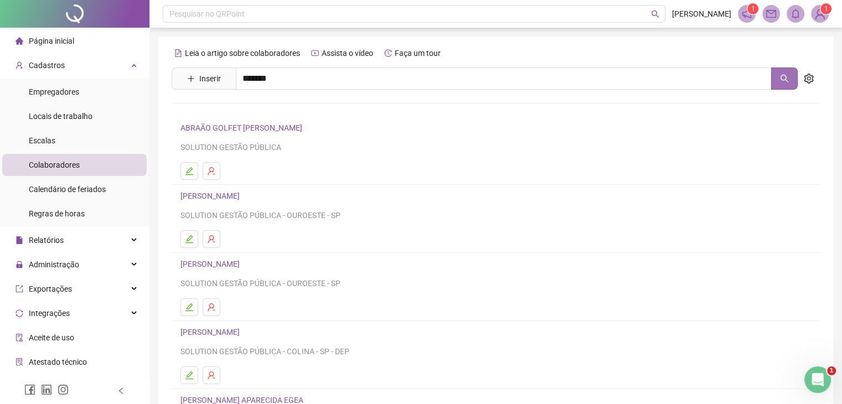
click at [788, 75] on icon "search" at bounding box center [784, 78] width 9 height 9
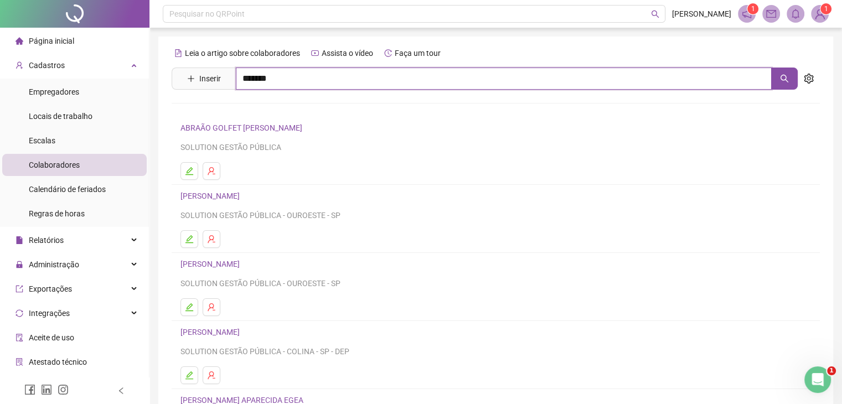
click at [709, 78] on input "*******" at bounding box center [504, 79] width 536 height 22
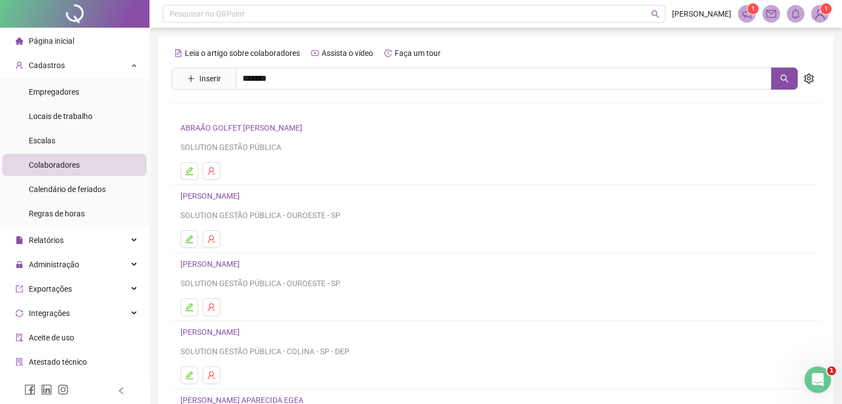
click at [251, 186] on link "[PERSON_NAME]" at bounding box center [221, 183] width 59 height 9
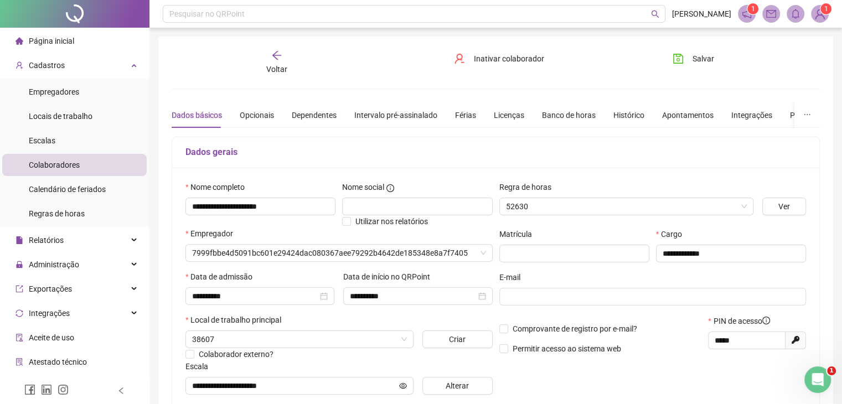
type input "**********"
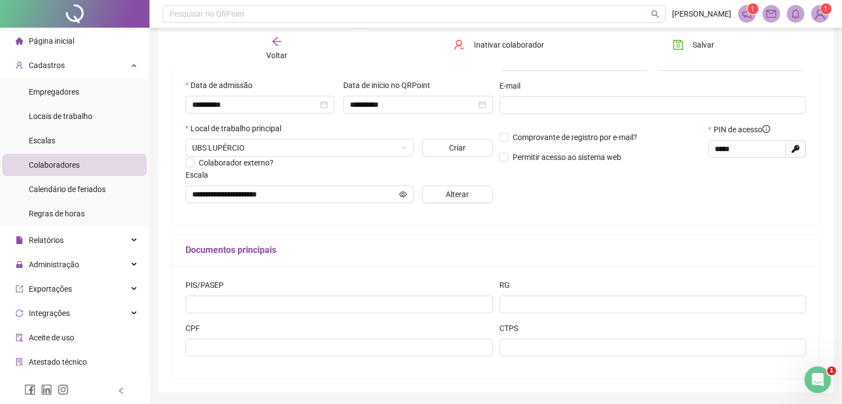
scroll to position [172, 0]
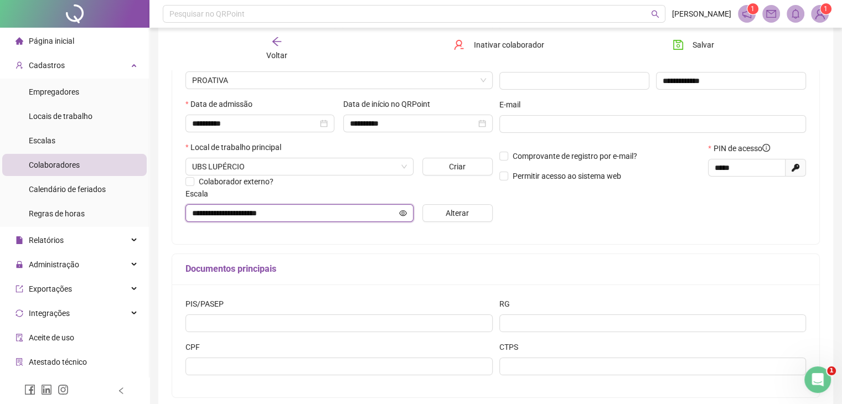
click at [294, 218] on input "**********" at bounding box center [294, 213] width 205 height 12
click at [407, 215] on span "**********" at bounding box center [299, 213] width 228 height 18
click at [403, 215] on icon "eye" at bounding box center [403, 213] width 8 height 6
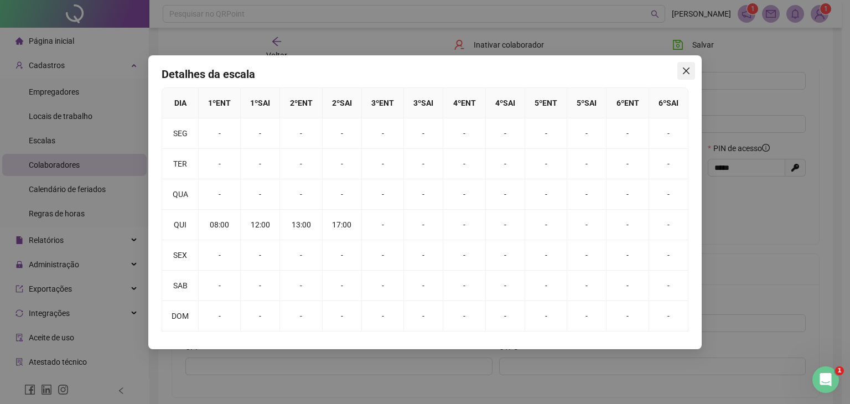
click at [686, 72] on icon "close" at bounding box center [686, 70] width 9 height 9
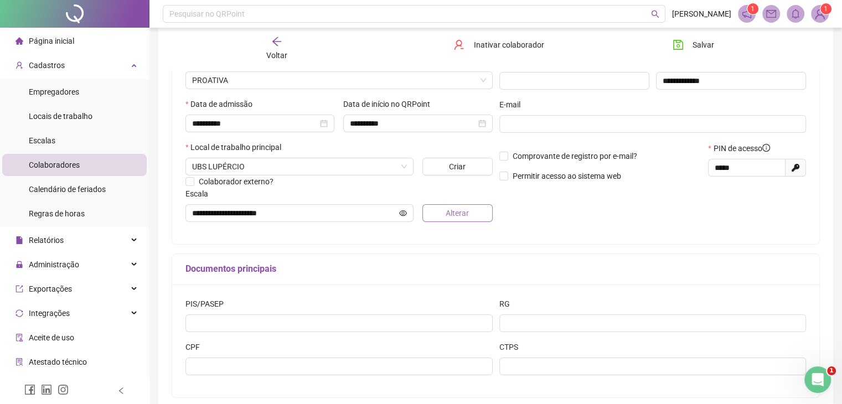
click at [448, 215] on span "Alterar" at bounding box center [456, 213] width 23 height 12
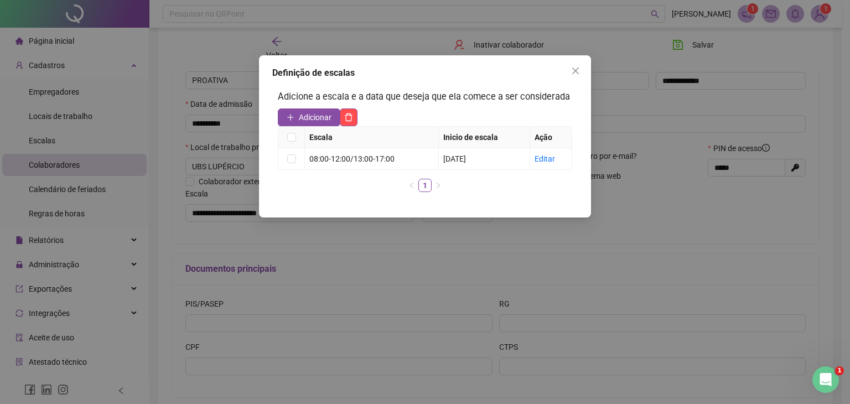
click at [443, 228] on div "Definição de escalas Adicione a escala e a data que deseja que ela comece a ser…" at bounding box center [425, 202] width 850 height 404
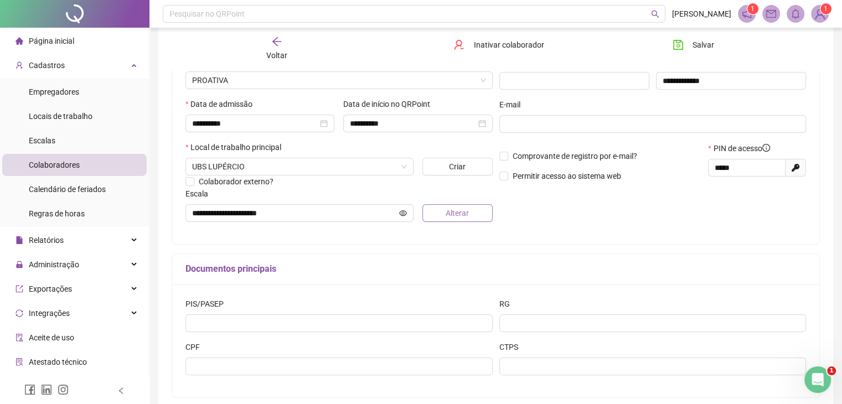
click at [454, 219] on span "Alterar" at bounding box center [456, 213] width 23 height 12
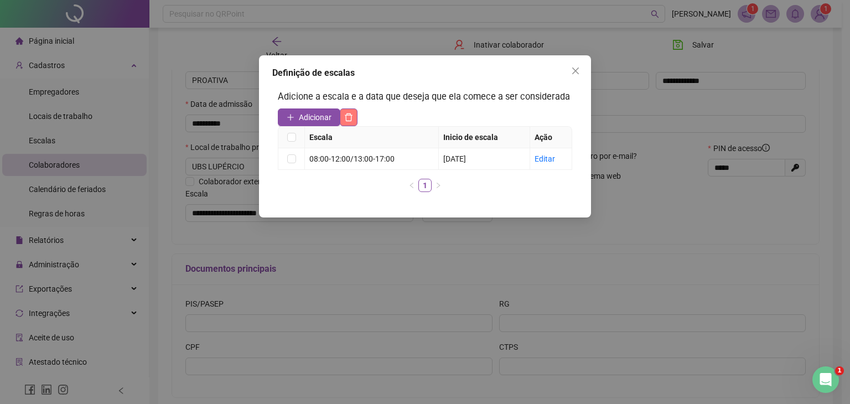
click at [352, 122] on button "button" at bounding box center [349, 117] width 18 height 18
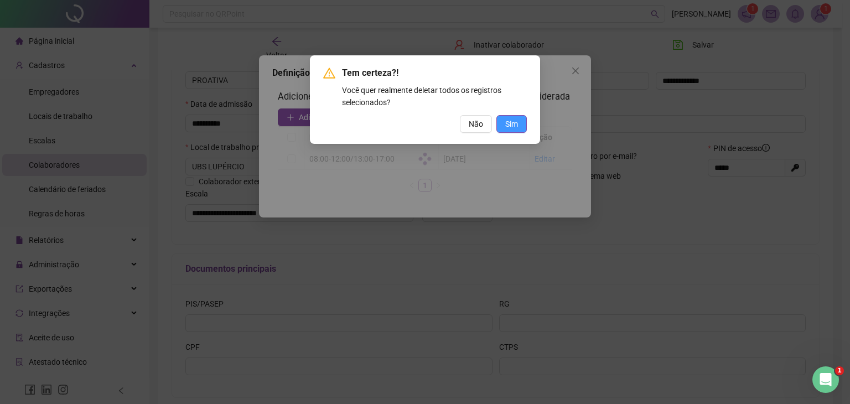
click at [502, 124] on button "Sim" at bounding box center [511, 124] width 30 height 18
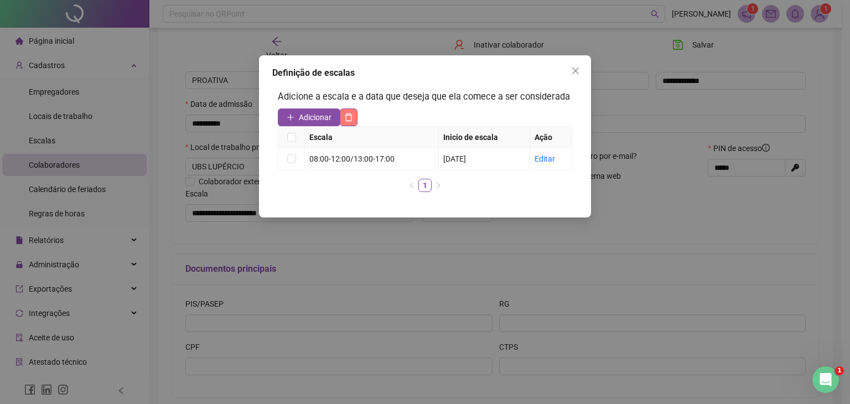
click at [354, 118] on button "button" at bounding box center [349, 117] width 18 height 18
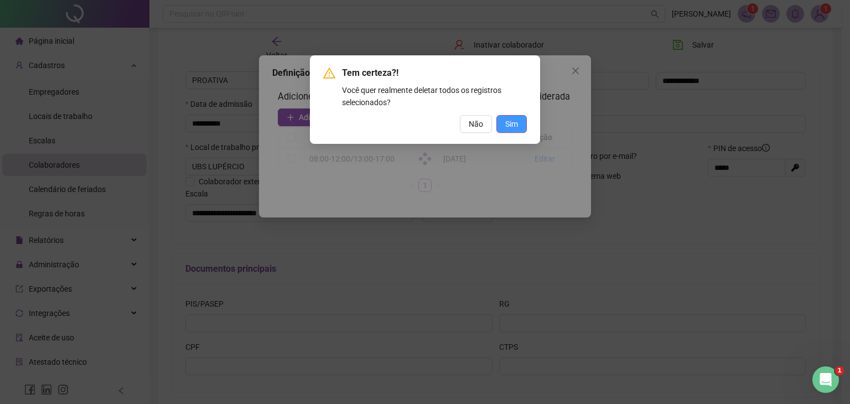
click at [515, 128] on span "Sim" at bounding box center [511, 124] width 13 height 12
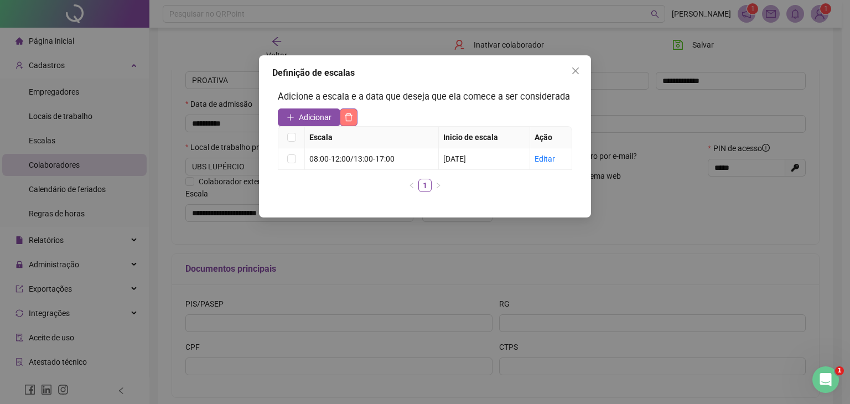
click at [345, 113] on icon "delete" at bounding box center [348, 117] width 9 height 9
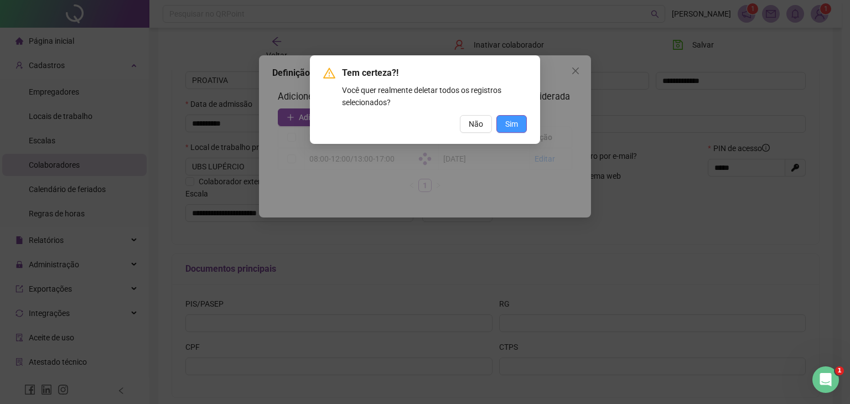
click at [505, 122] on span "Sim" at bounding box center [511, 124] width 13 height 12
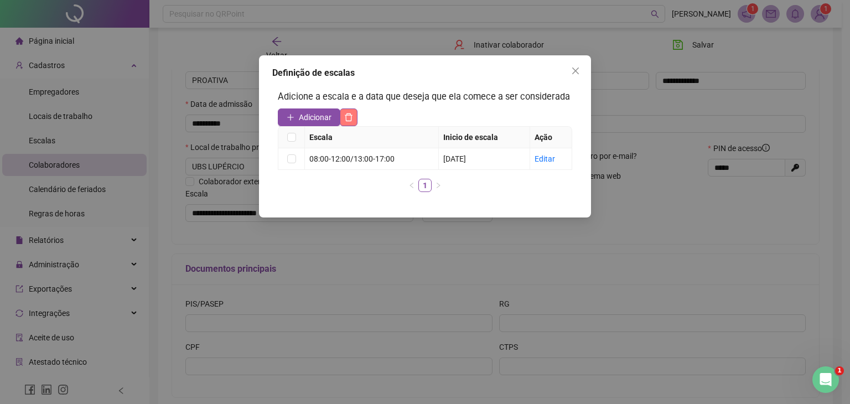
click at [341, 122] on button "button" at bounding box center [349, 117] width 18 height 18
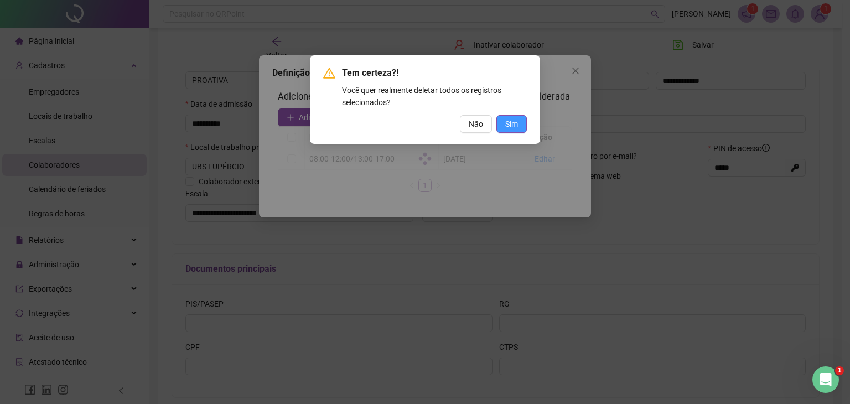
click at [523, 123] on button "Sim" at bounding box center [511, 124] width 30 height 18
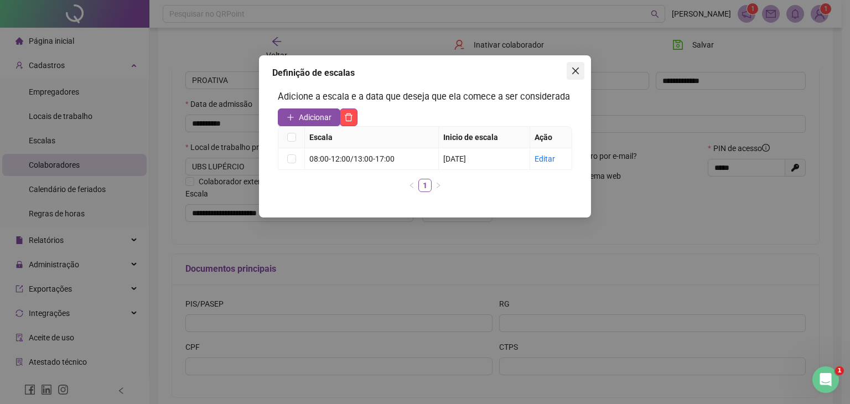
click at [579, 77] on button "Close" at bounding box center [576, 71] width 18 height 18
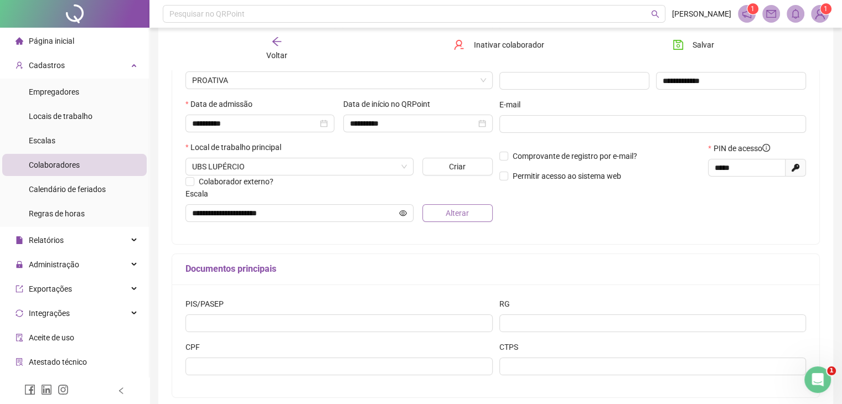
click at [434, 214] on button "Alterar" at bounding box center [457, 213] width 70 height 18
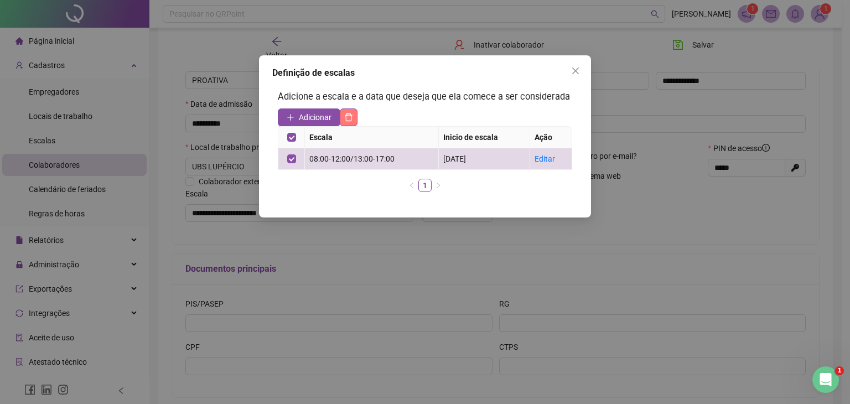
click at [348, 122] on button "button" at bounding box center [349, 117] width 18 height 18
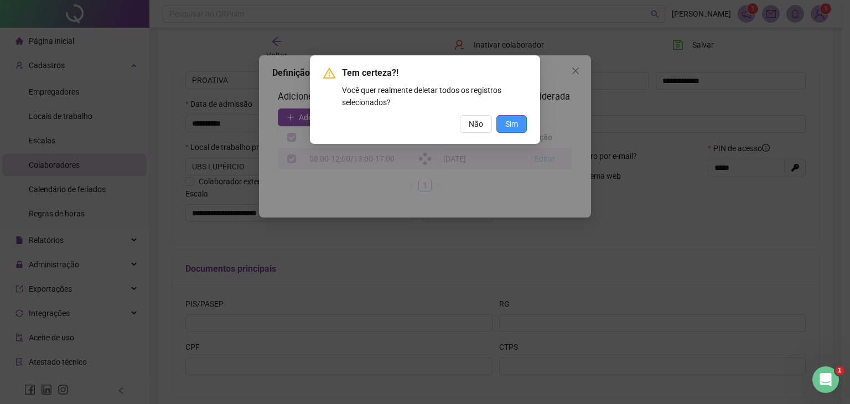
click at [511, 125] on span "Sim" at bounding box center [511, 124] width 13 height 12
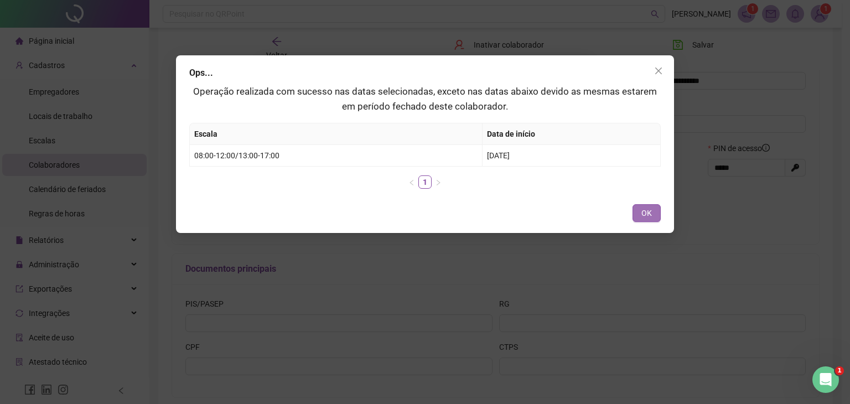
click at [652, 213] on button "OK" at bounding box center [647, 213] width 28 height 18
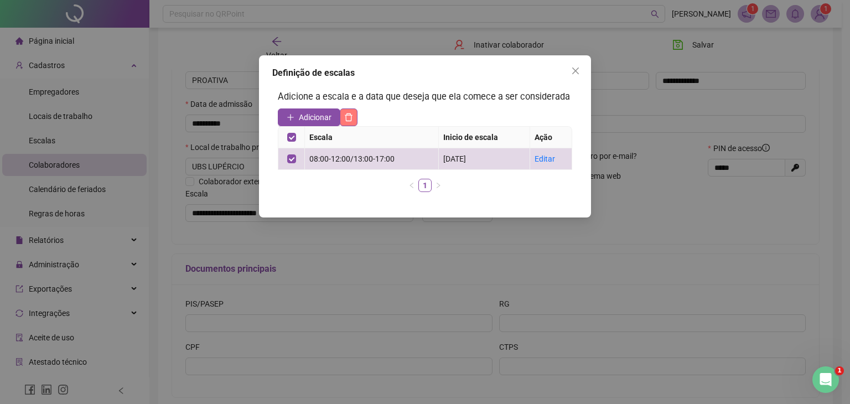
click at [351, 114] on icon "delete" at bounding box center [348, 117] width 9 height 9
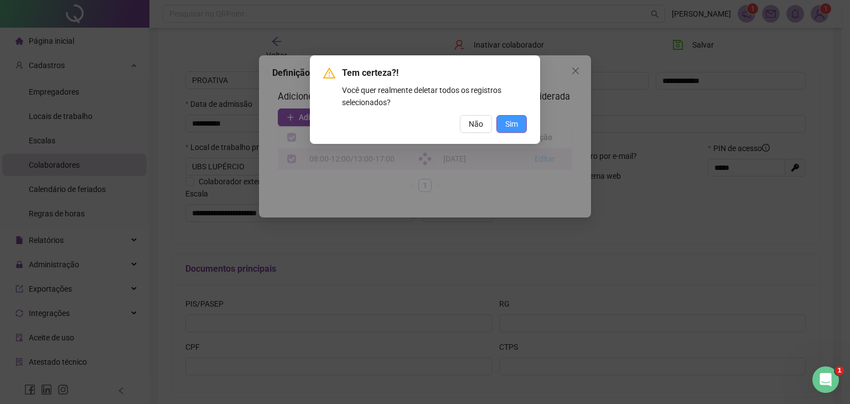
click at [507, 125] on span "Sim" at bounding box center [511, 124] width 13 height 12
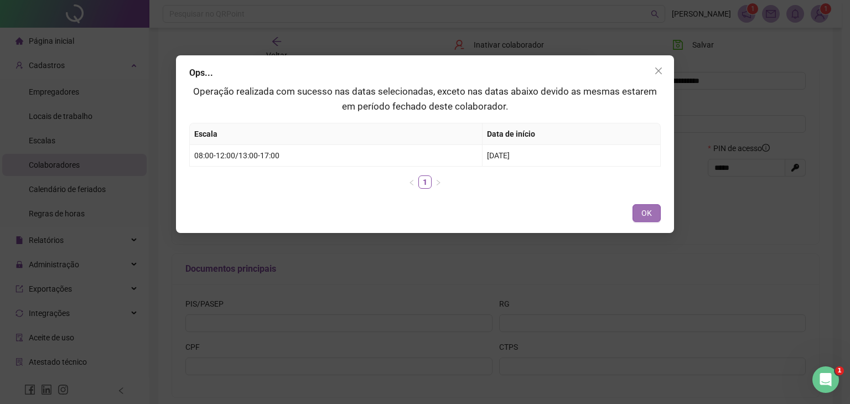
click at [646, 215] on span "OK" at bounding box center [646, 213] width 11 height 12
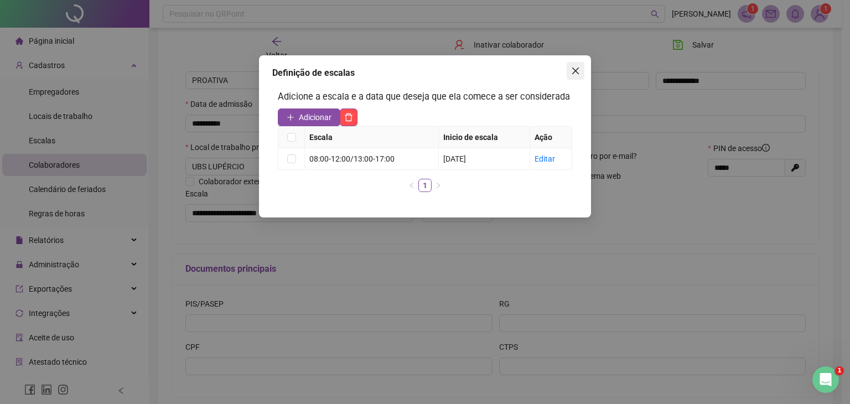
click at [576, 70] on icon "close" at bounding box center [575, 71] width 7 height 7
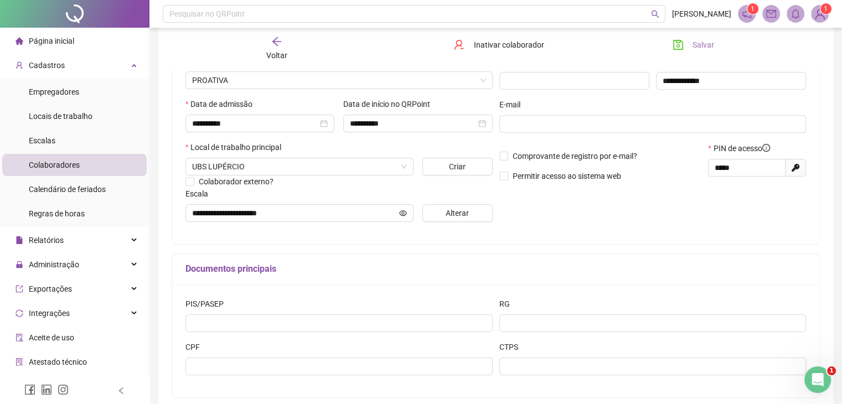
click at [700, 49] on span "Salvar" at bounding box center [703, 45] width 22 height 12
